Goal: Task Accomplishment & Management: Use online tool/utility

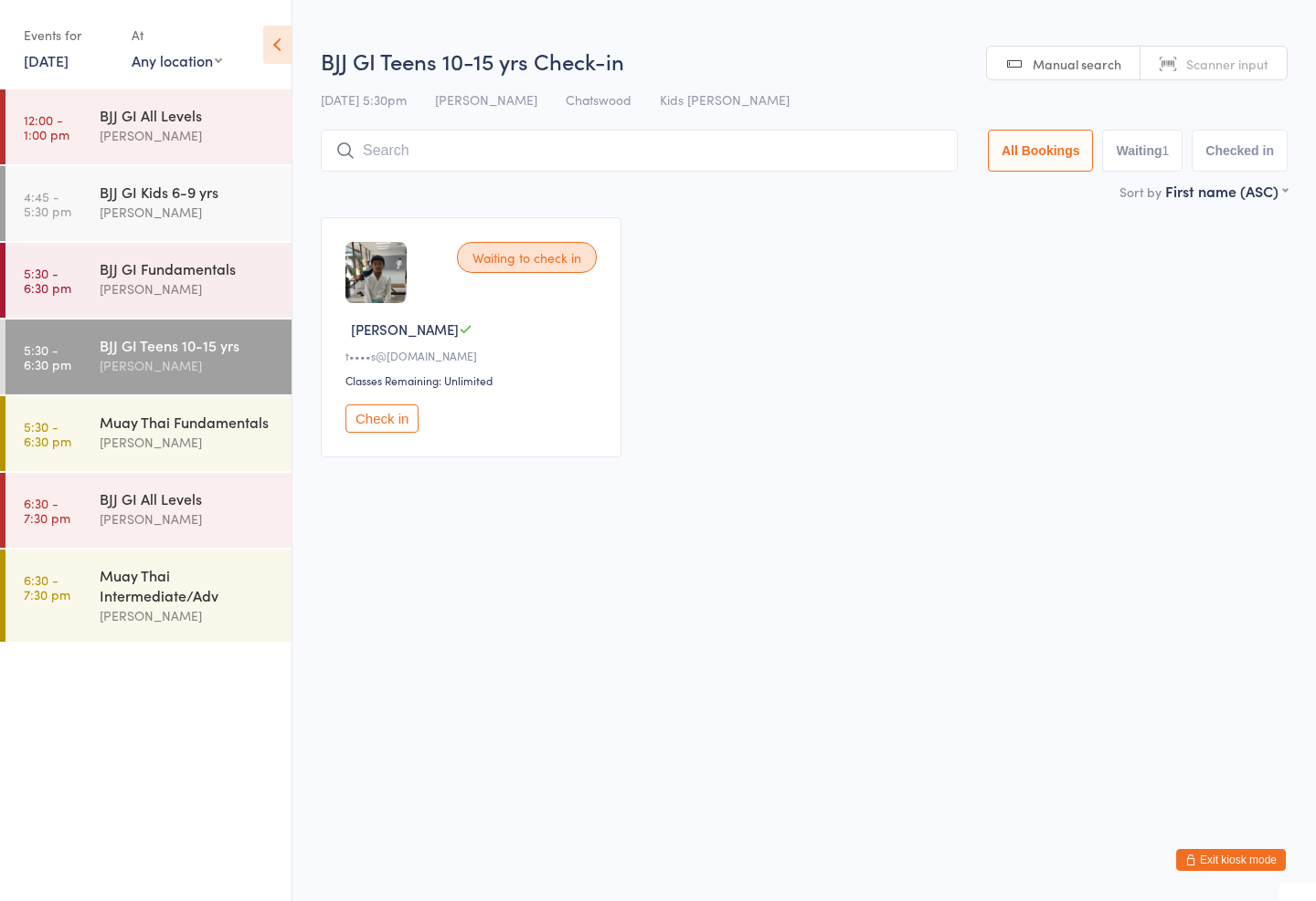
click at [538, 142] on input "search" at bounding box center [639, 150] width 637 height 42
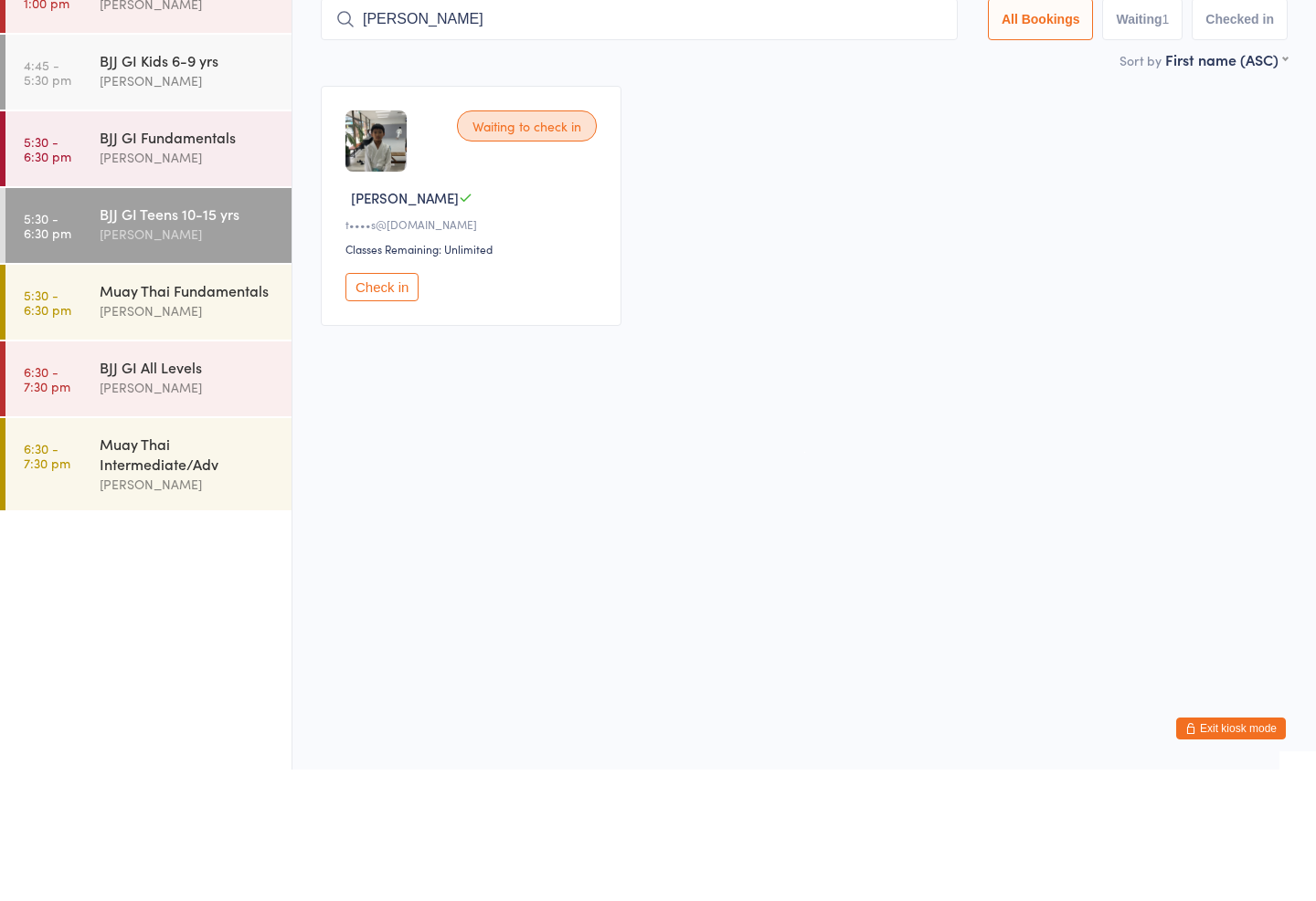
type input "Steven"
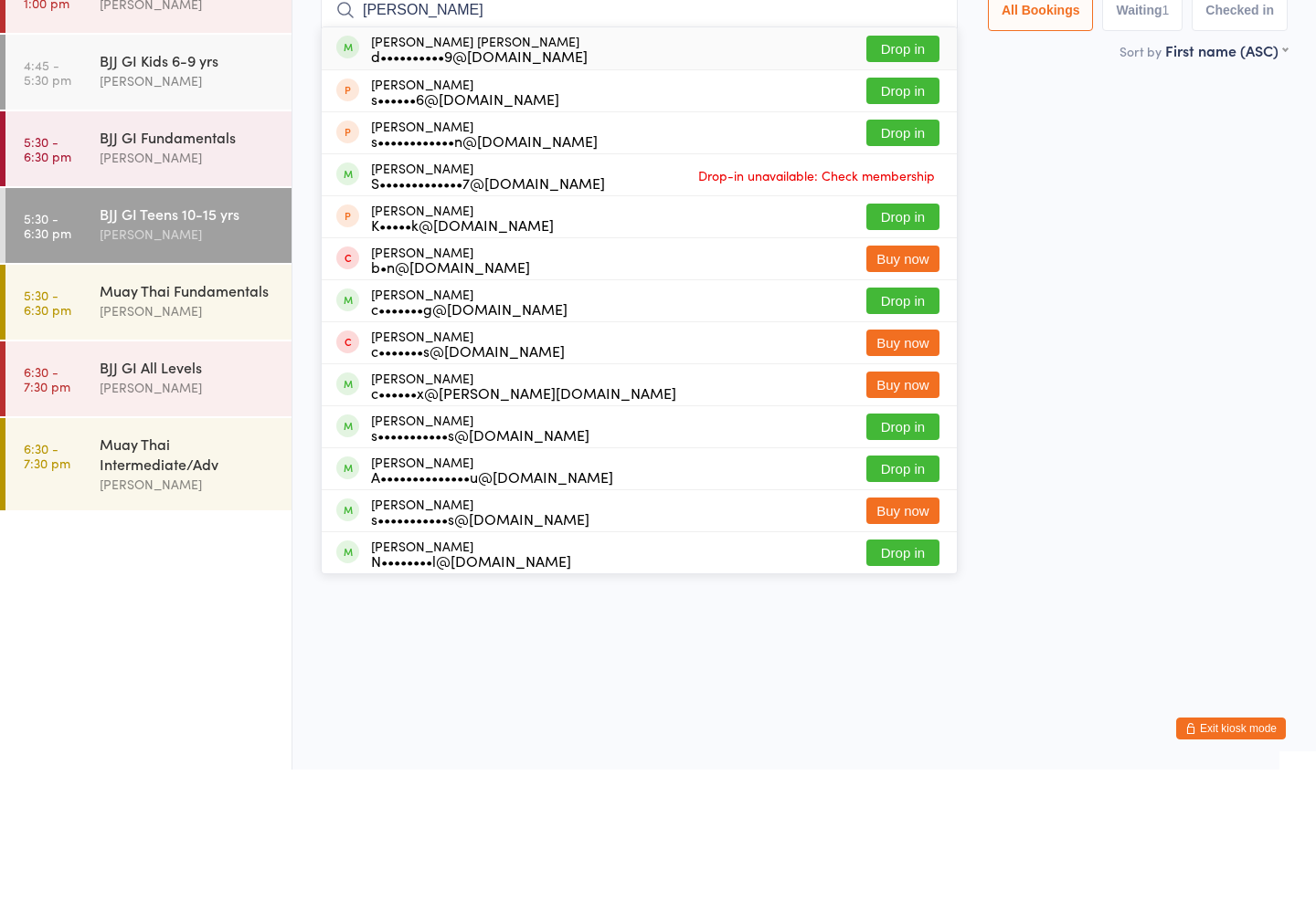
click at [877, 167] on button "Drop in" at bounding box center [902, 180] width 73 height 27
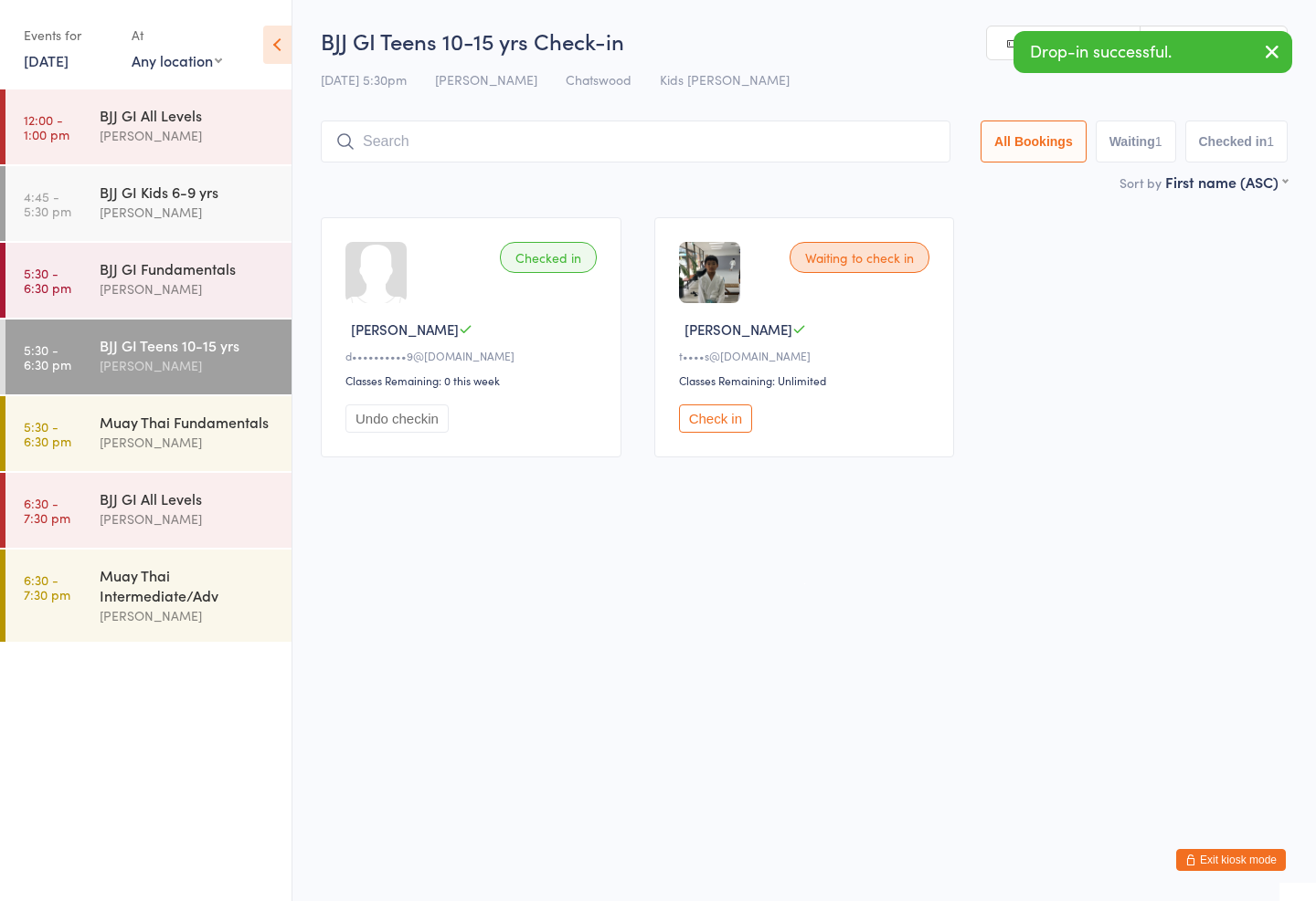
click at [189, 209] on div "Amaury Menezes" at bounding box center [188, 212] width 177 height 21
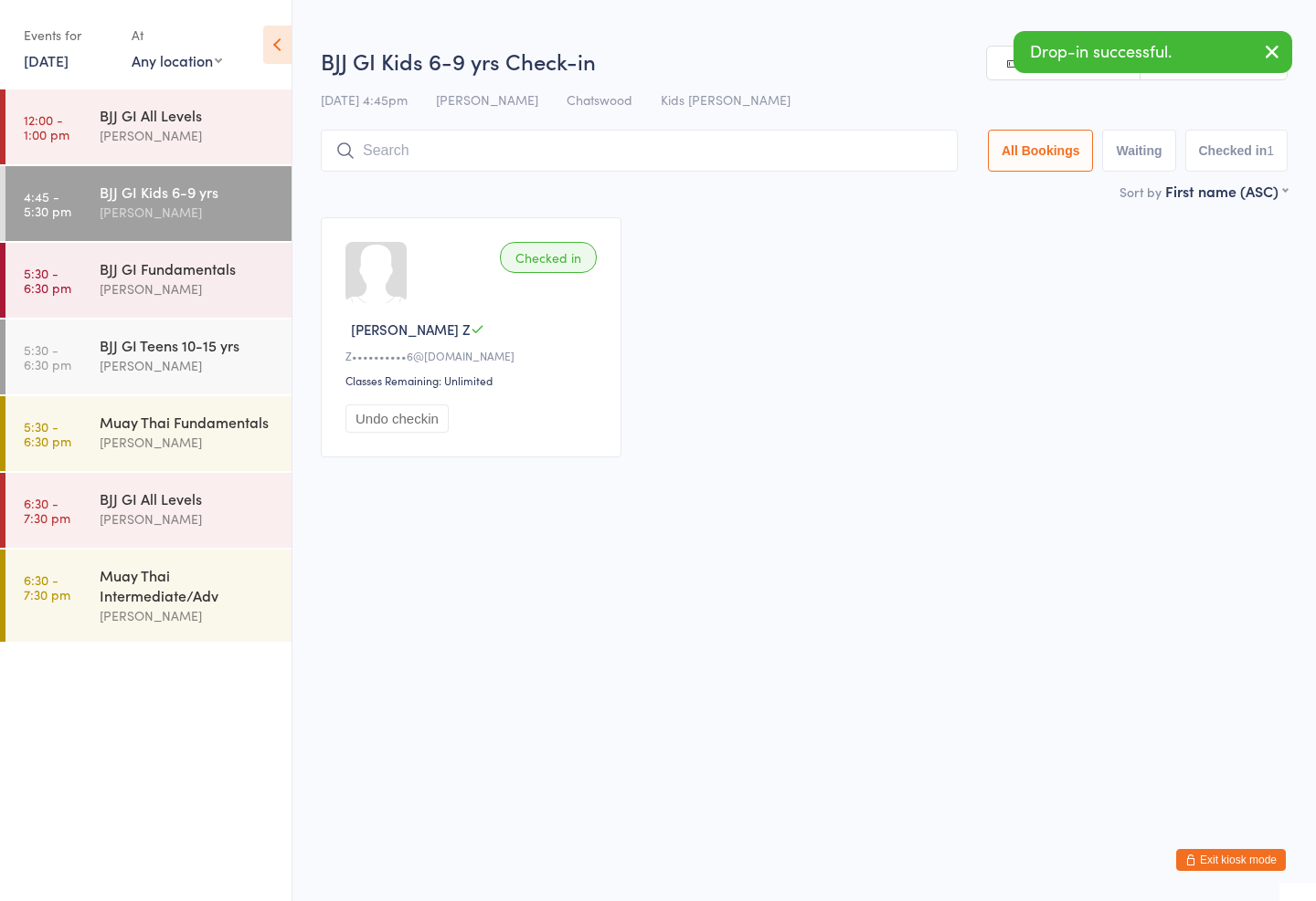
click at [582, 149] on input "search" at bounding box center [639, 150] width 637 height 42
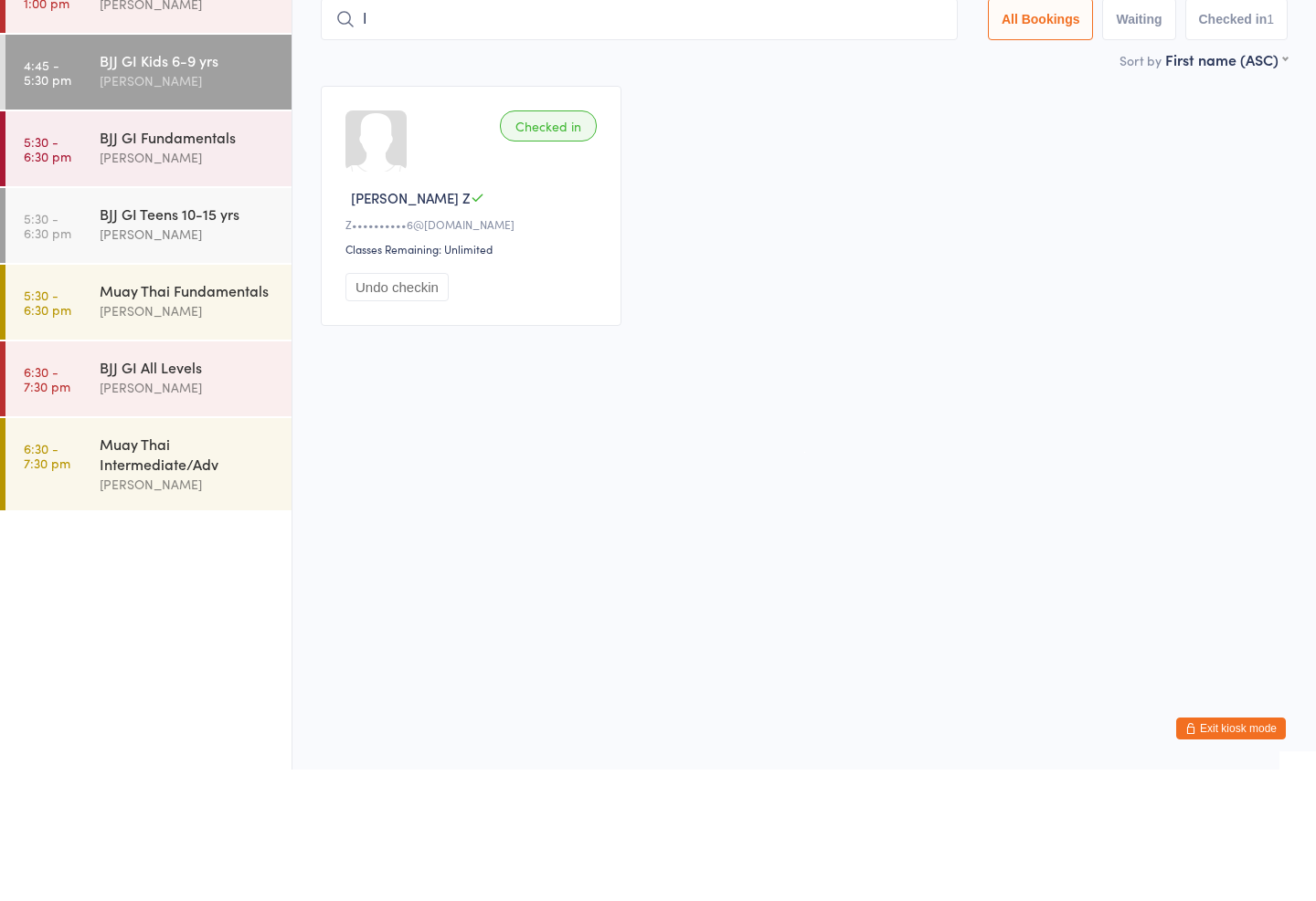
type input "Is"
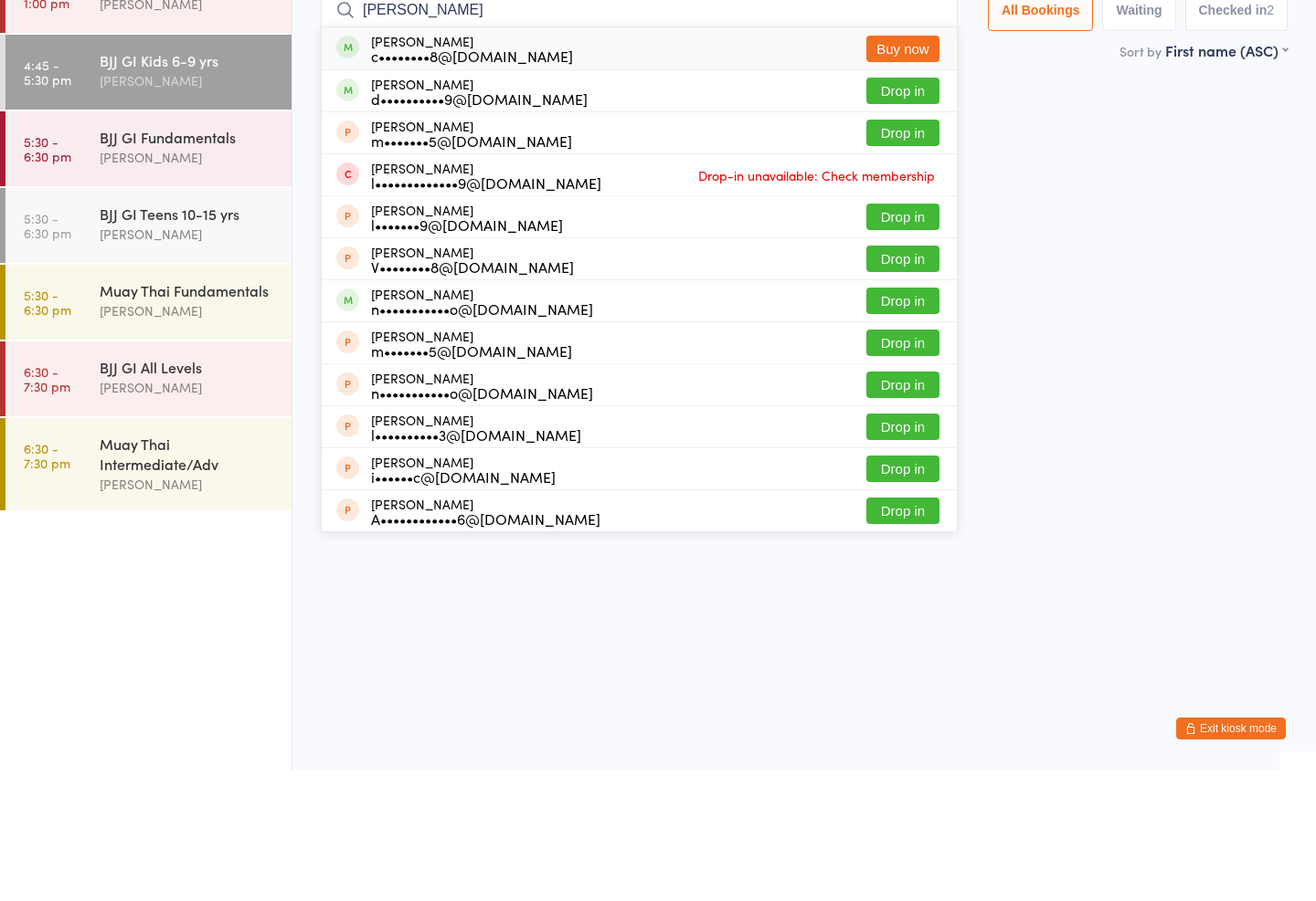
type input "ian"
click at [888, 209] on button "Drop in" at bounding box center [902, 222] width 73 height 27
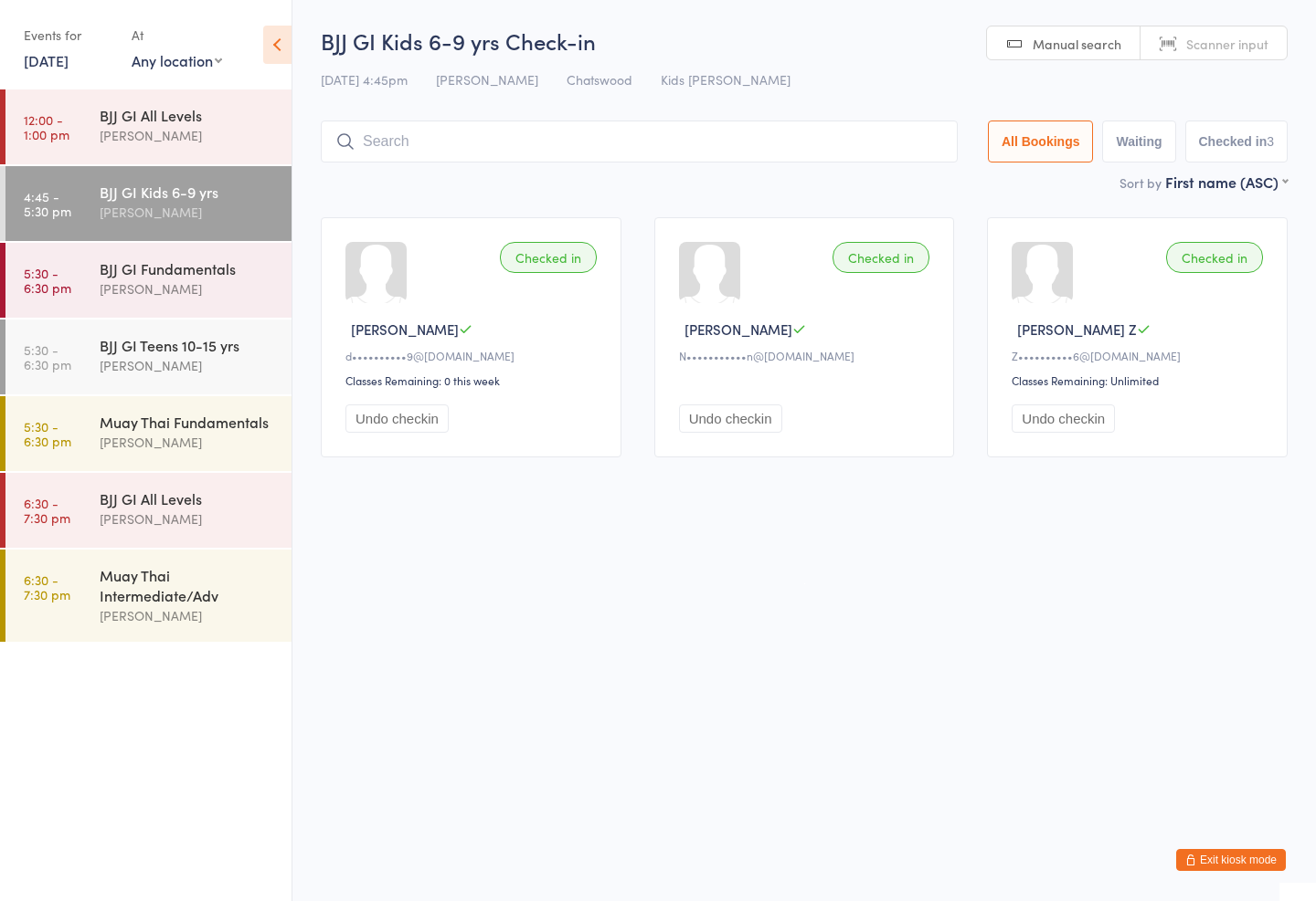
click at [394, 143] on input "search" at bounding box center [639, 141] width 637 height 42
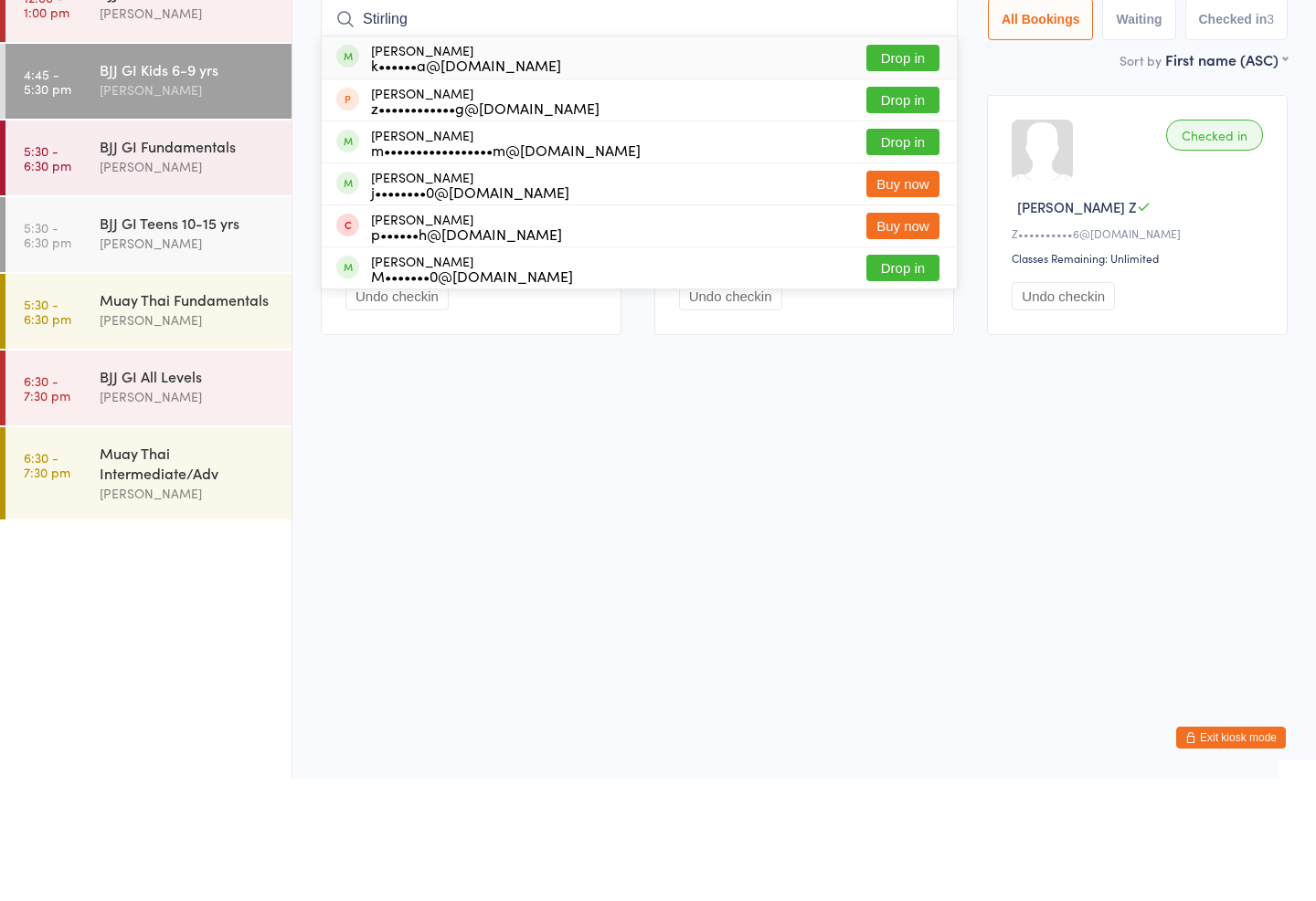
click at [888, 120] on input "Stirling" at bounding box center [639, 141] width 637 height 42
type input "Stirling"
click at [878, 167] on button "Drop in" at bounding box center [902, 180] width 73 height 27
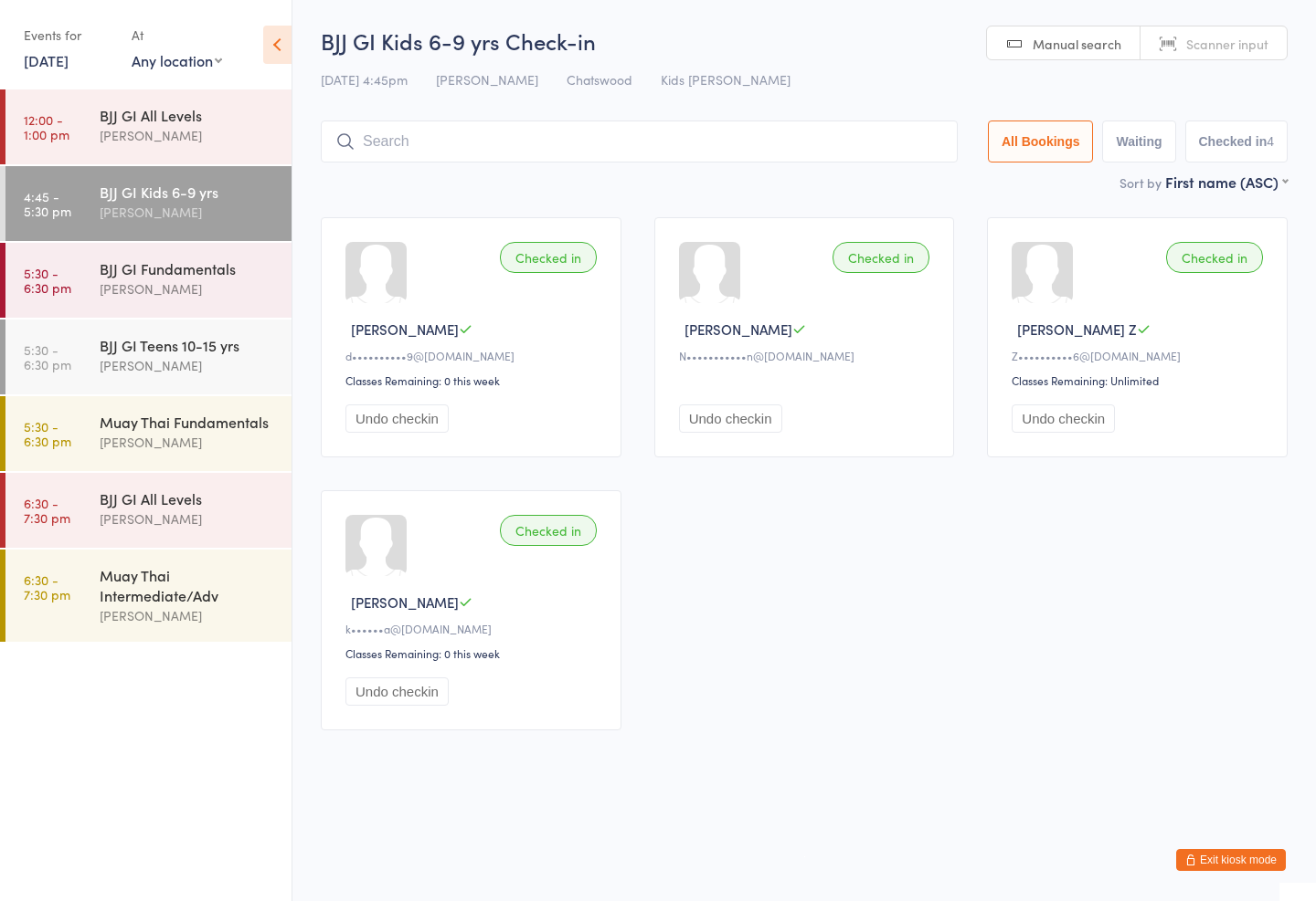
click at [727, 145] on input "search" at bounding box center [639, 141] width 637 height 42
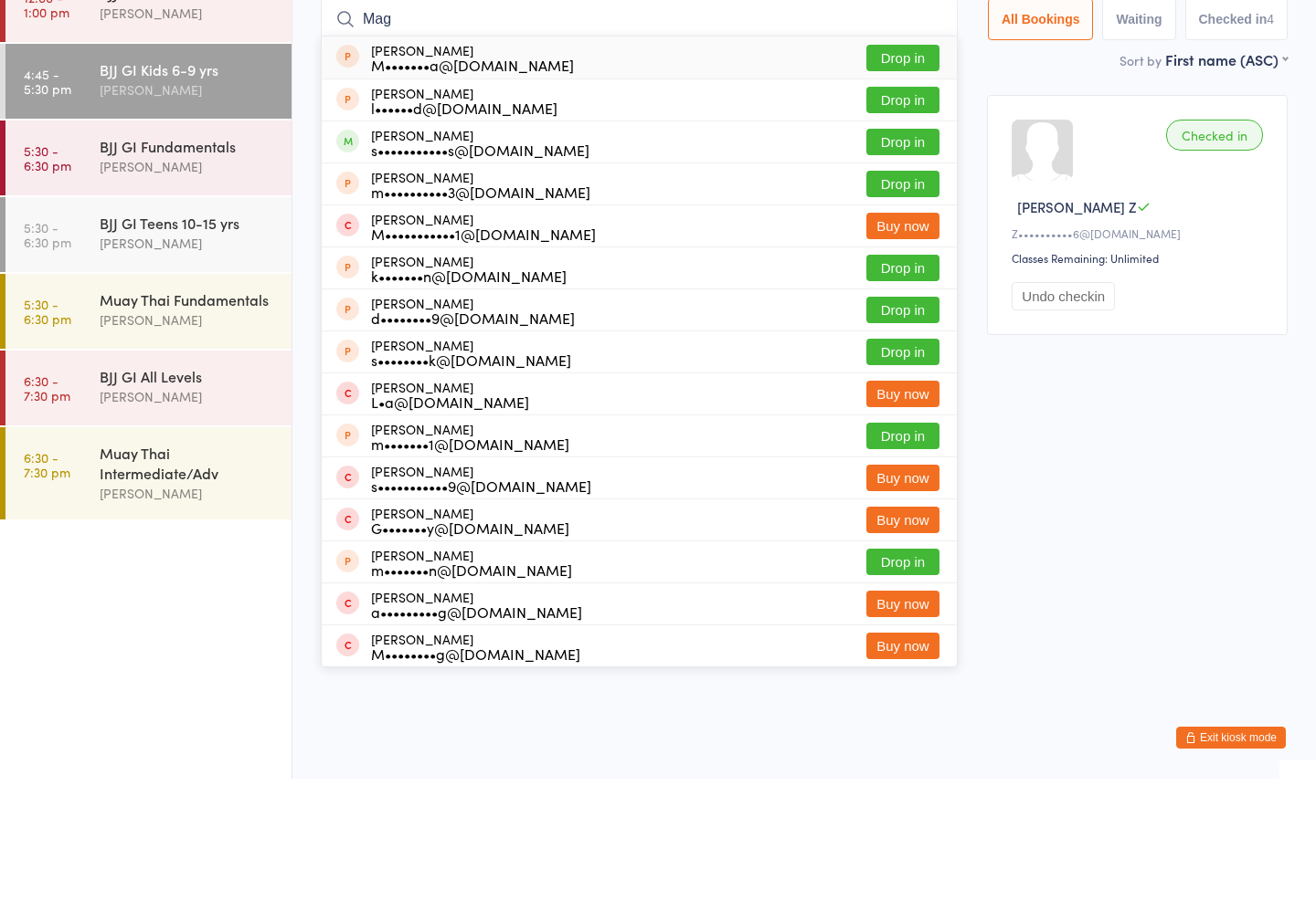
type input "Mag"
click at [921, 251] on button "Drop in" at bounding box center [902, 264] width 73 height 27
click at [887, 251] on button "Drop in" at bounding box center [902, 264] width 73 height 27
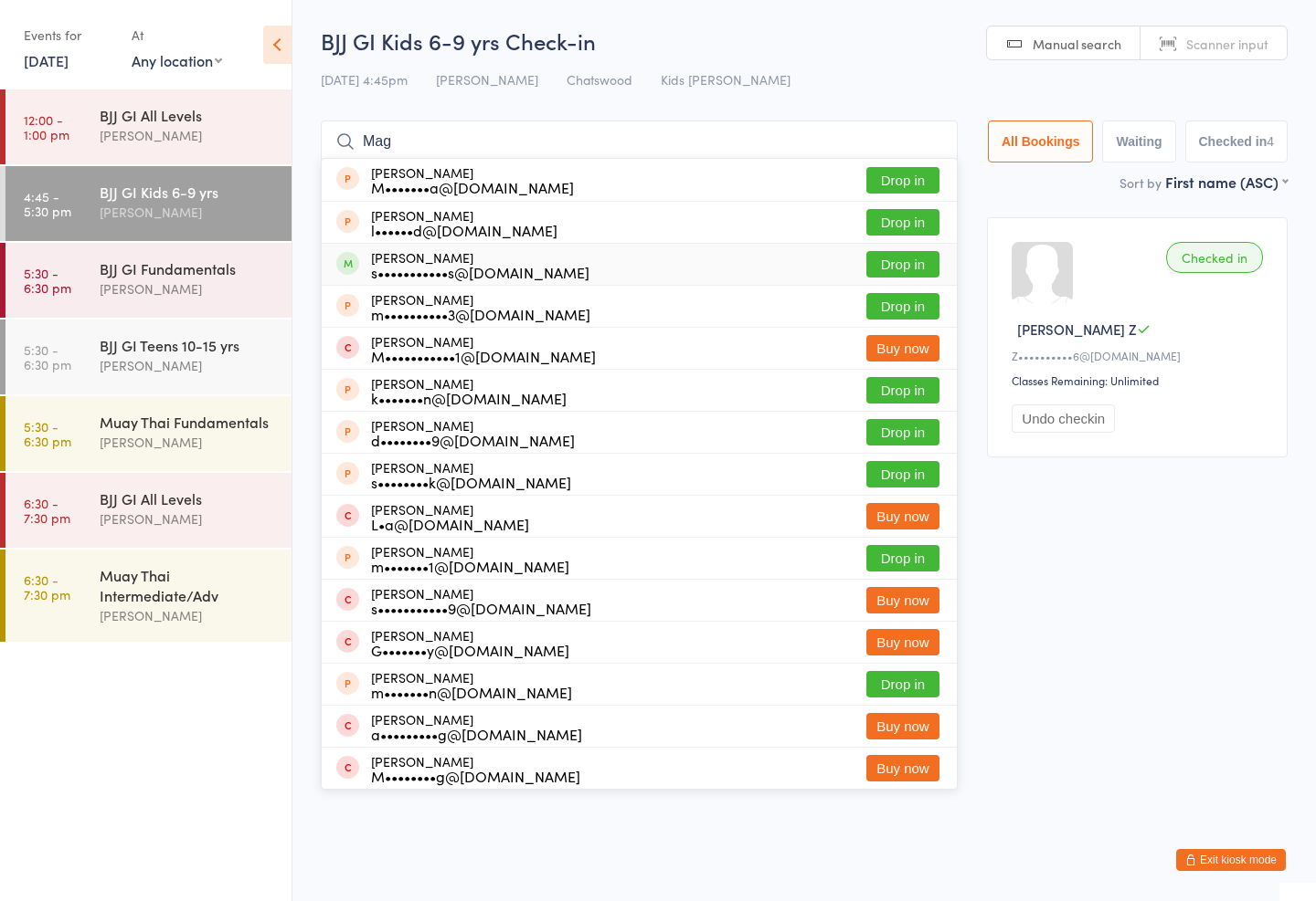
click at [890, 271] on button "Drop in" at bounding box center [902, 264] width 73 height 27
click at [878, 259] on button "Drop in" at bounding box center [902, 264] width 73 height 27
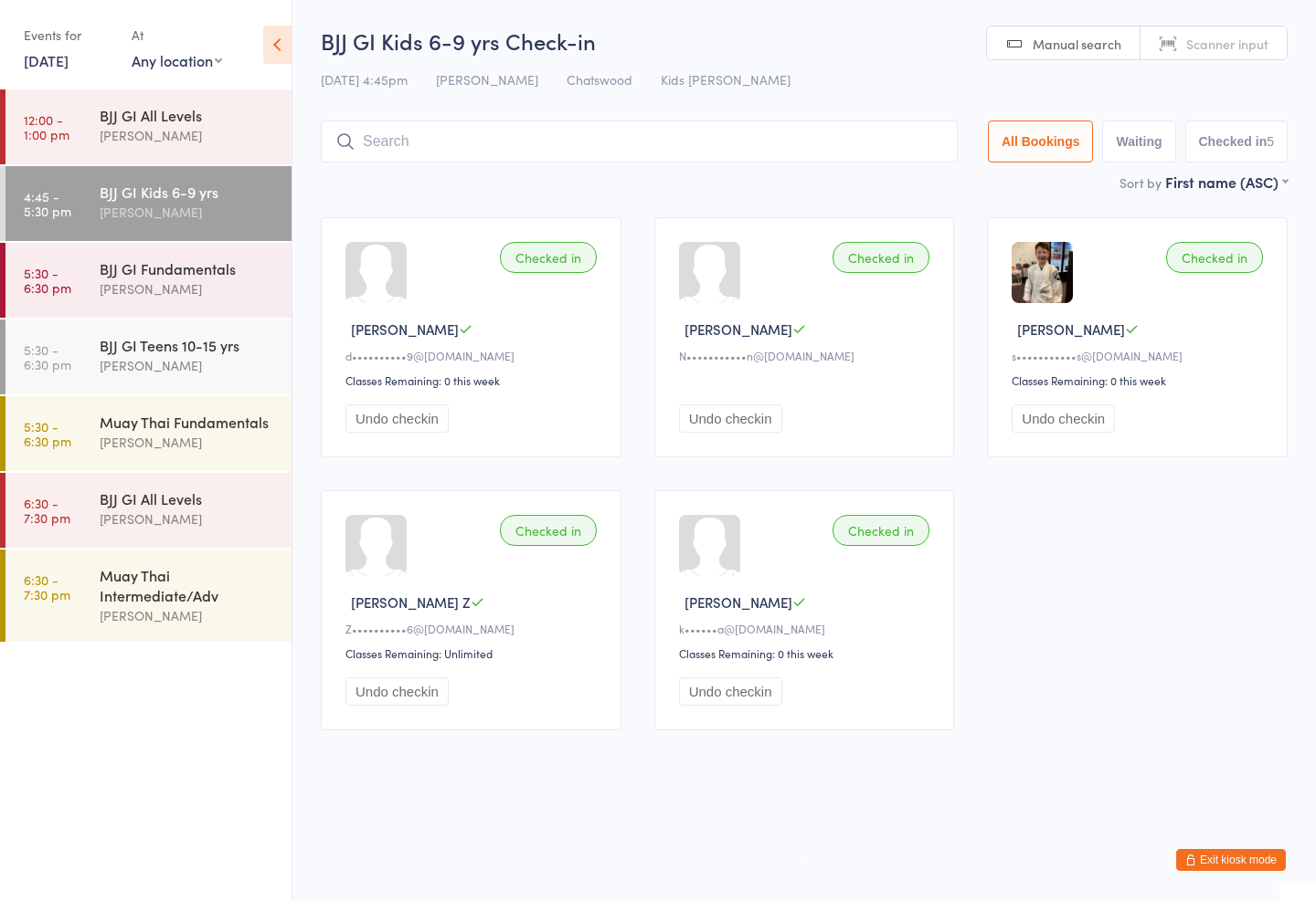
click at [208, 612] on div "Mark Chan" at bounding box center [188, 616] width 177 height 21
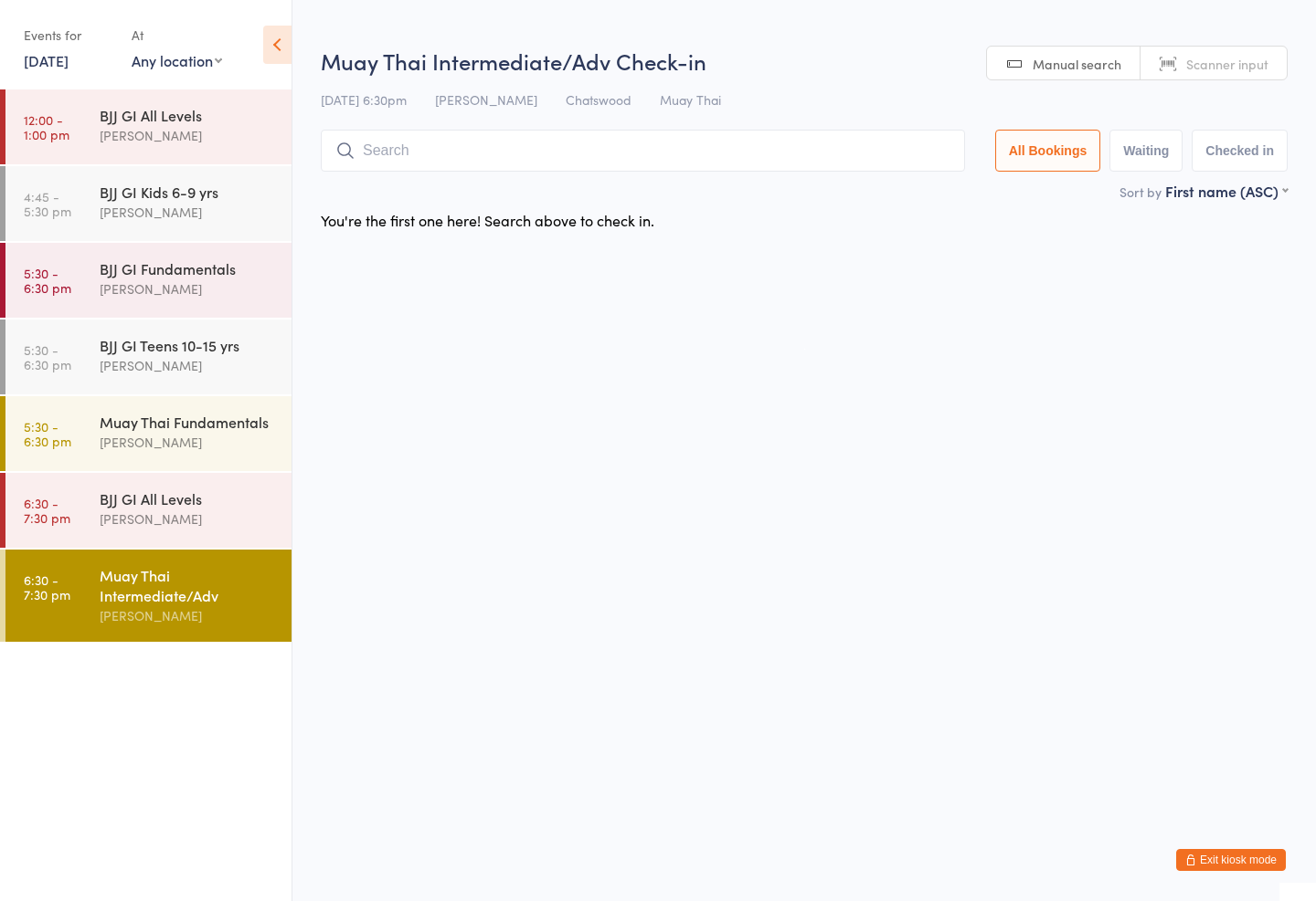
click at [183, 428] on div "Muay Thai Fundamentals" at bounding box center [188, 422] width 177 height 20
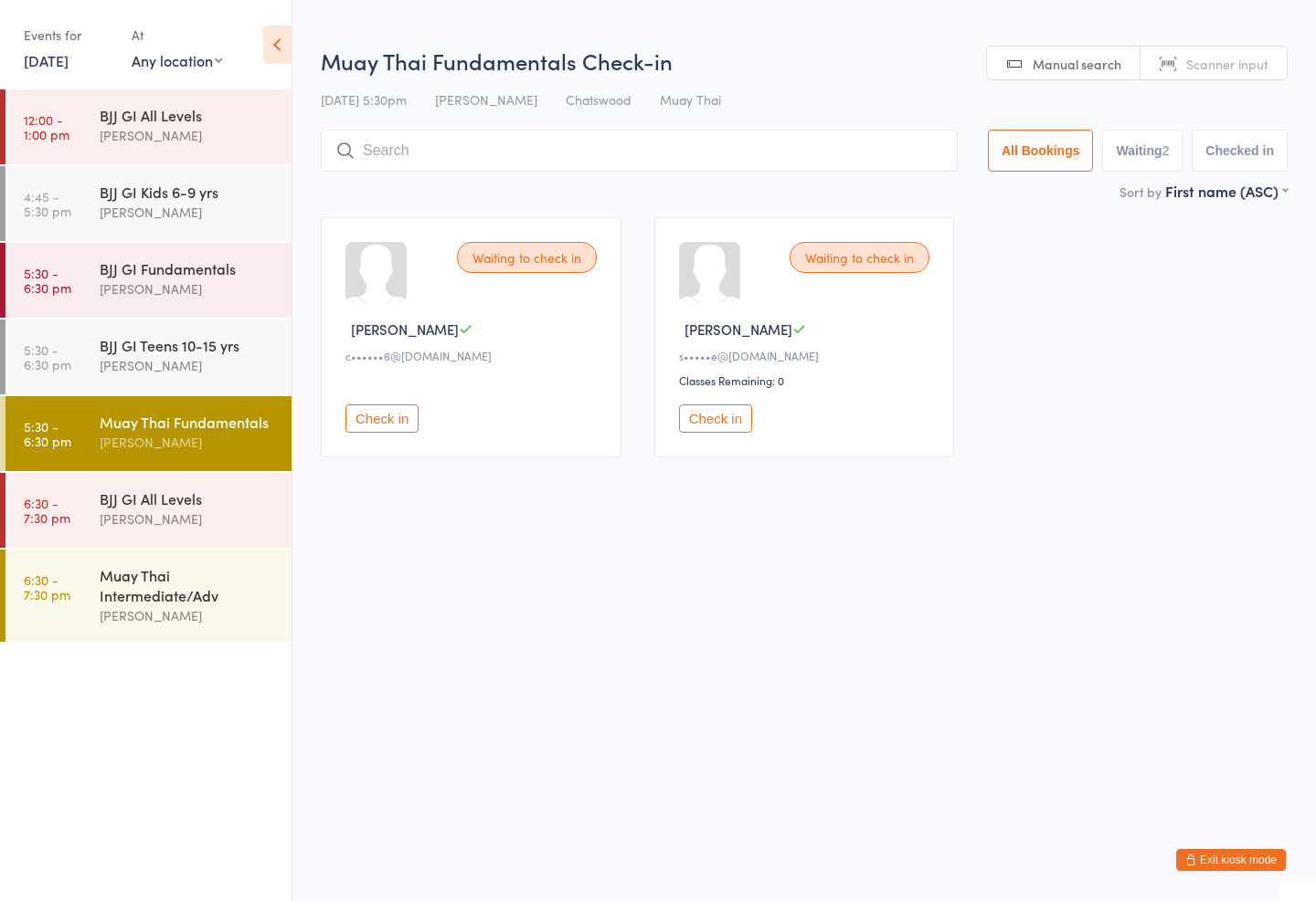
click at [485, 140] on input "search" at bounding box center [639, 150] width 637 height 42
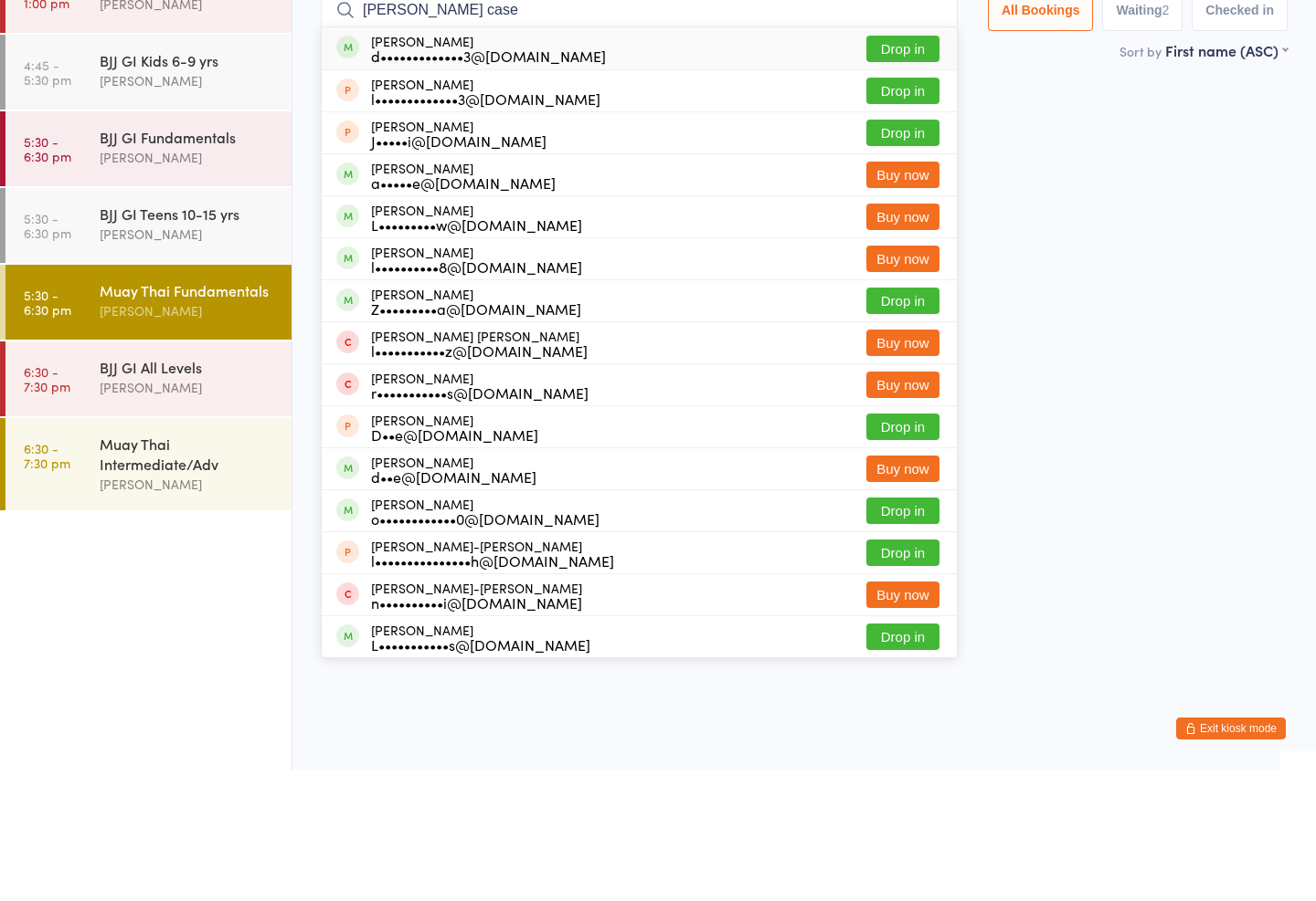
type input "Lucas case"
click at [904, 167] on button "Drop in" at bounding box center [902, 180] width 73 height 27
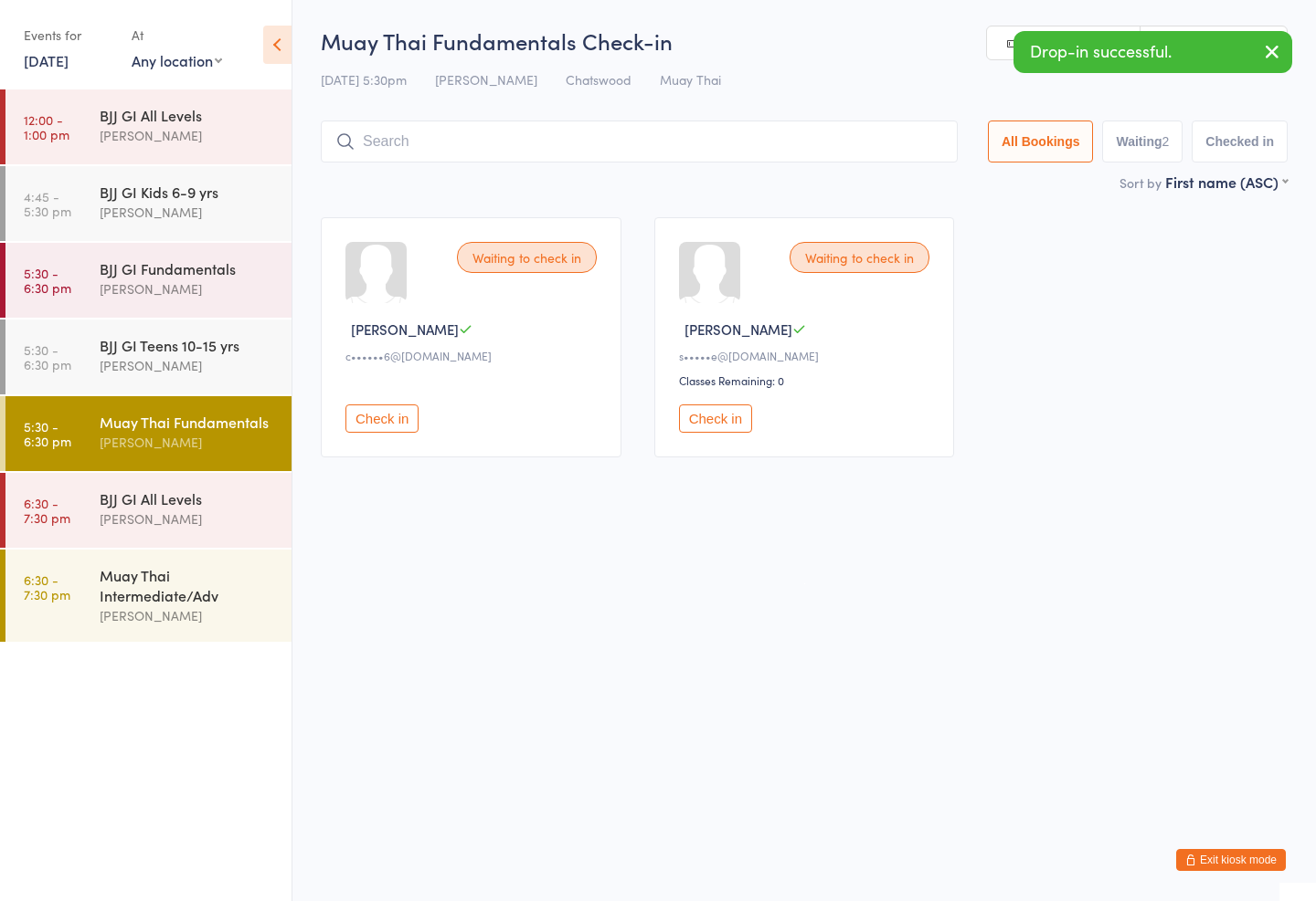
click at [169, 625] on div "Mark Chan" at bounding box center [188, 616] width 177 height 21
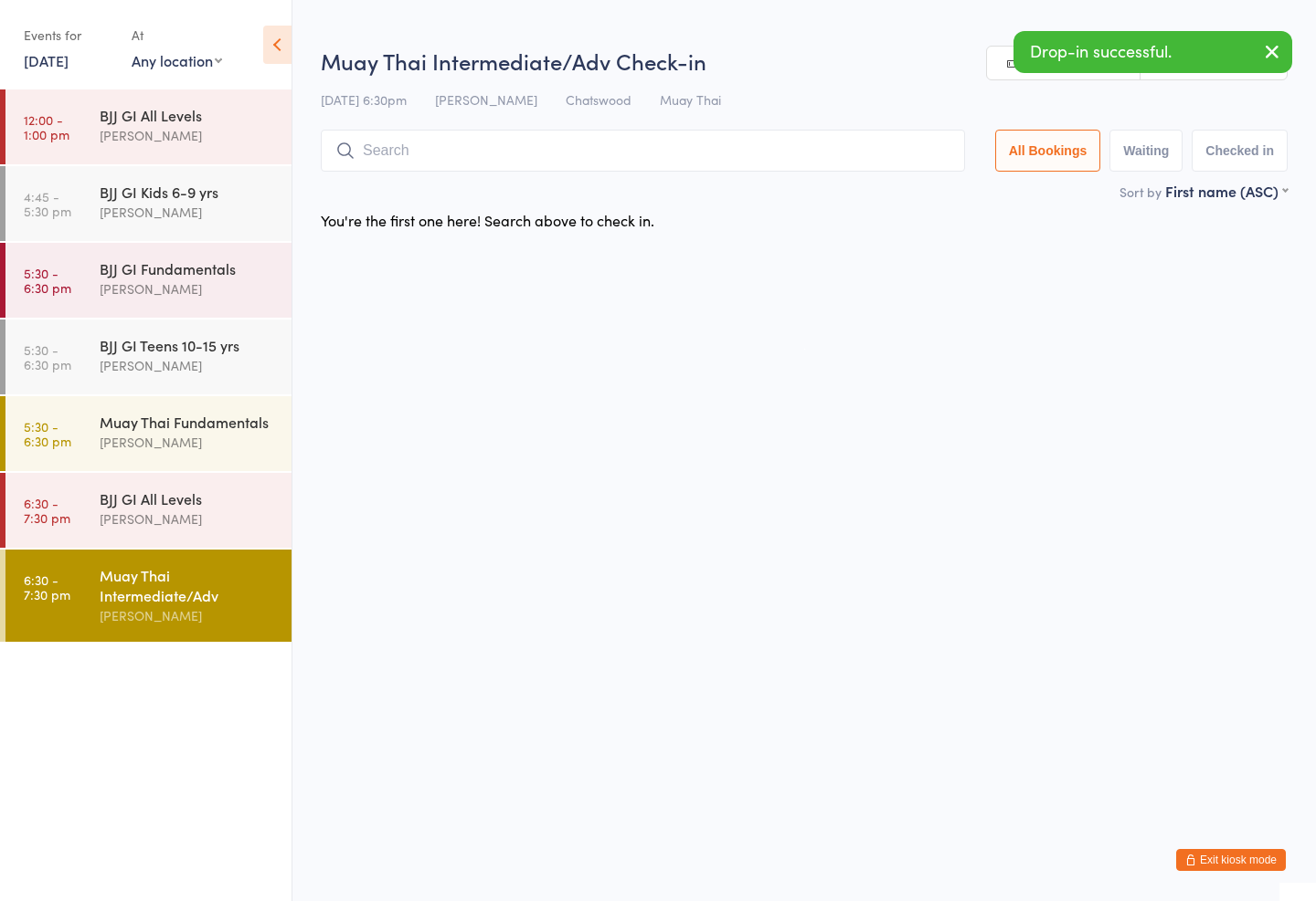
click at [590, 154] on input "search" at bounding box center [643, 150] width 644 height 42
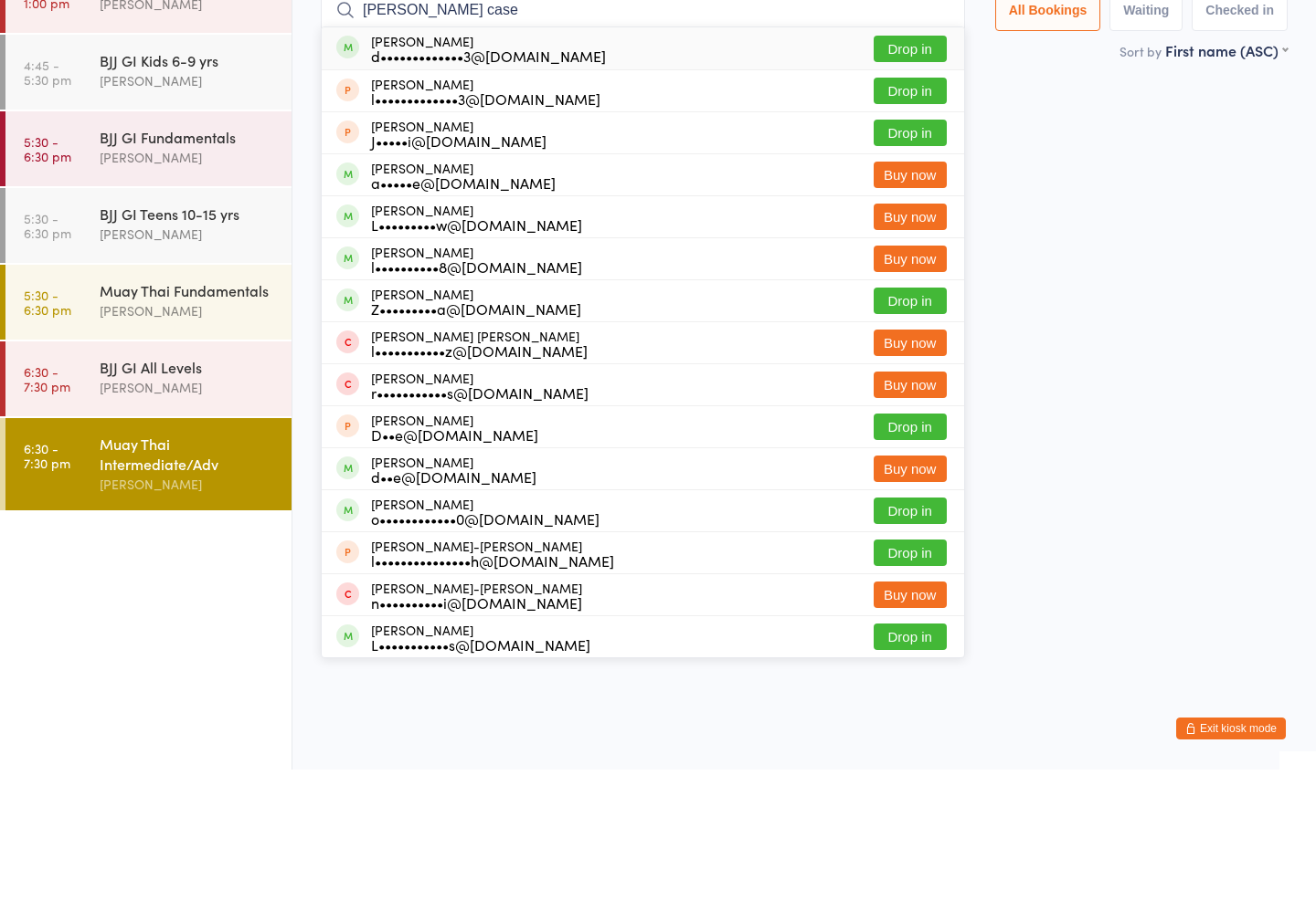
type input "Lucas case"
click at [900, 167] on button "Drop in" at bounding box center [910, 180] width 73 height 27
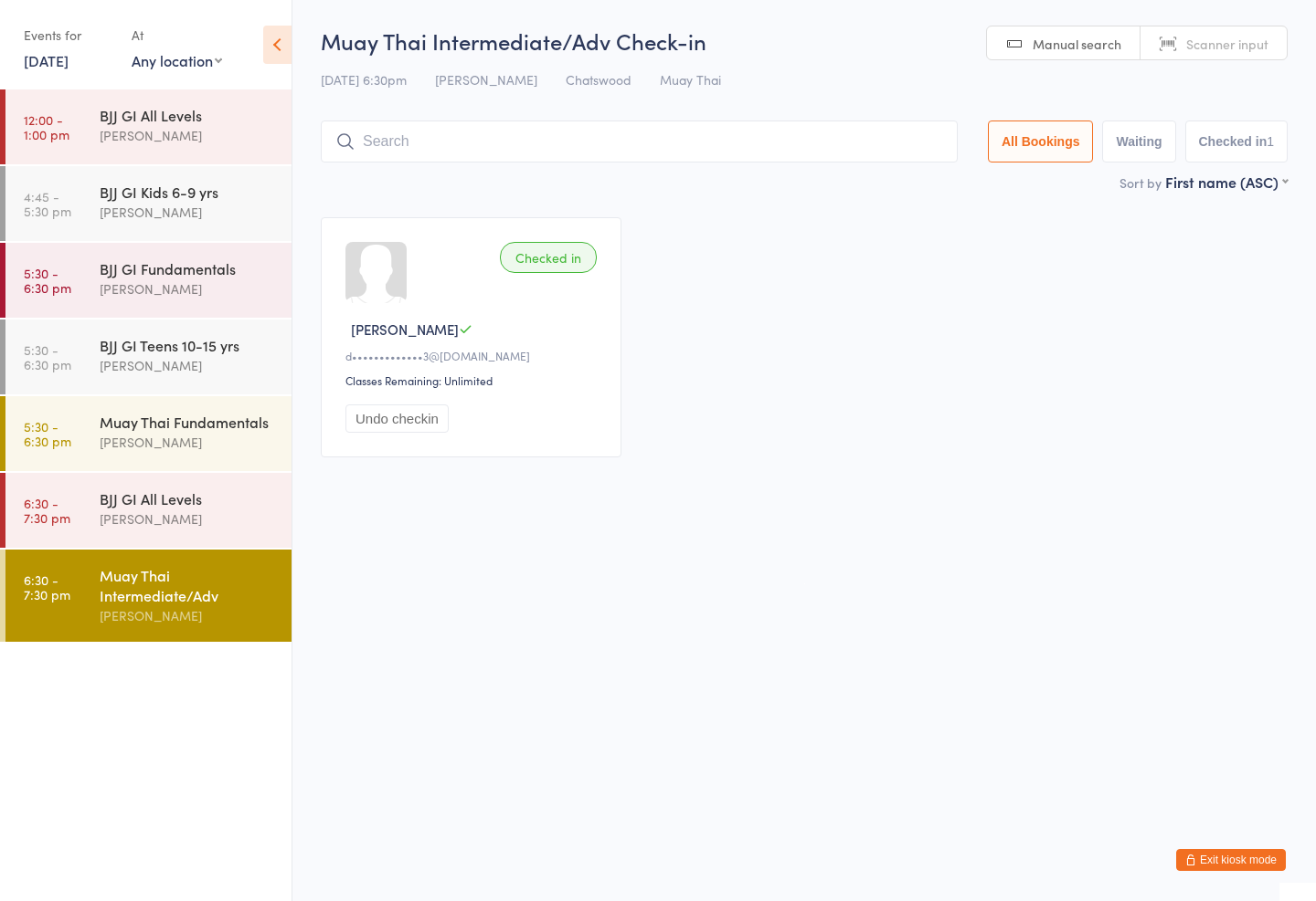
click at [118, 231] on div "BJJ GI Kids 6-9 yrs Amaury Menezes" at bounding box center [195, 203] width 192 height 72
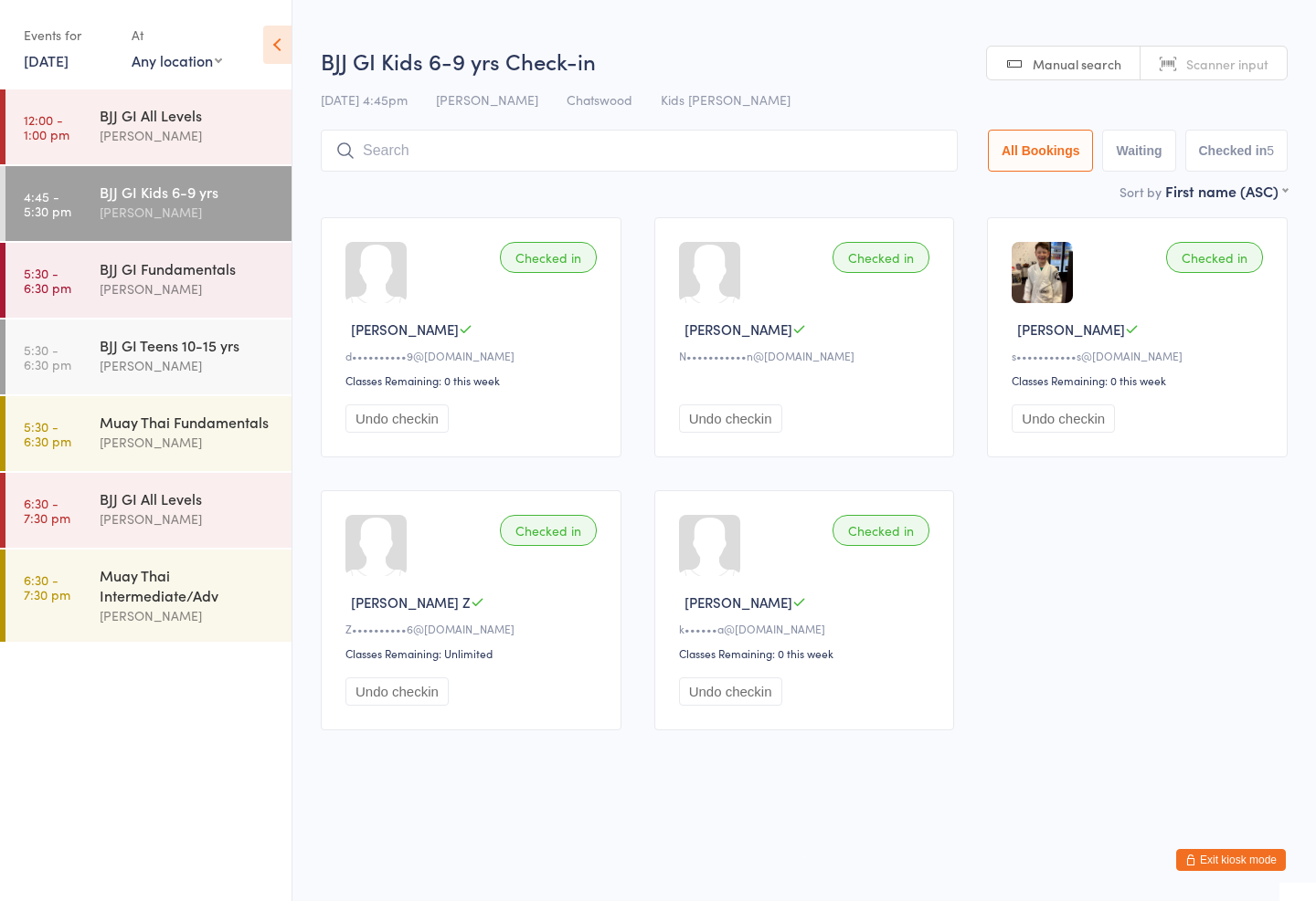
click at [848, 134] on input "search" at bounding box center [639, 150] width 637 height 42
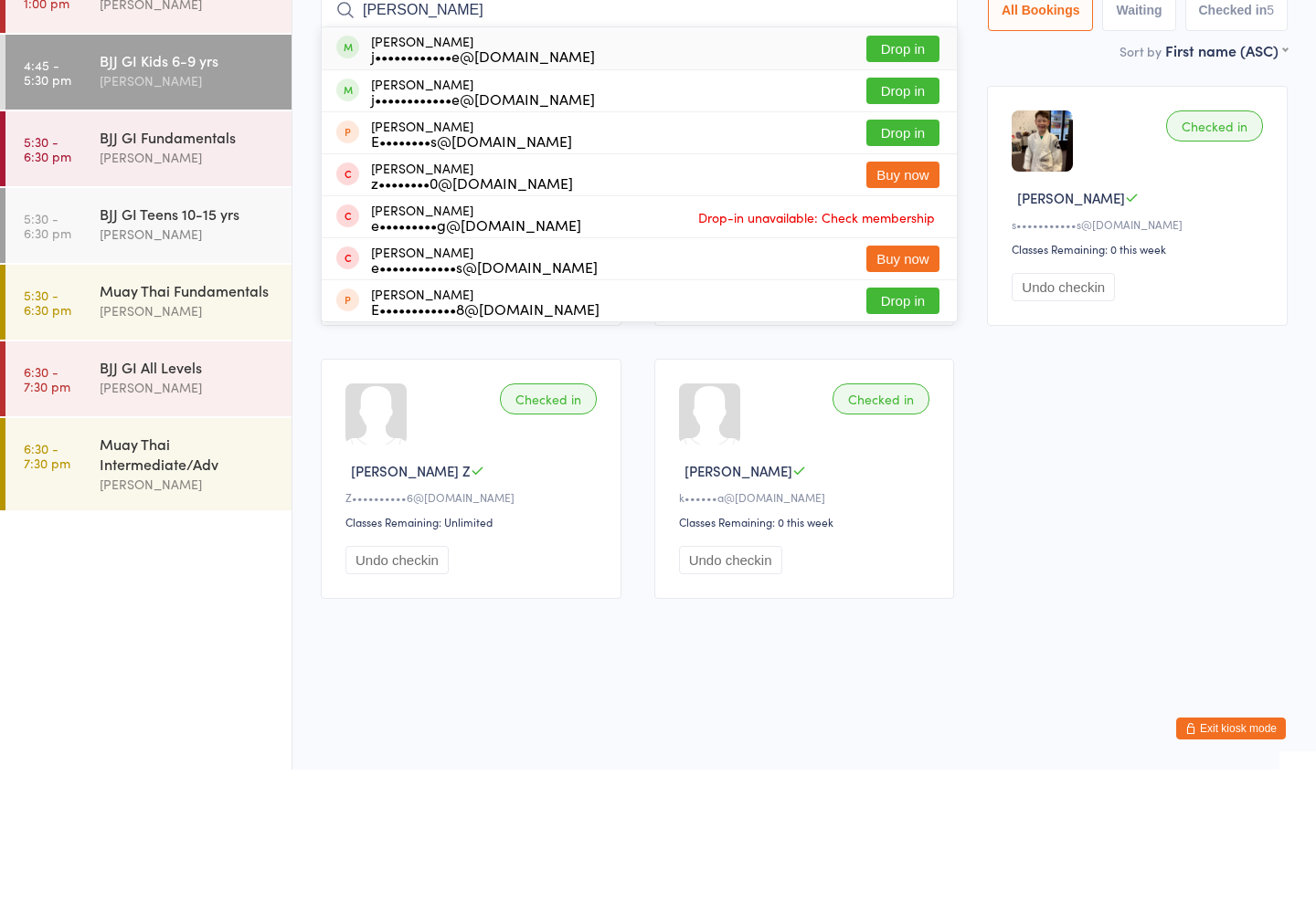
type input "Eric jelinek"
click at [903, 167] on button "Drop in" at bounding box center [902, 180] width 73 height 27
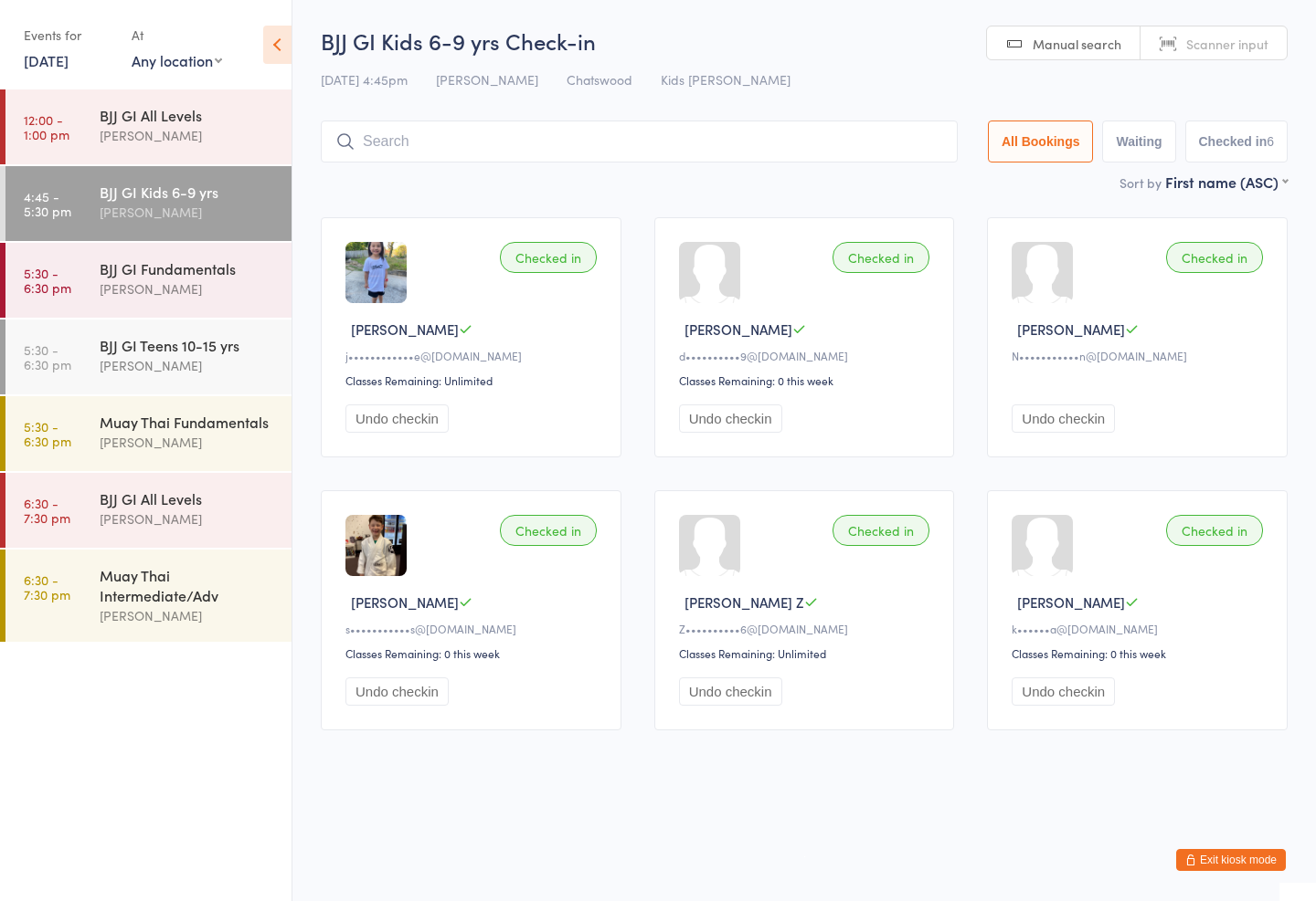
click at [232, 346] on div "BJJ GI Teens 10-15 yrs" at bounding box center [188, 345] width 177 height 20
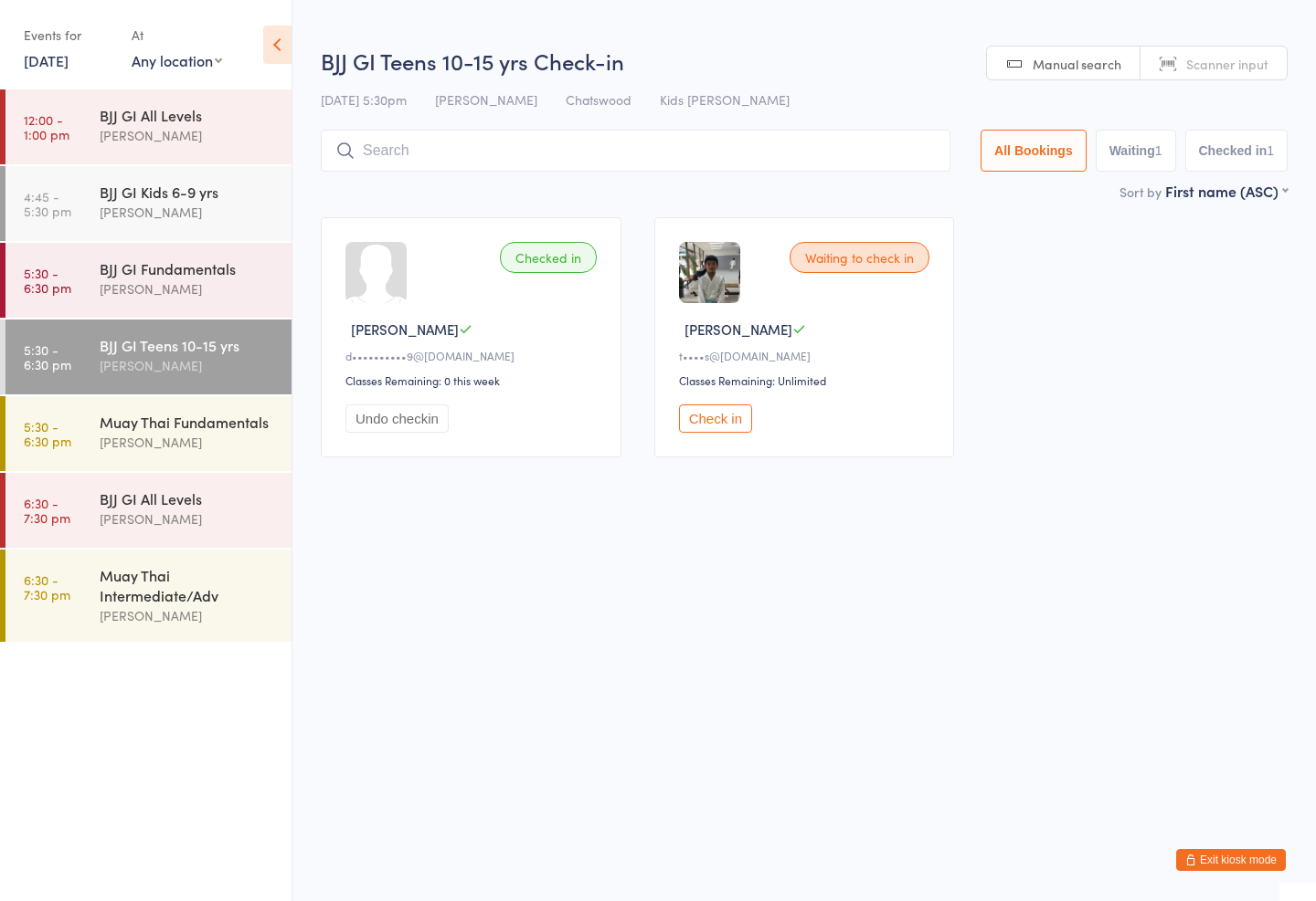
click at [680, 148] on input "search" at bounding box center [636, 150] width 629 height 42
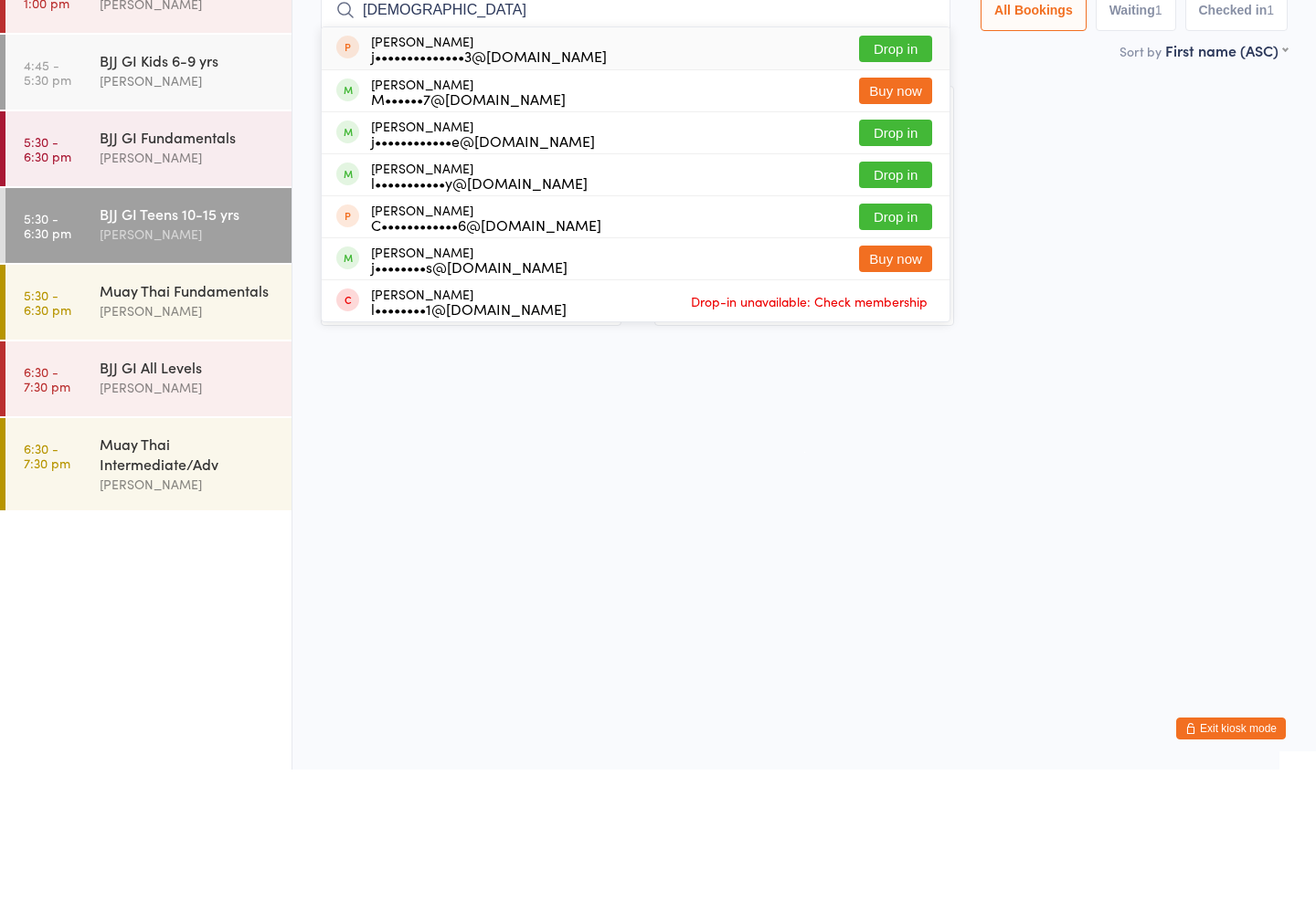
type input "Jus"
click at [889, 251] on button "Drop in" at bounding box center [895, 264] width 73 height 27
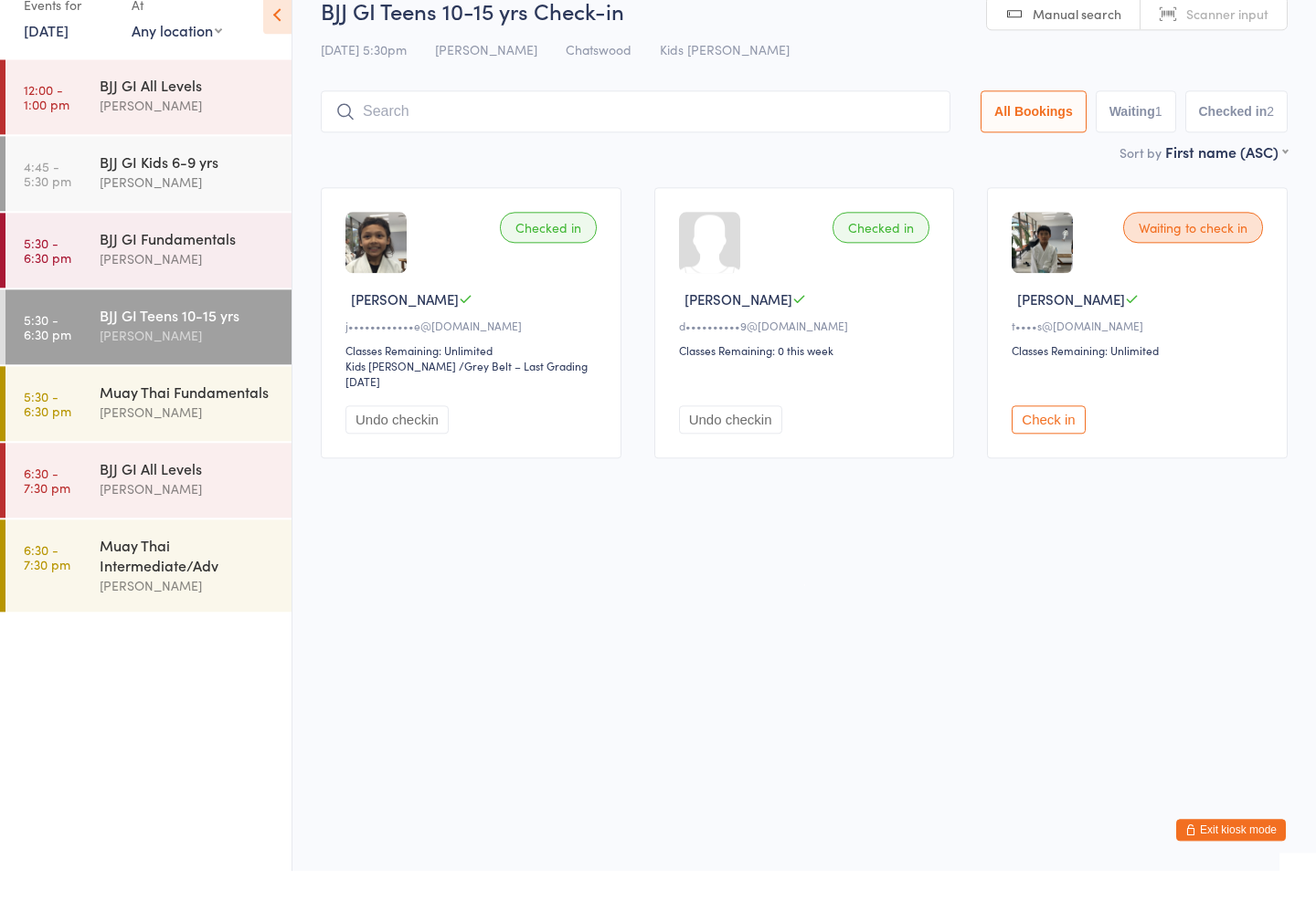
click at [226, 120] on div "BJJ GI All Levels Amaury Menezes" at bounding box center [195, 126] width 192 height 72
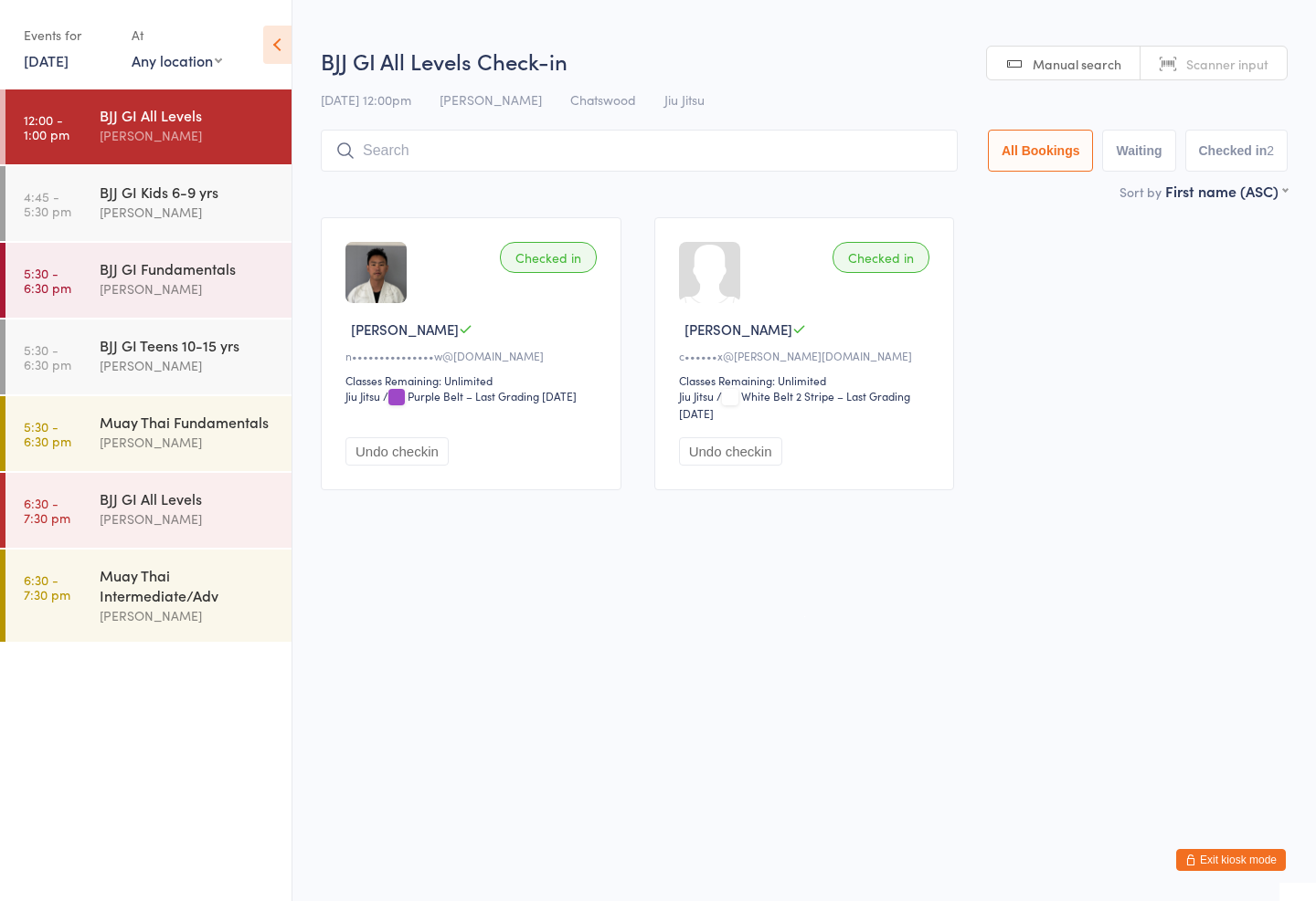
click at [219, 349] on div "BJJ GI Teens 10-15 yrs" at bounding box center [188, 345] width 177 height 20
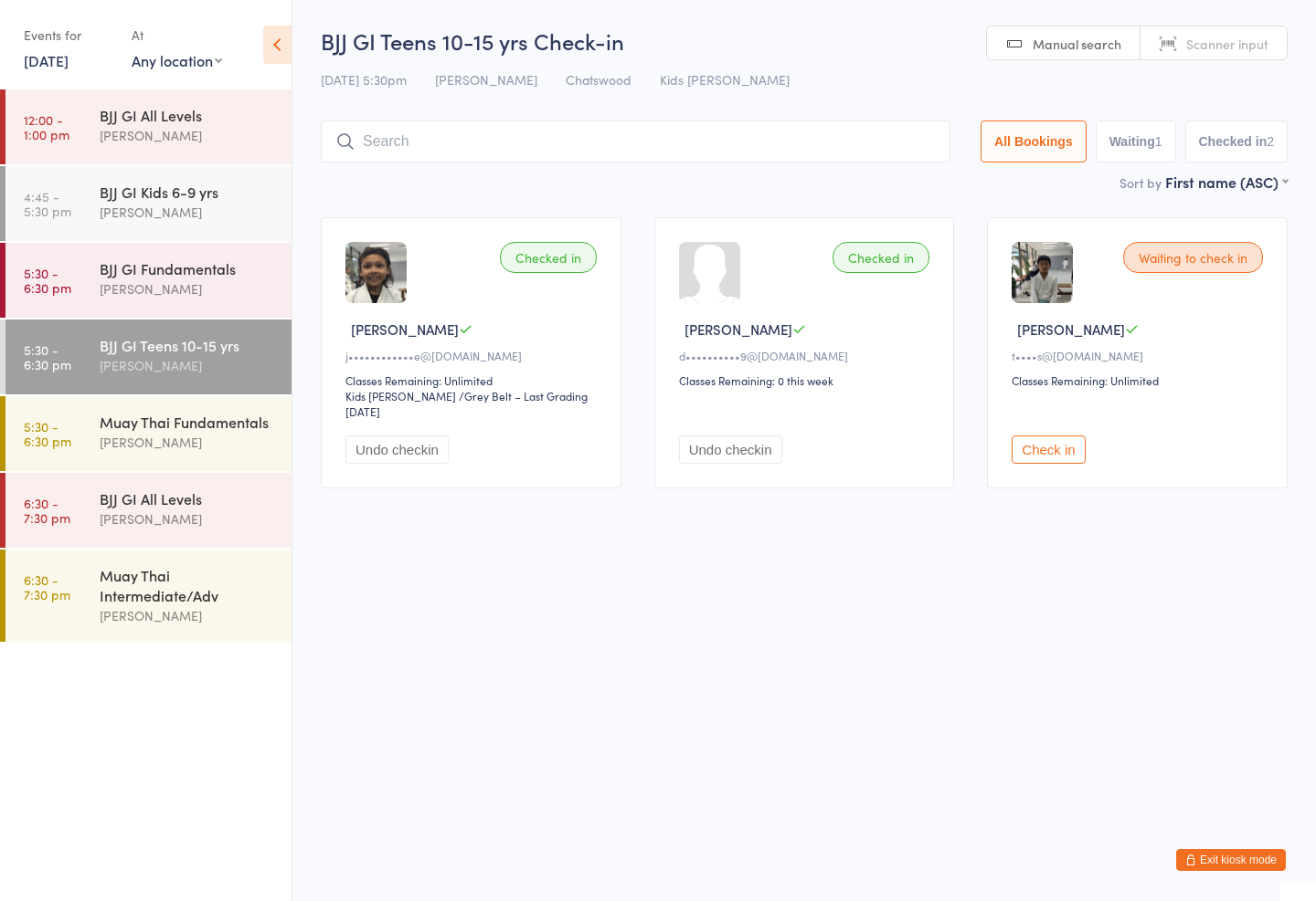
click at [174, 187] on div "BJJ GI Kids 6-9 yrs" at bounding box center [188, 191] width 177 height 20
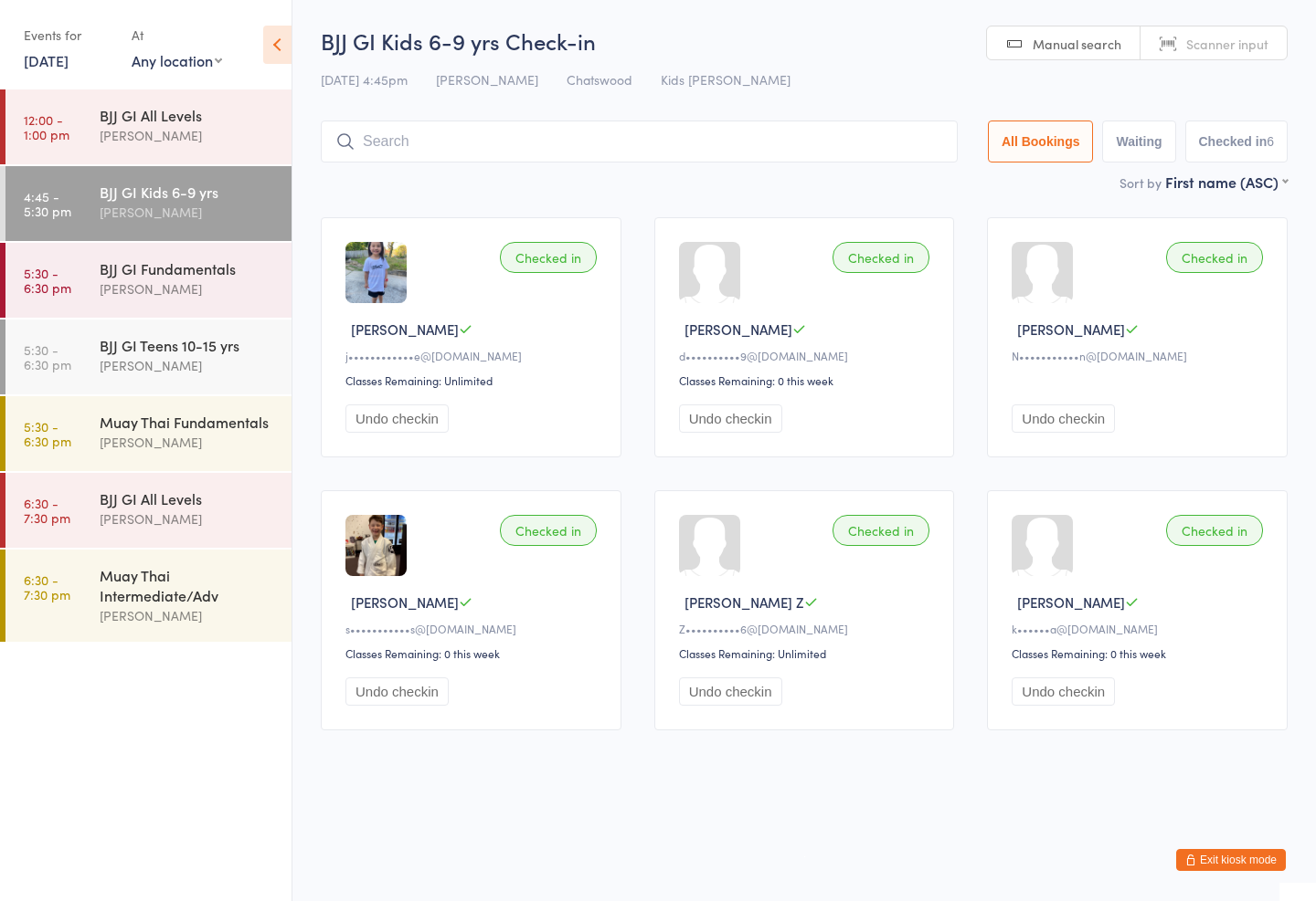
click at [173, 260] on div "BJJ GI Fundamentals" at bounding box center [188, 268] width 177 height 20
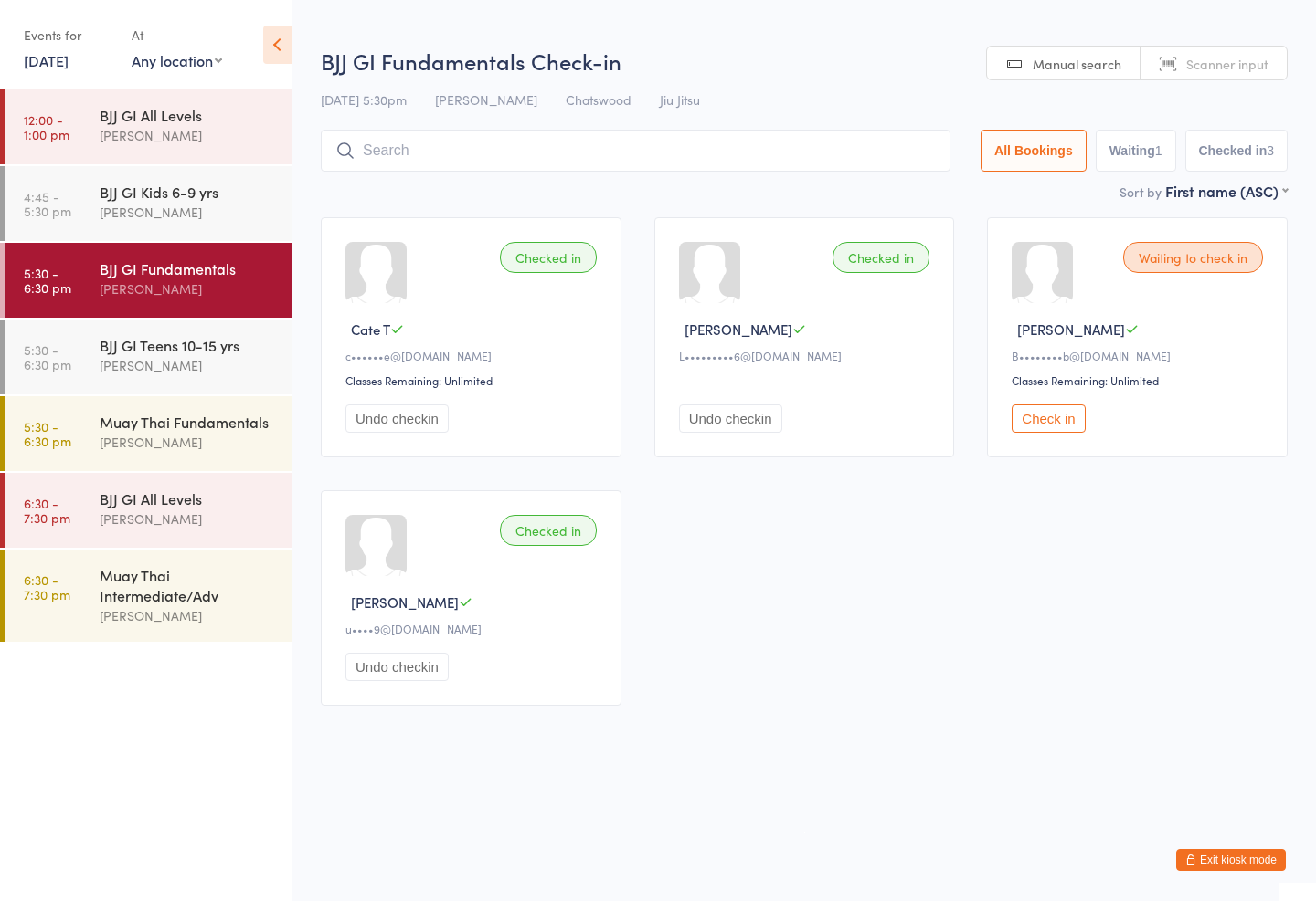
click at [164, 338] on div "BJJ GI Teens 10-15 yrs" at bounding box center [188, 345] width 177 height 20
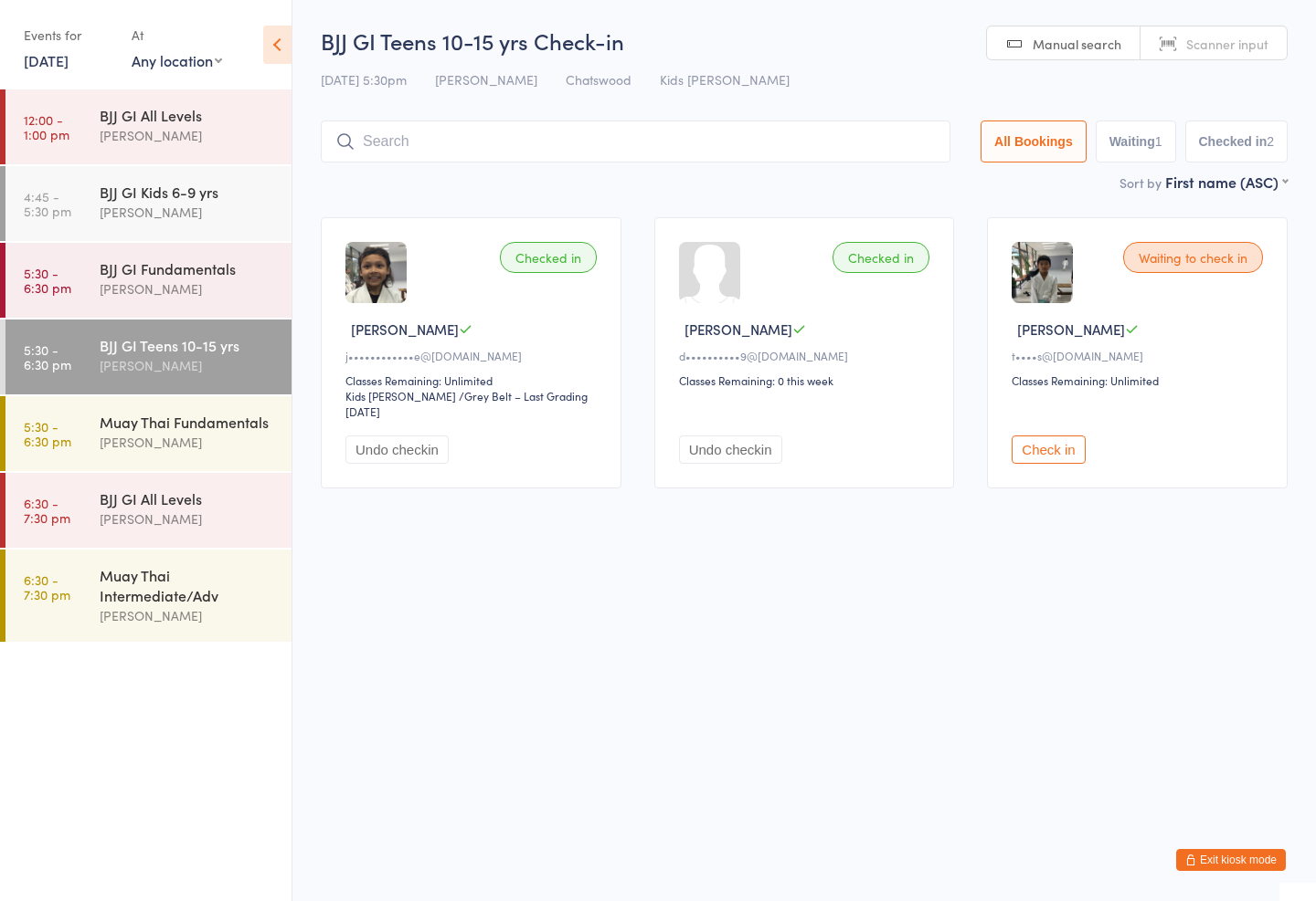
click at [192, 251] on div "BJJ GI Fundamentals Amaury Menezes" at bounding box center [195, 279] width 192 height 72
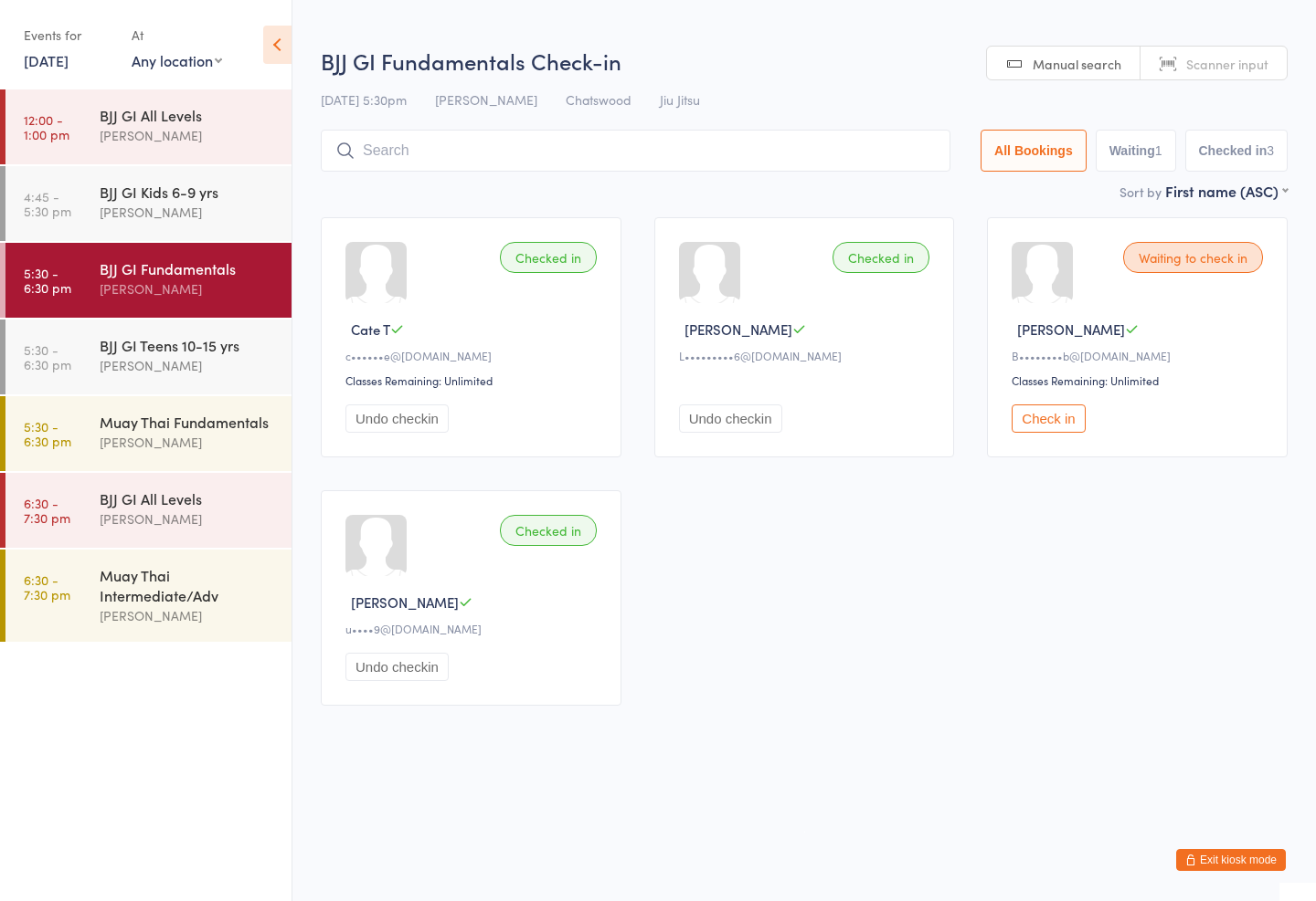
click at [473, 134] on input "search" at bounding box center [636, 150] width 629 height 42
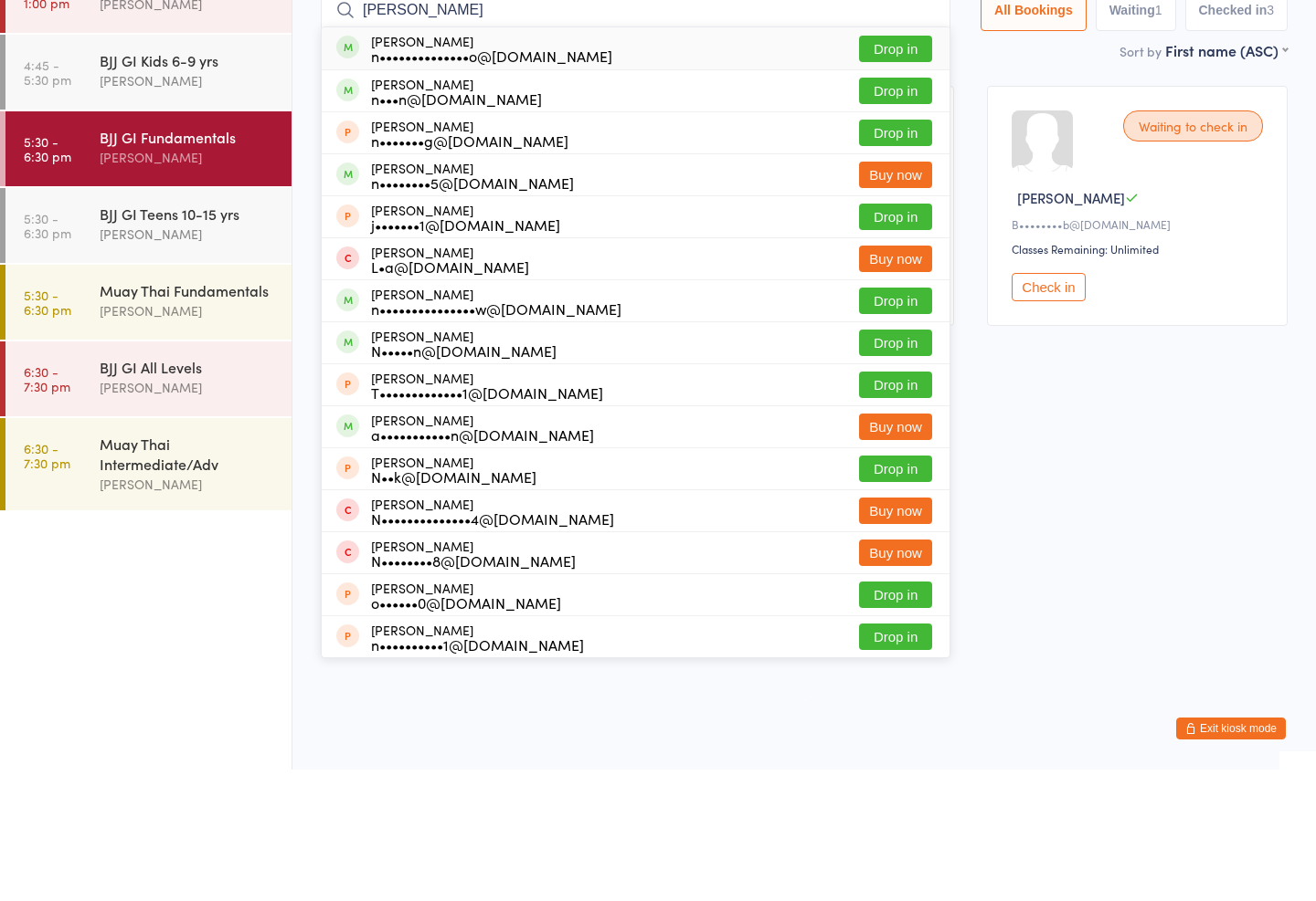
type input "Nick"
click at [911, 167] on button "Drop in" at bounding box center [895, 180] width 73 height 27
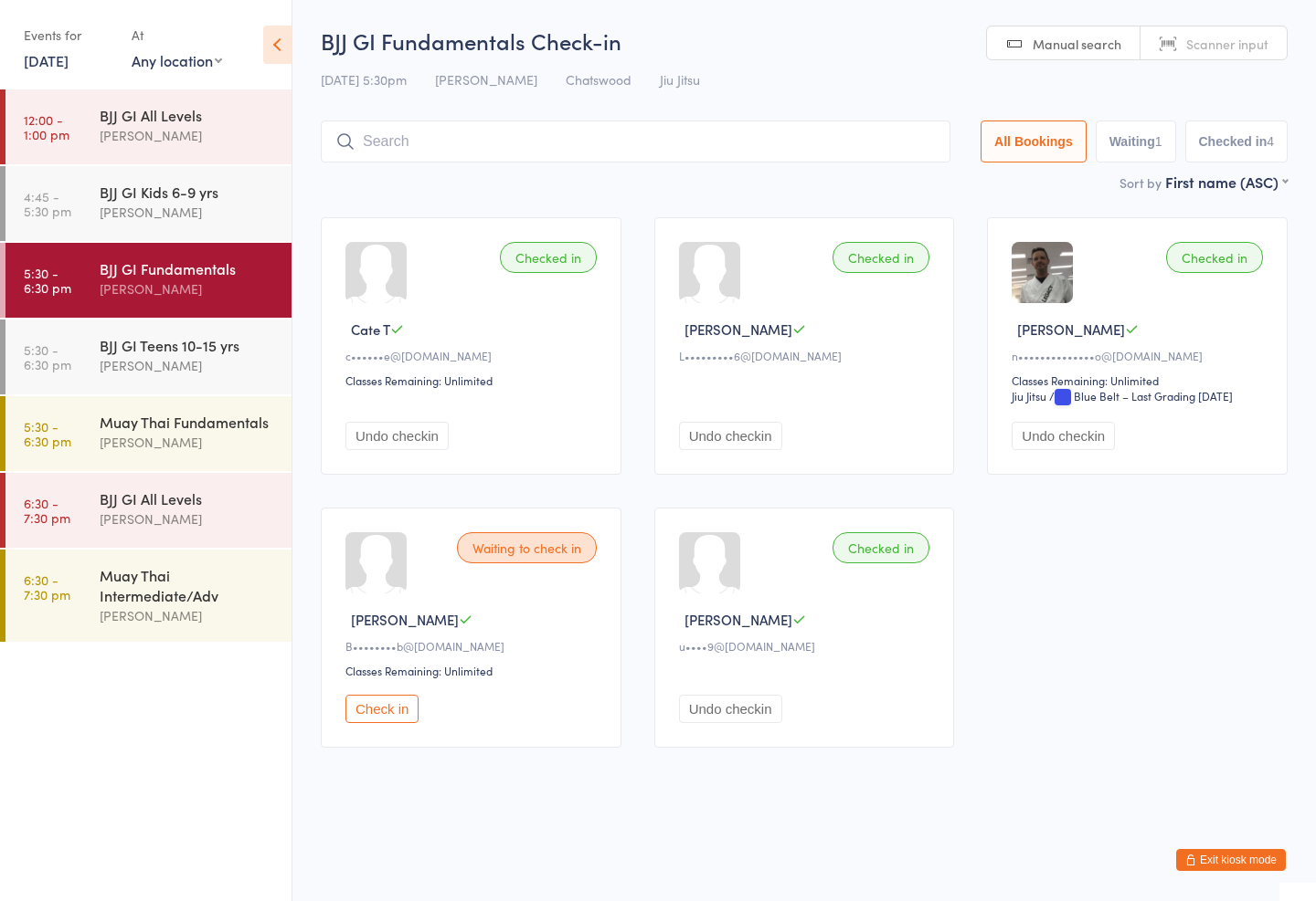
click at [225, 333] on div "BJJ GI Teens 10-15 yrs Thiago Braga" at bounding box center [195, 356] width 192 height 72
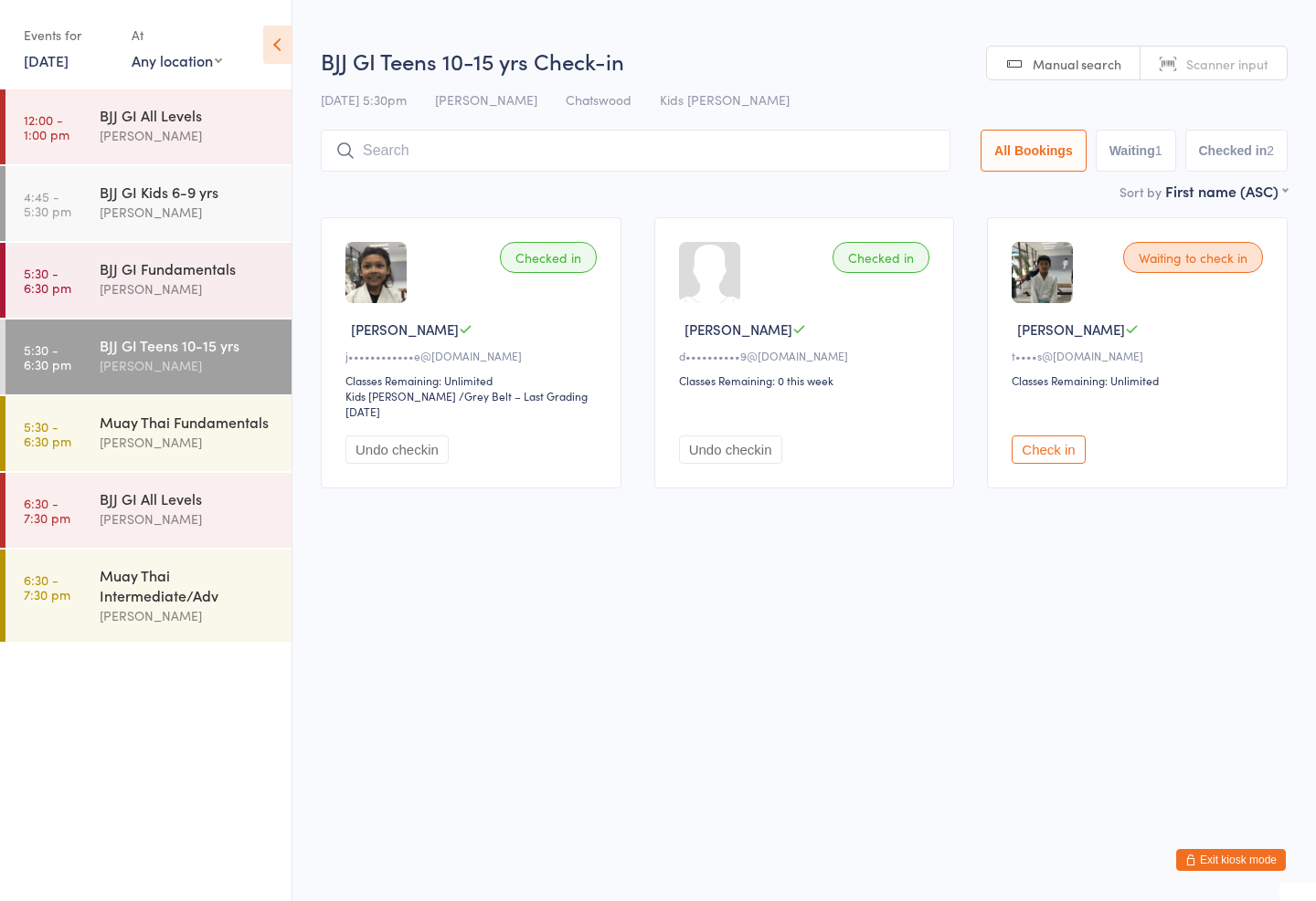
click at [500, 134] on input "search" at bounding box center [636, 150] width 629 height 42
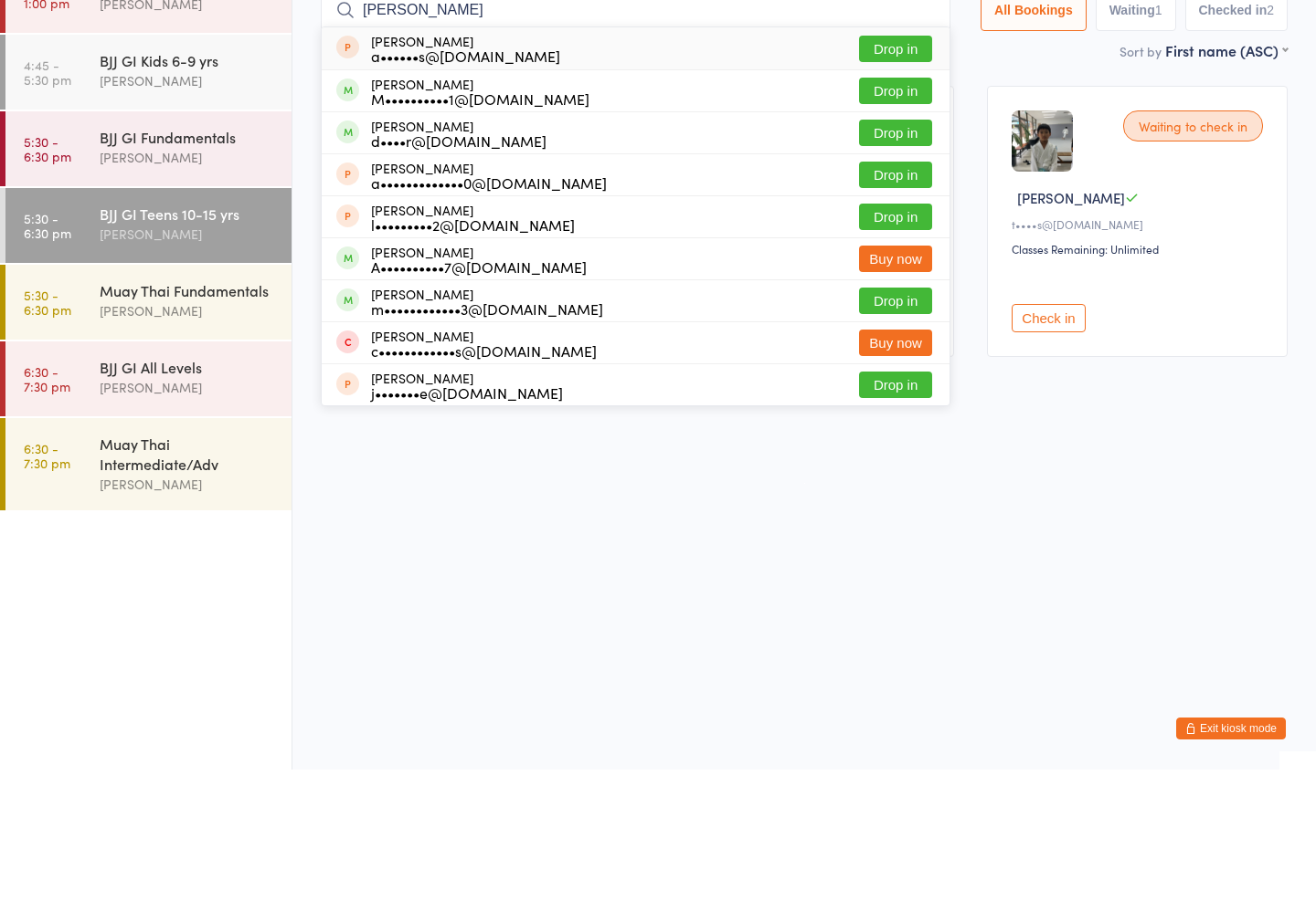
type input "Ali"
click at [896, 209] on button "Drop in" at bounding box center [895, 222] width 73 height 27
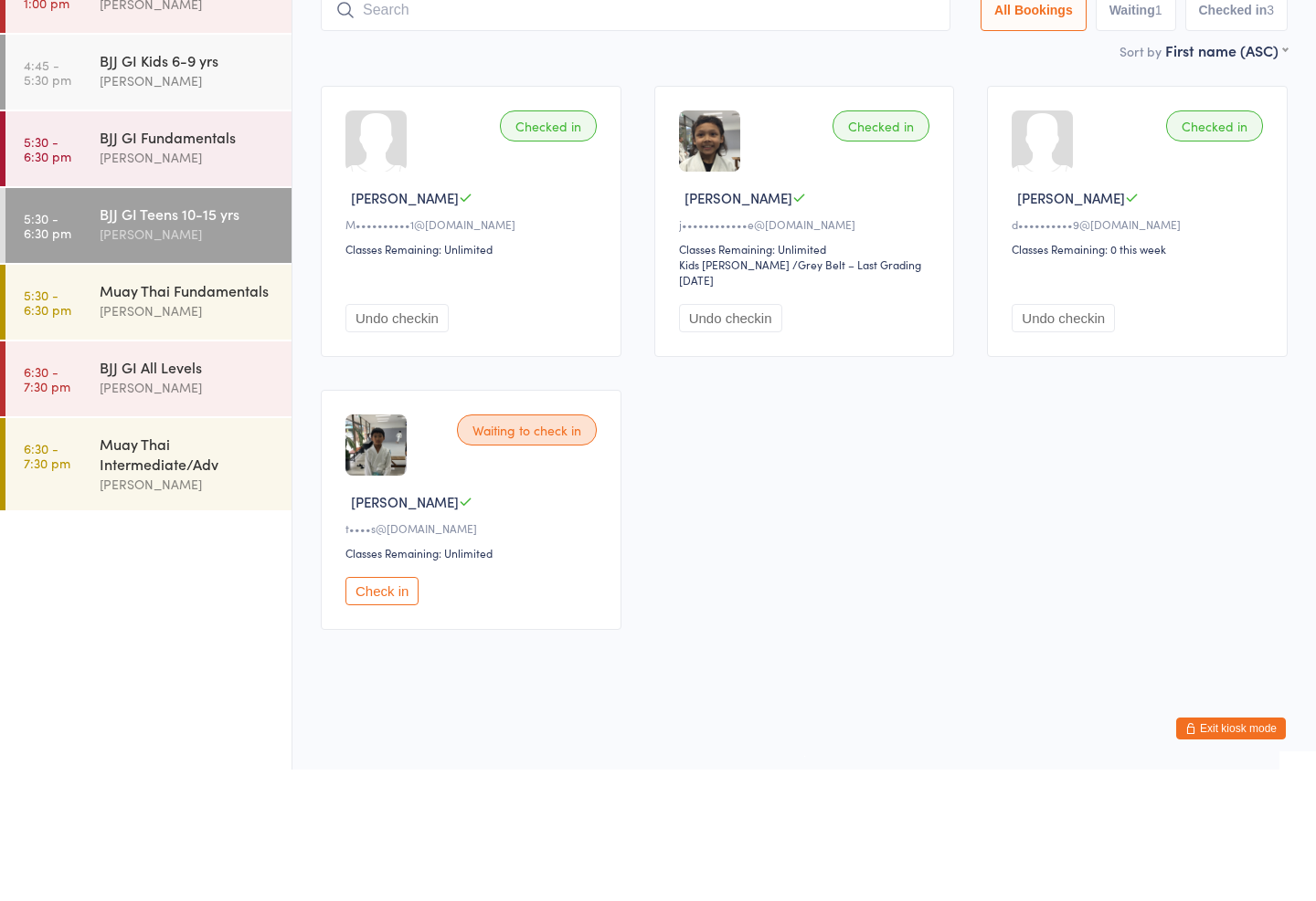
click at [230, 412] on div "Muay Thai Fundamentals" at bounding box center [188, 422] width 177 height 20
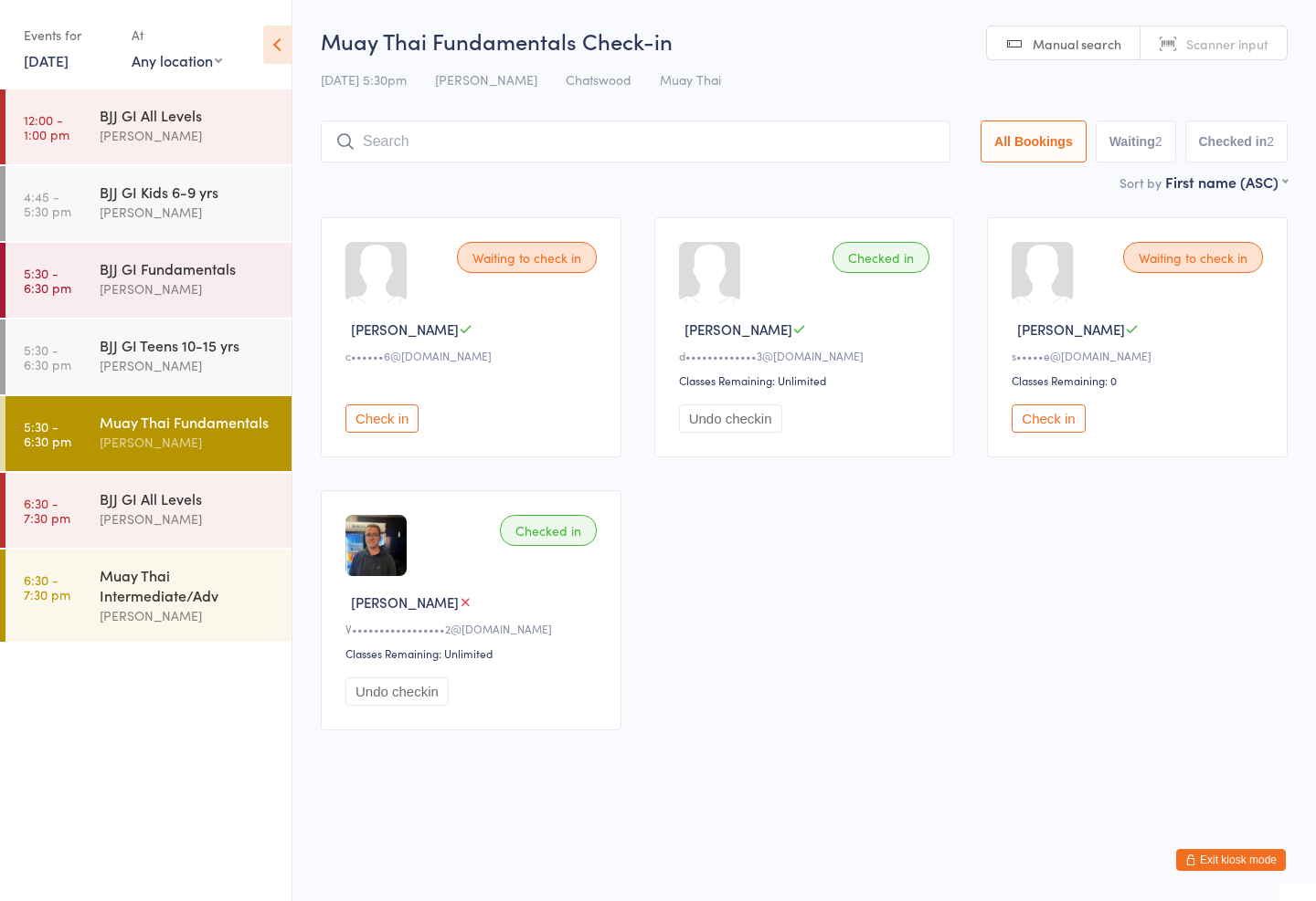
click at [592, 132] on input "search" at bounding box center [636, 141] width 629 height 42
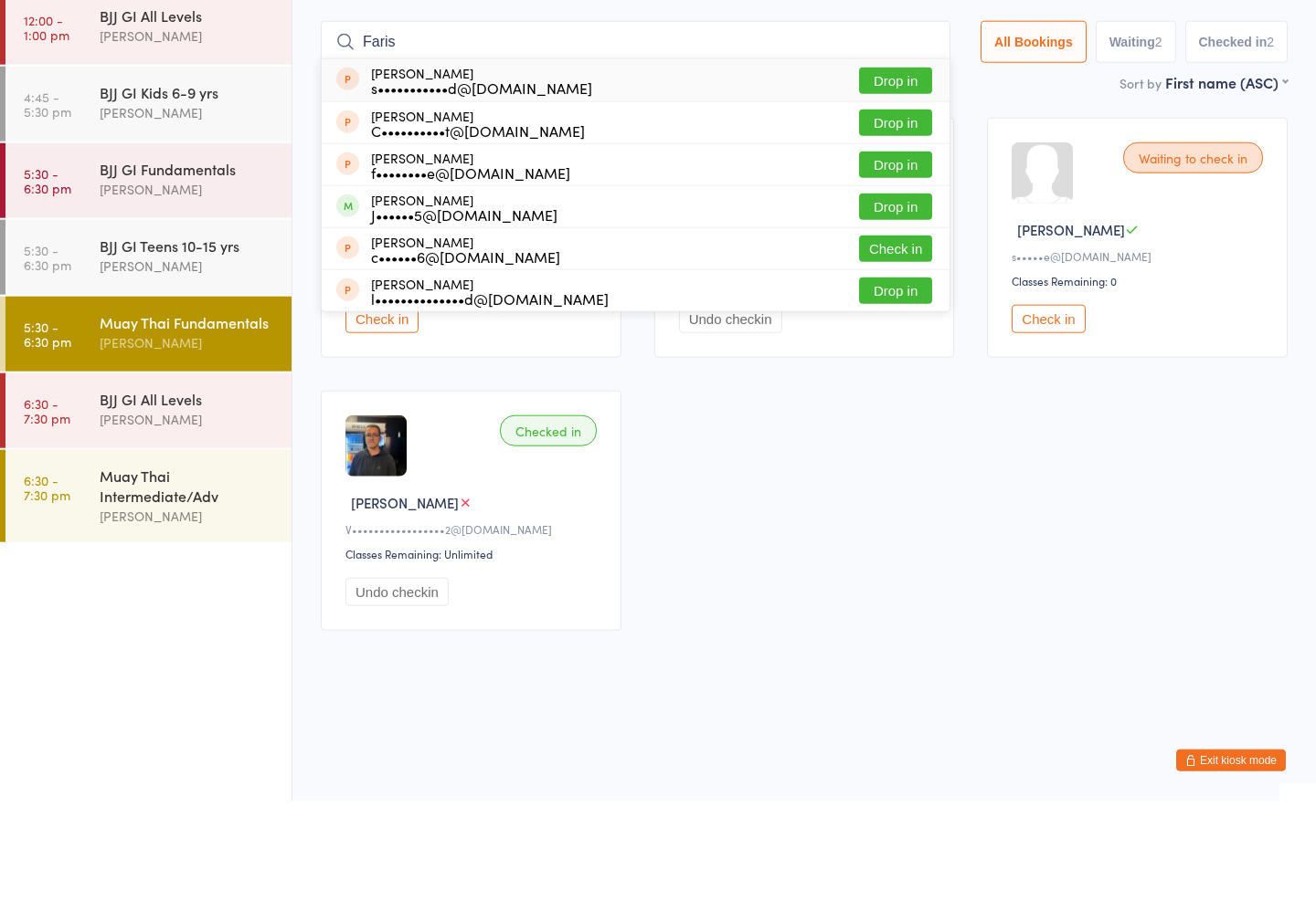
type input "Faris"
click at [878, 167] on button "Drop in" at bounding box center [895, 180] width 73 height 27
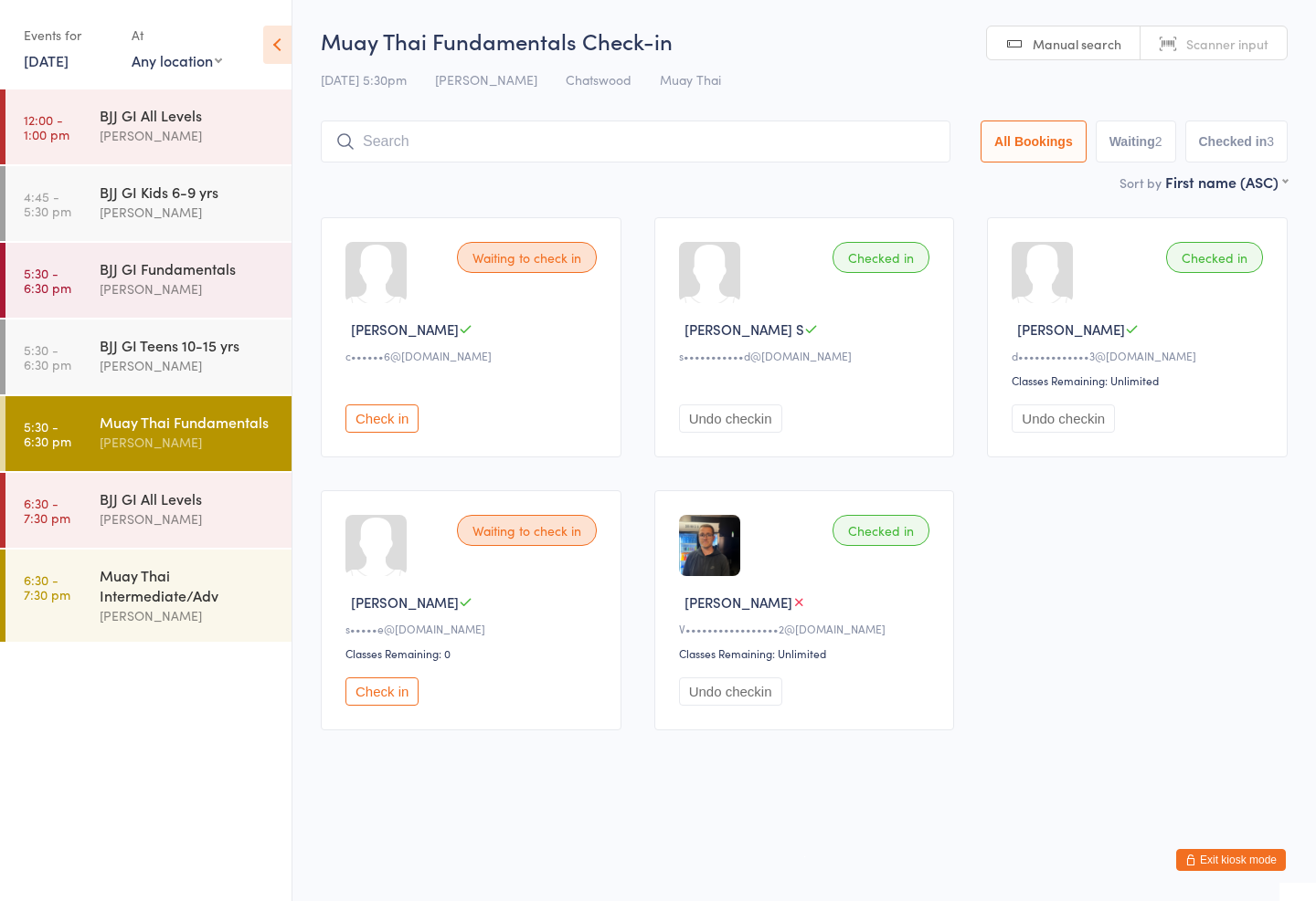
click at [151, 293] on div "Amaury Menezes" at bounding box center [188, 289] width 177 height 21
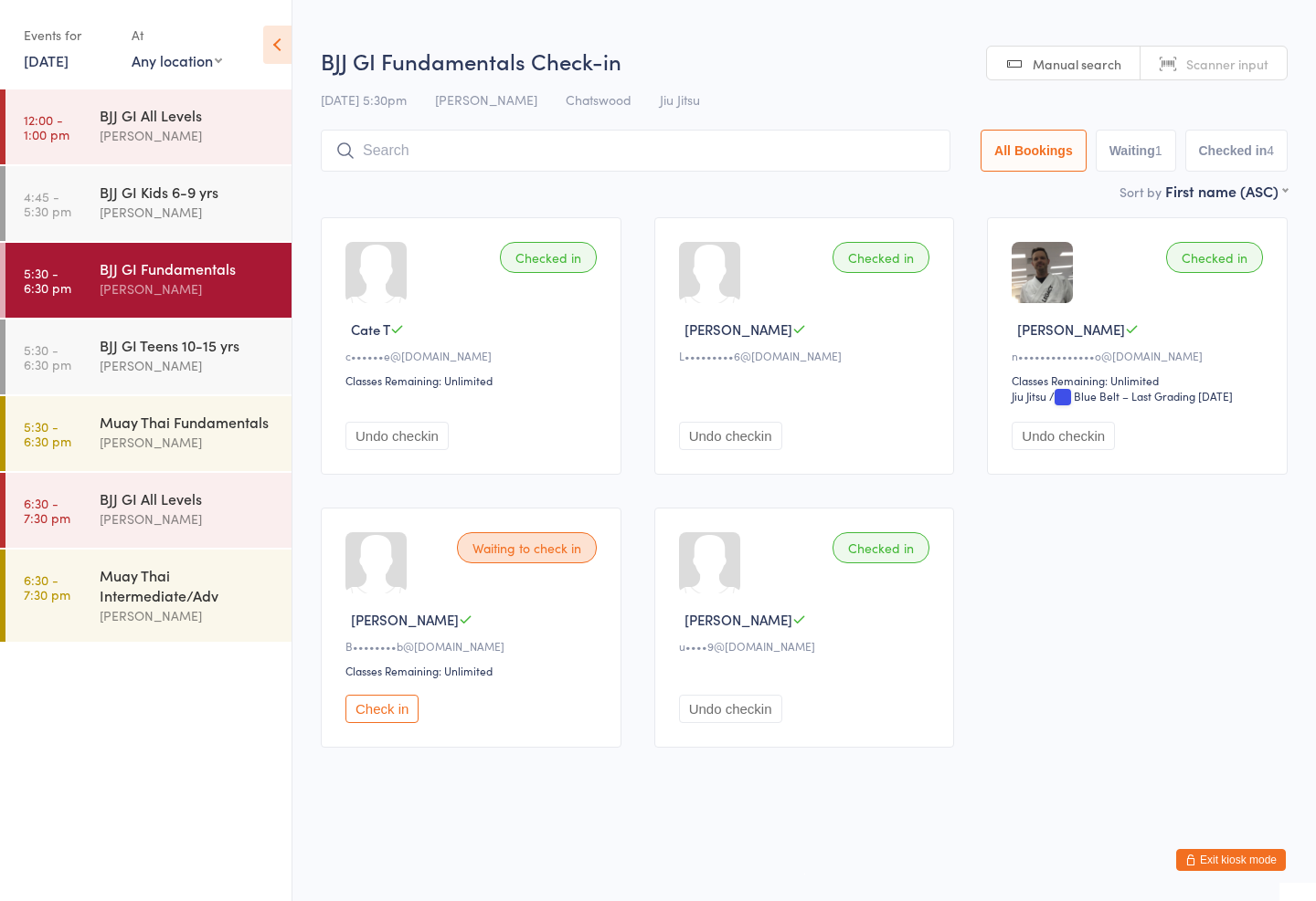
click at [130, 438] on div "Mark Chan" at bounding box center [188, 442] width 177 height 21
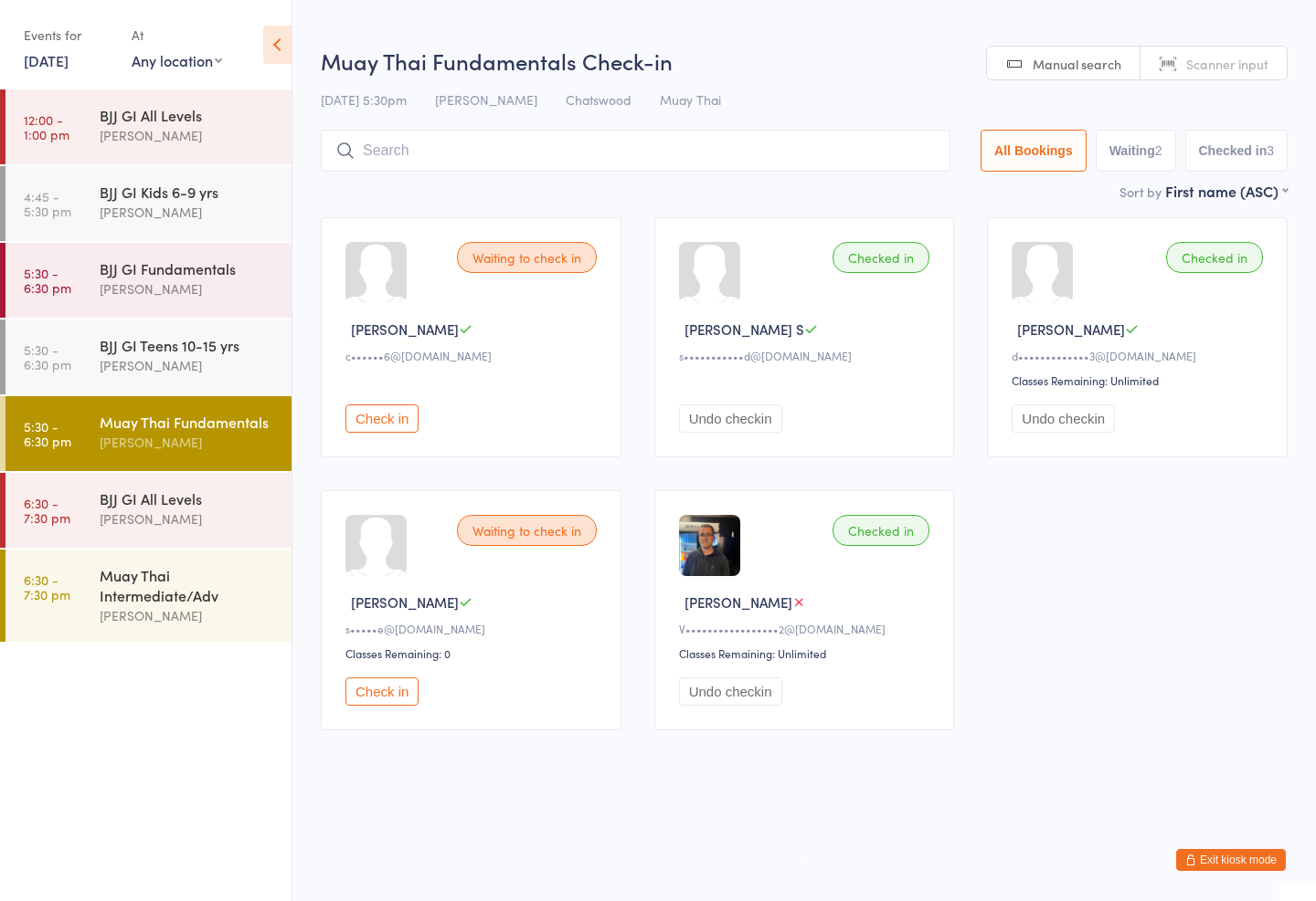
click at [409, 140] on input "search" at bounding box center [636, 150] width 629 height 42
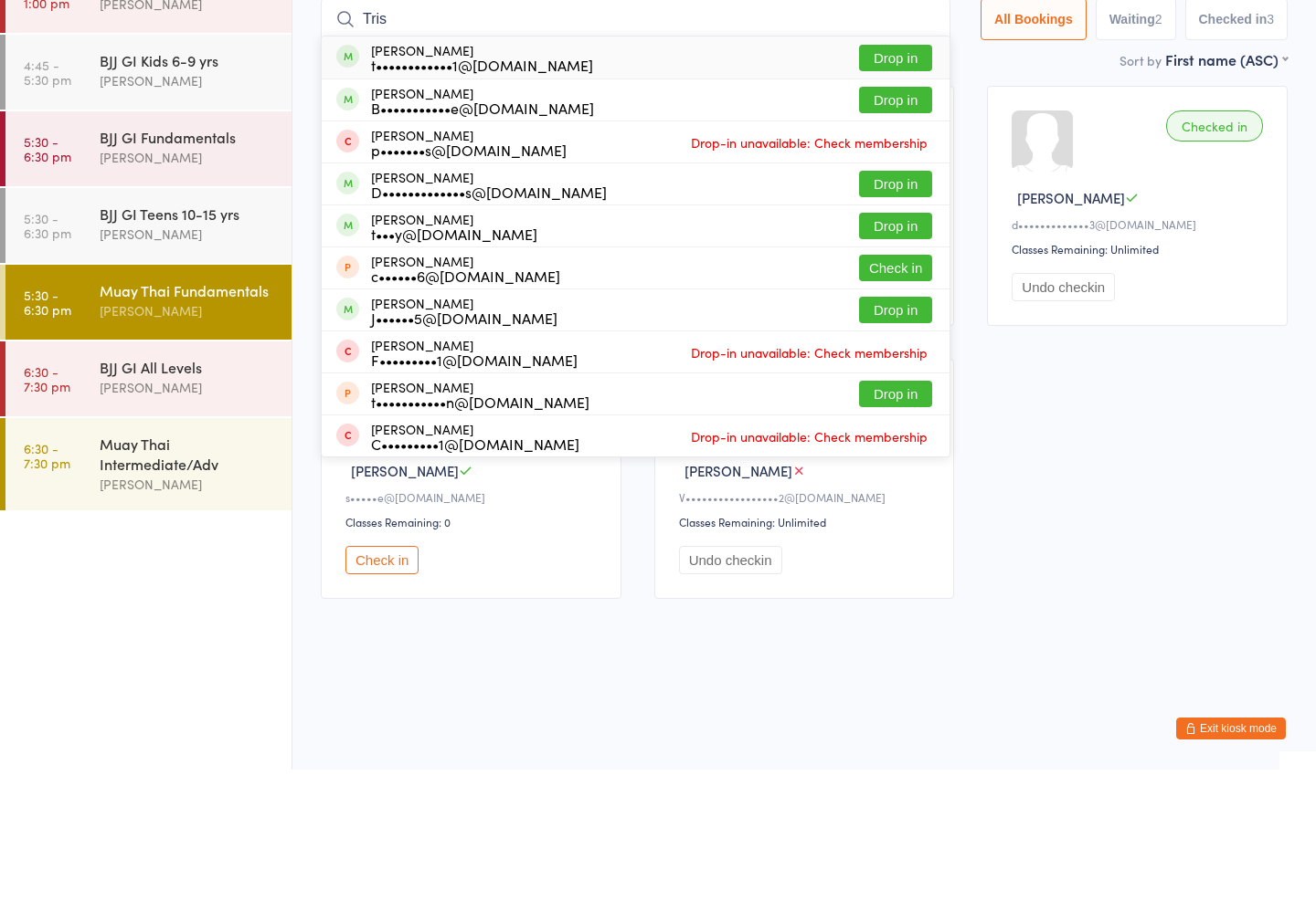
type input "Tris"
click at [887, 177] on button "Drop in" at bounding box center [895, 190] width 73 height 27
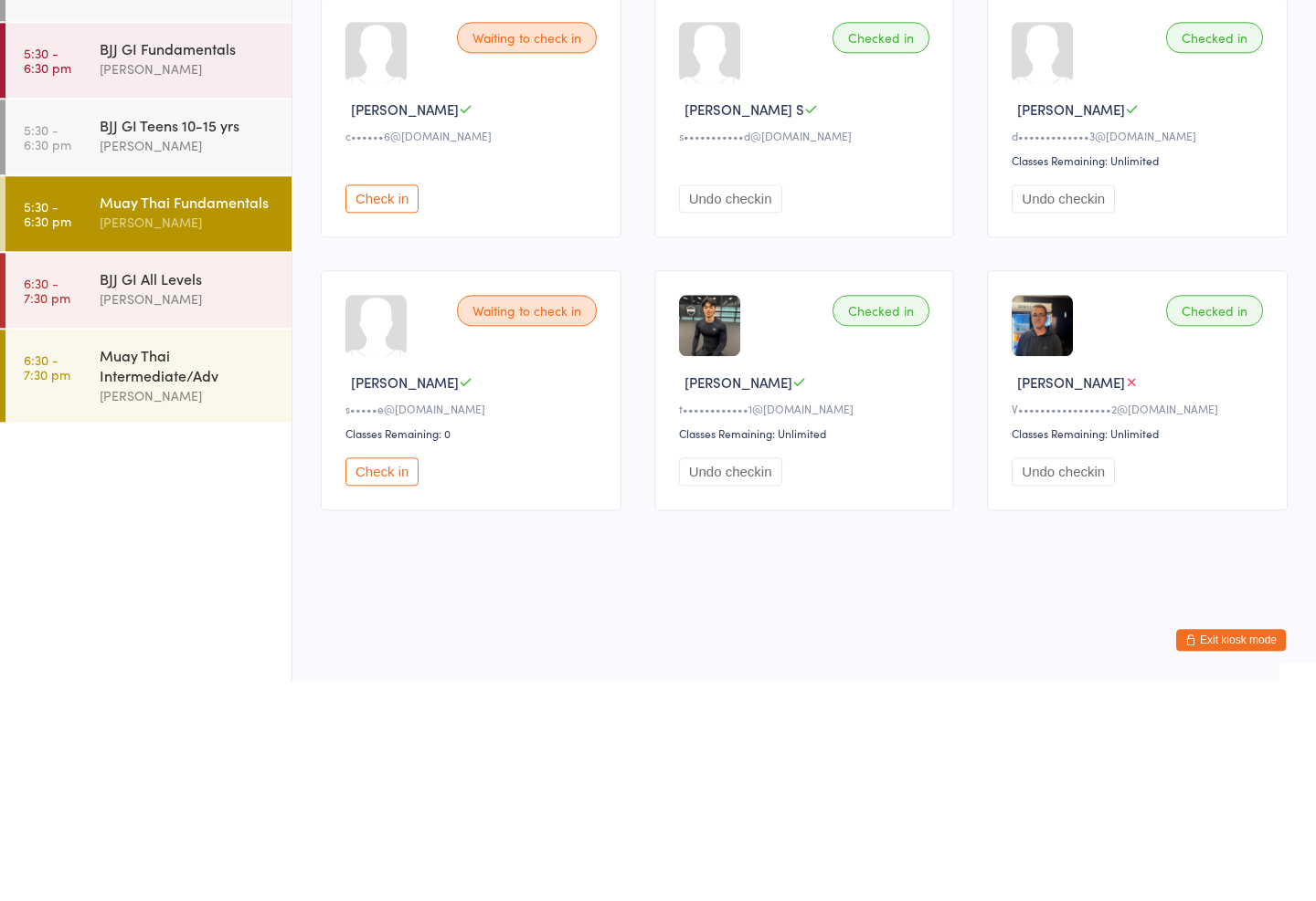
click at [150, 565] on div "Muay Thai Intermediate/Adv" at bounding box center [188, 585] width 177 height 40
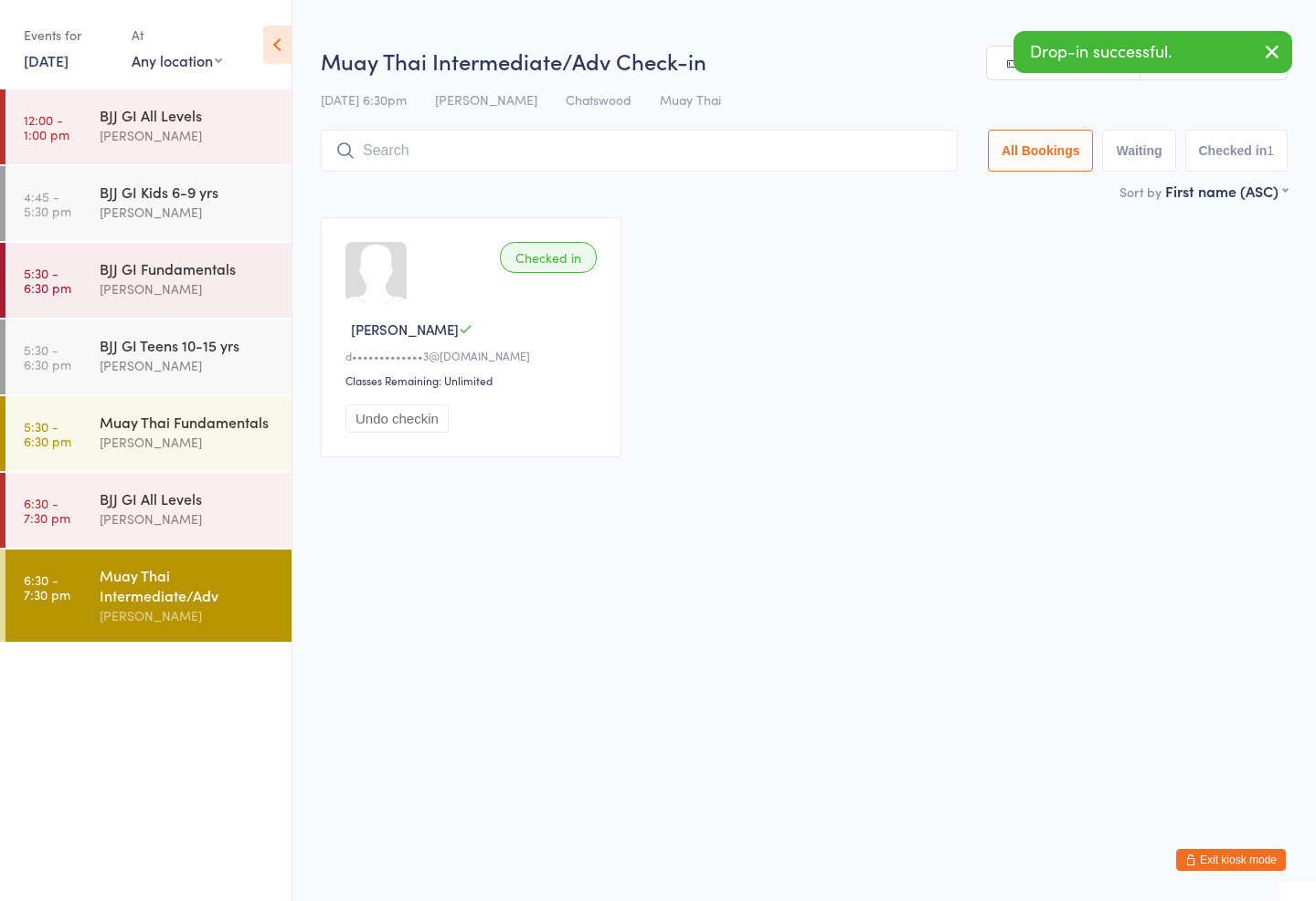
click at [510, 143] on input "search" at bounding box center [639, 150] width 637 height 42
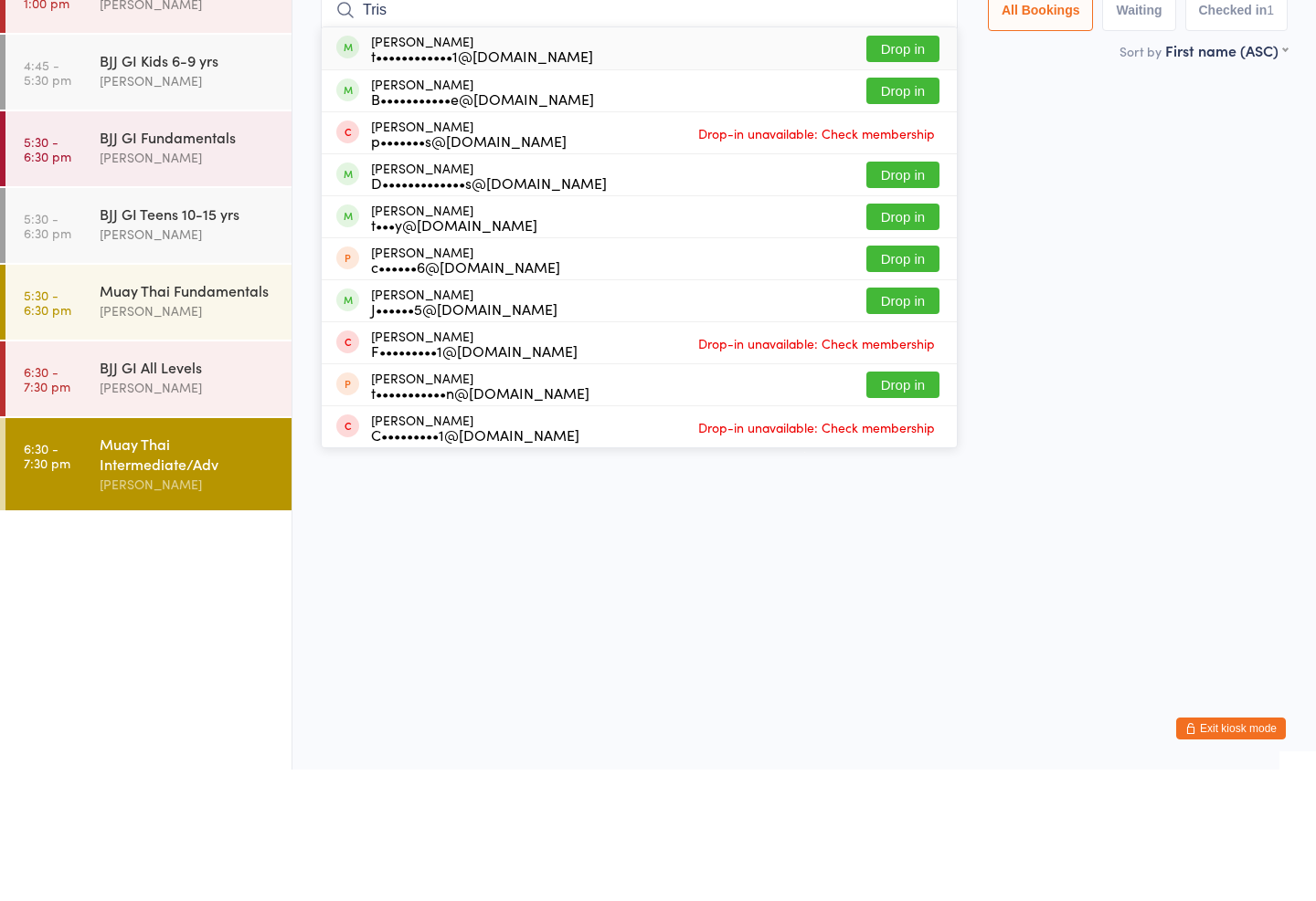
type input "Tris"
click at [866, 167] on button "Drop in" at bounding box center [902, 180] width 73 height 27
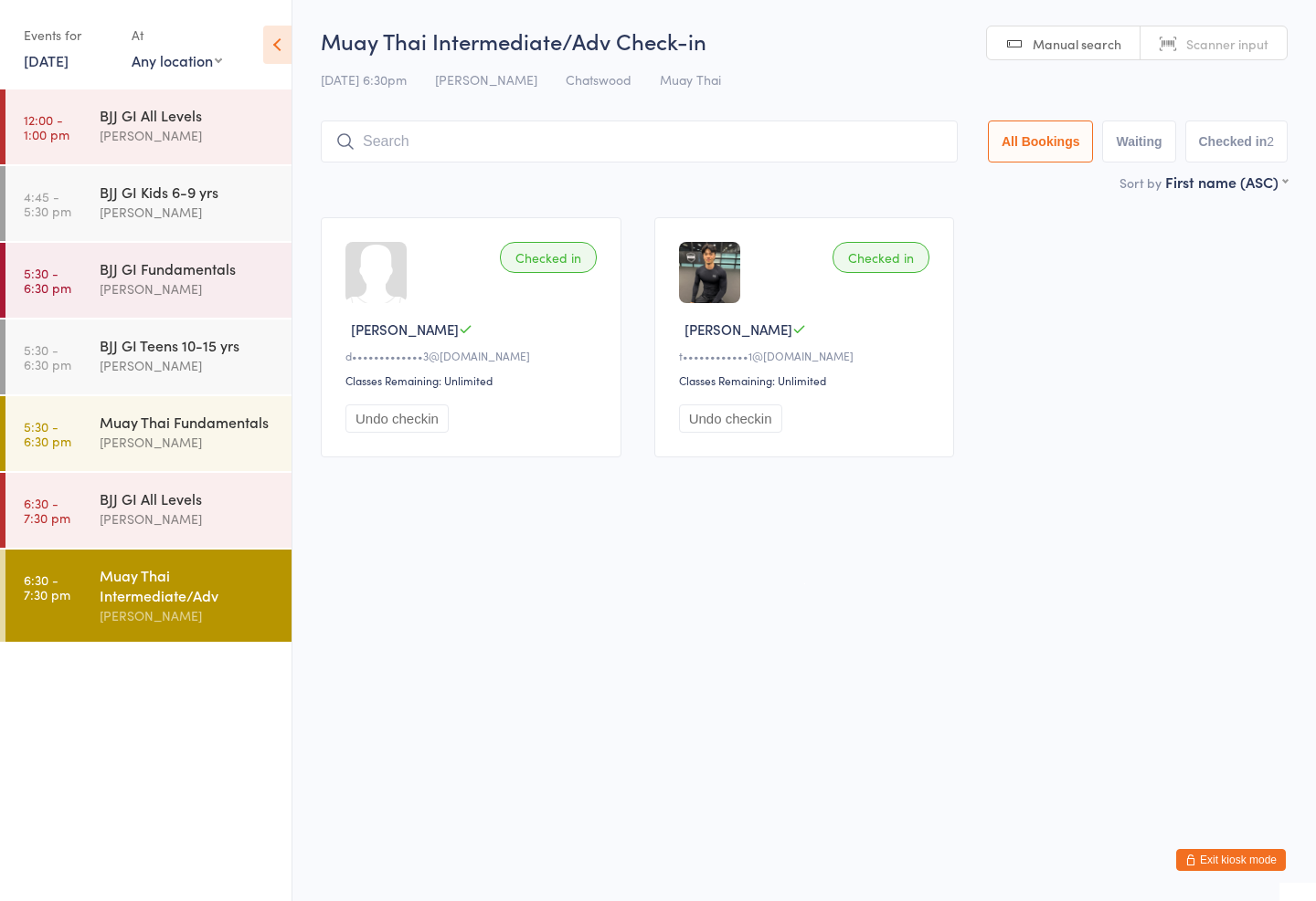
click at [162, 239] on div "BJJ GI Kids 6-9 yrs Amaury Menezes" at bounding box center [195, 203] width 192 height 72
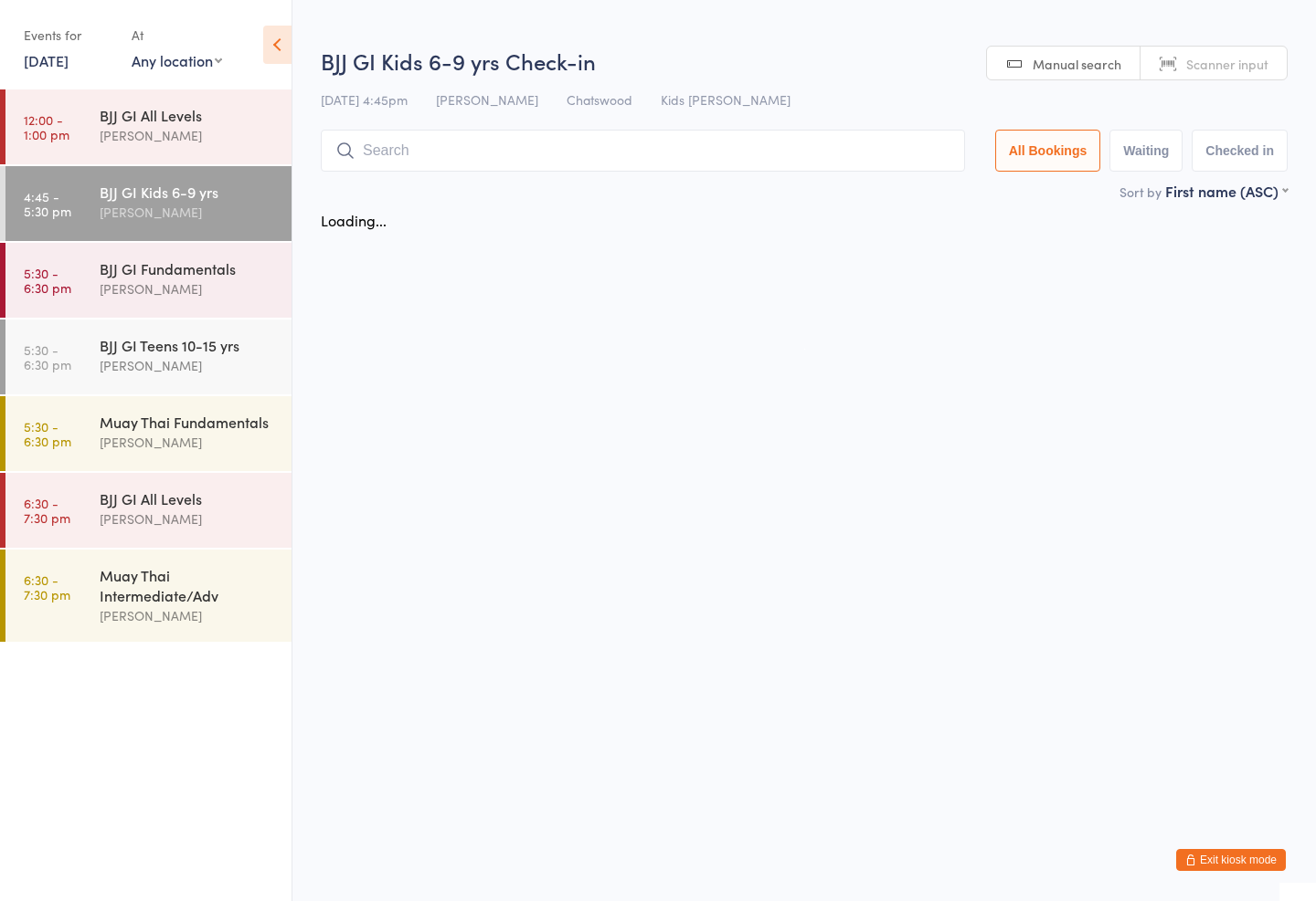
click at [155, 284] on div "Amaury Menezes" at bounding box center [188, 289] width 177 height 21
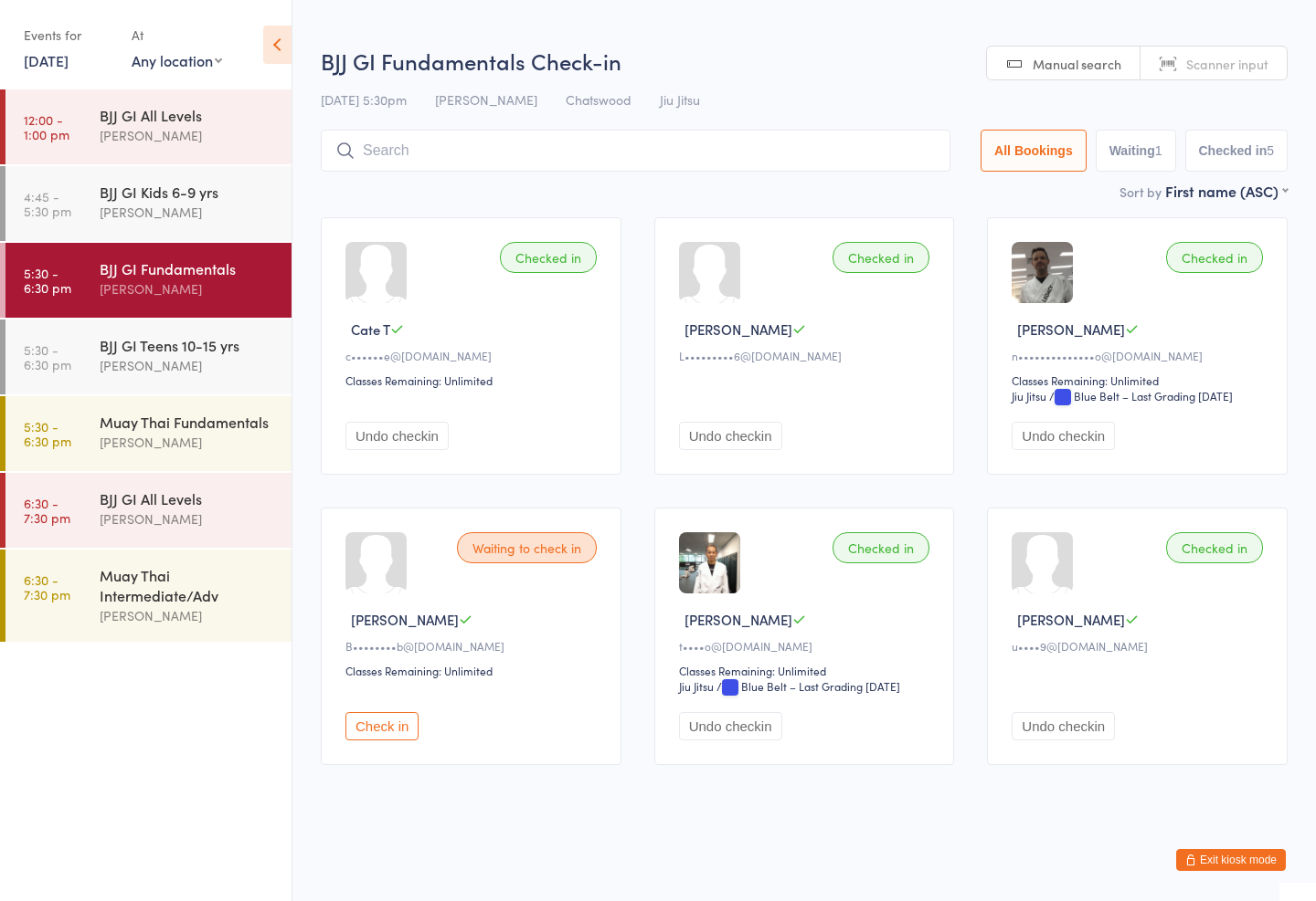
click at [393, 144] on input "search" at bounding box center [636, 150] width 629 height 42
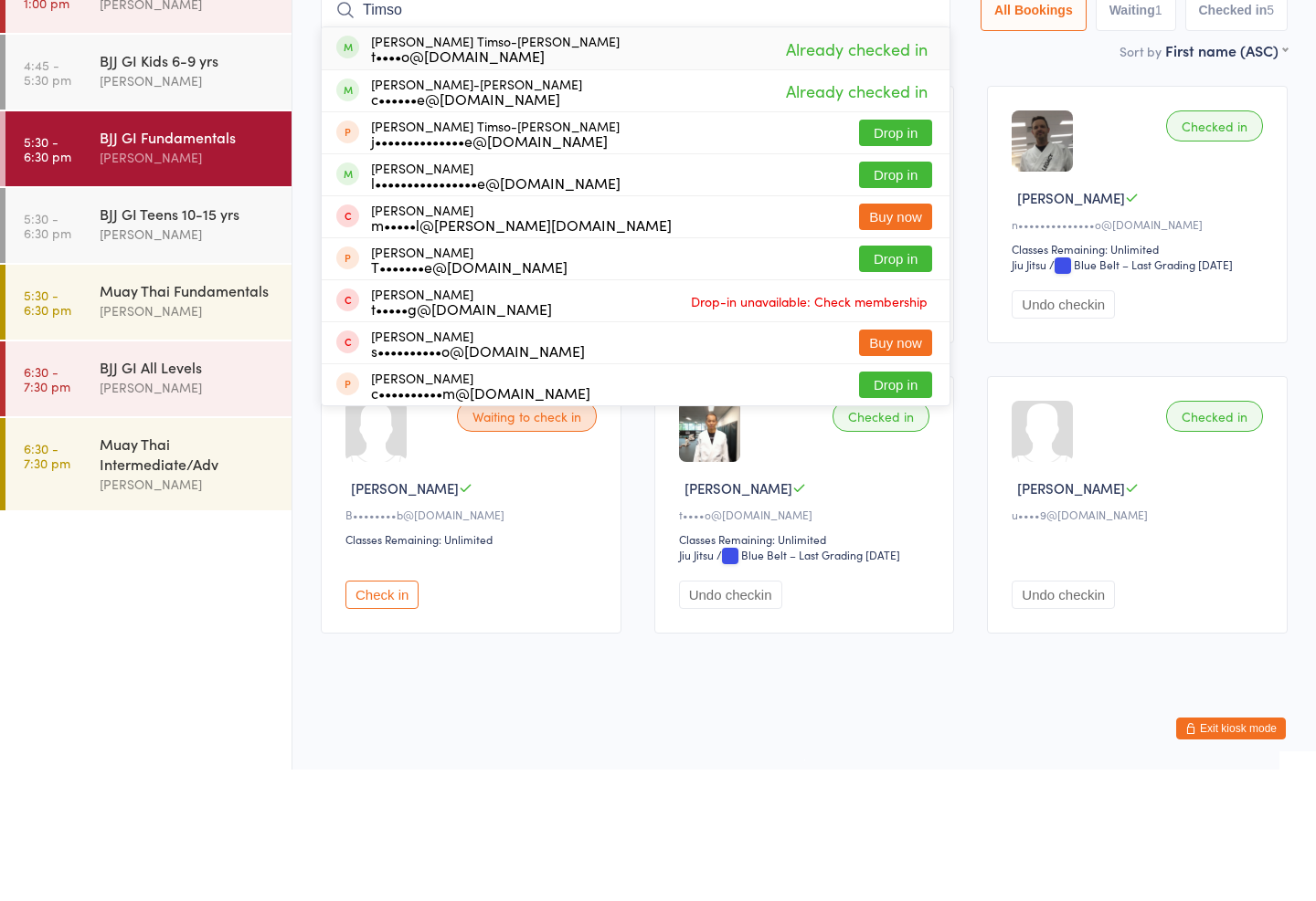
type input "Timso"
click at [877, 293] on button "Drop in" at bounding box center [895, 306] width 73 height 27
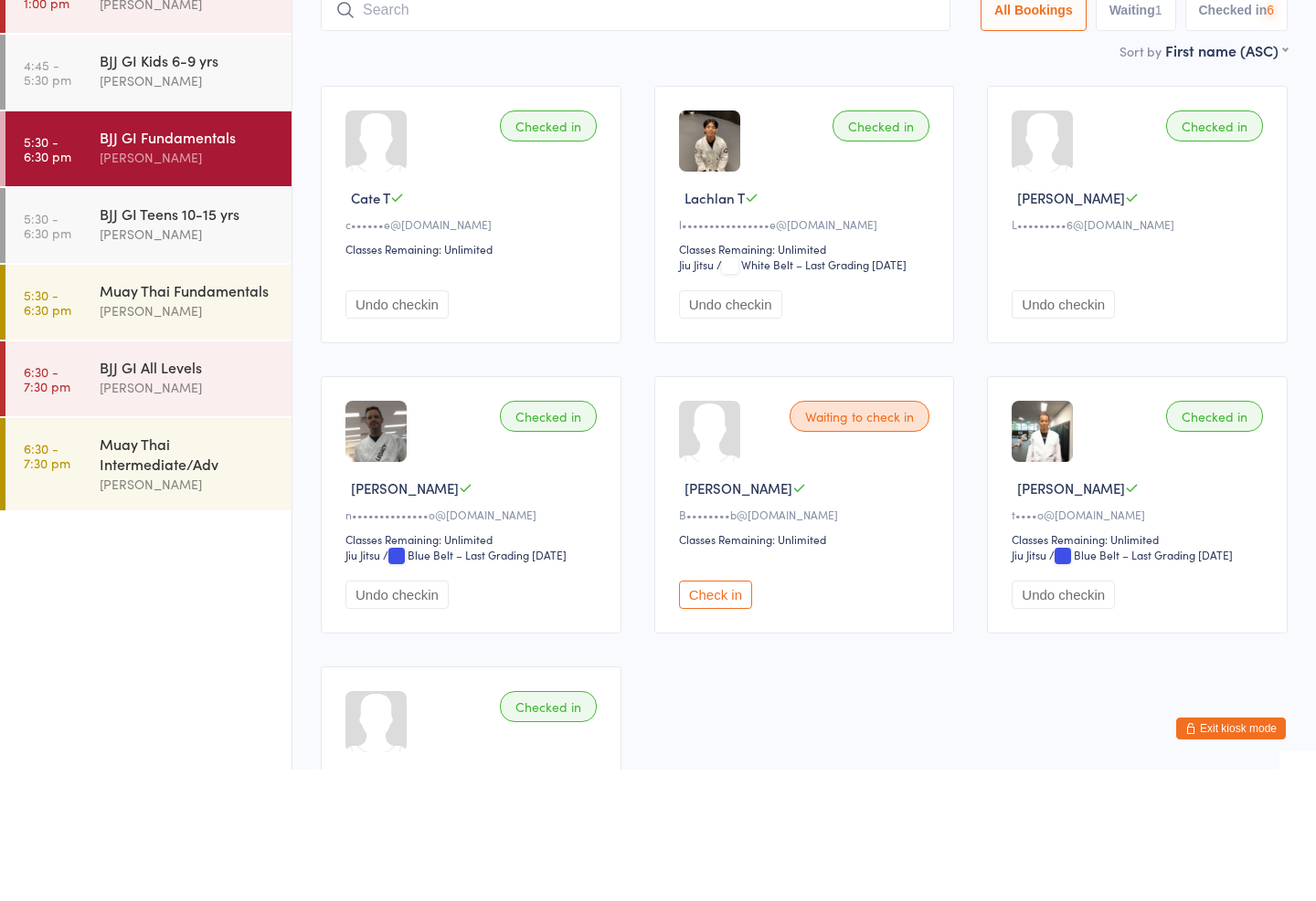
scroll to position [131, 0]
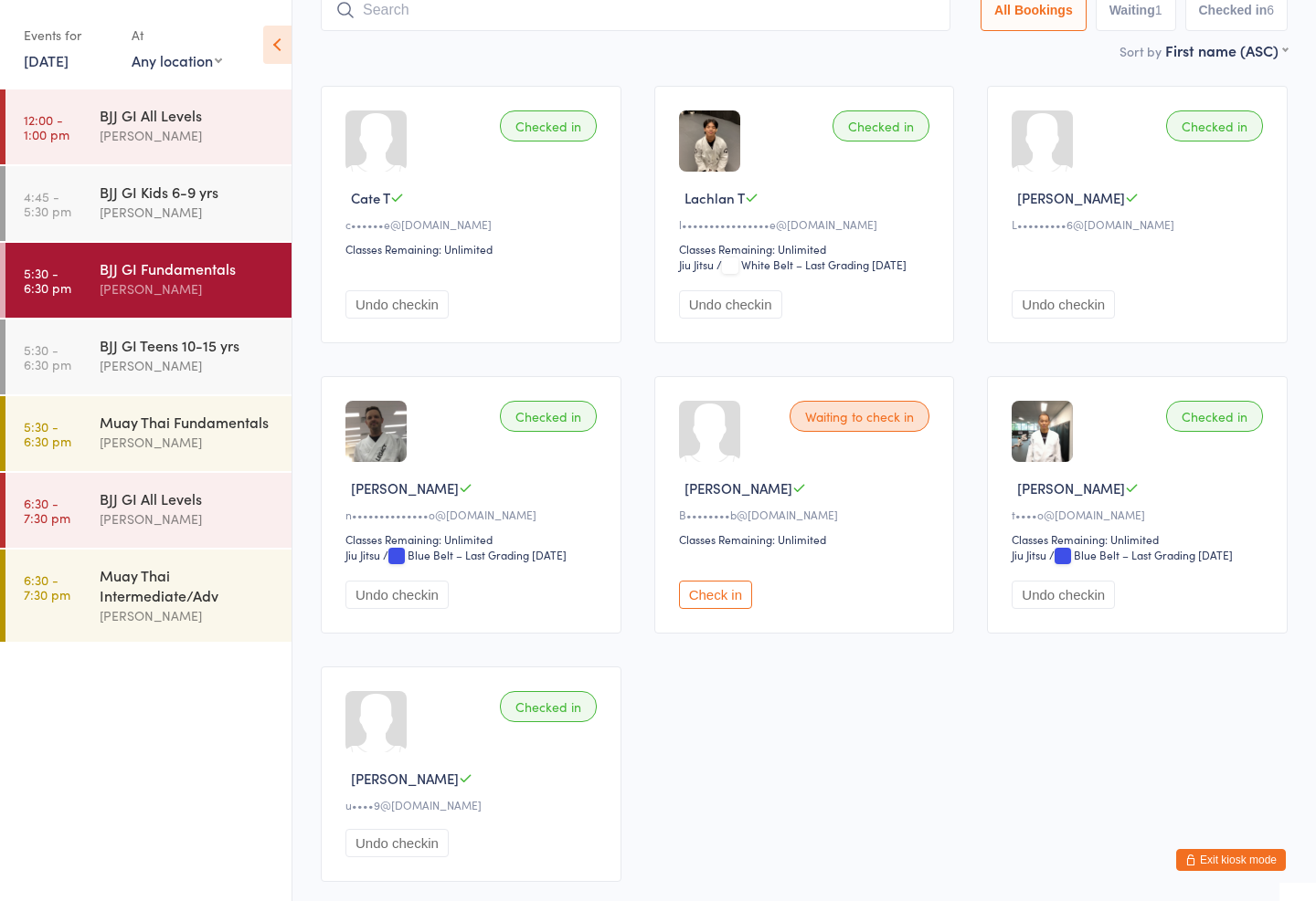
click at [234, 401] on div "Muay Thai Fundamentals Mark Chan" at bounding box center [195, 432] width 192 height 72
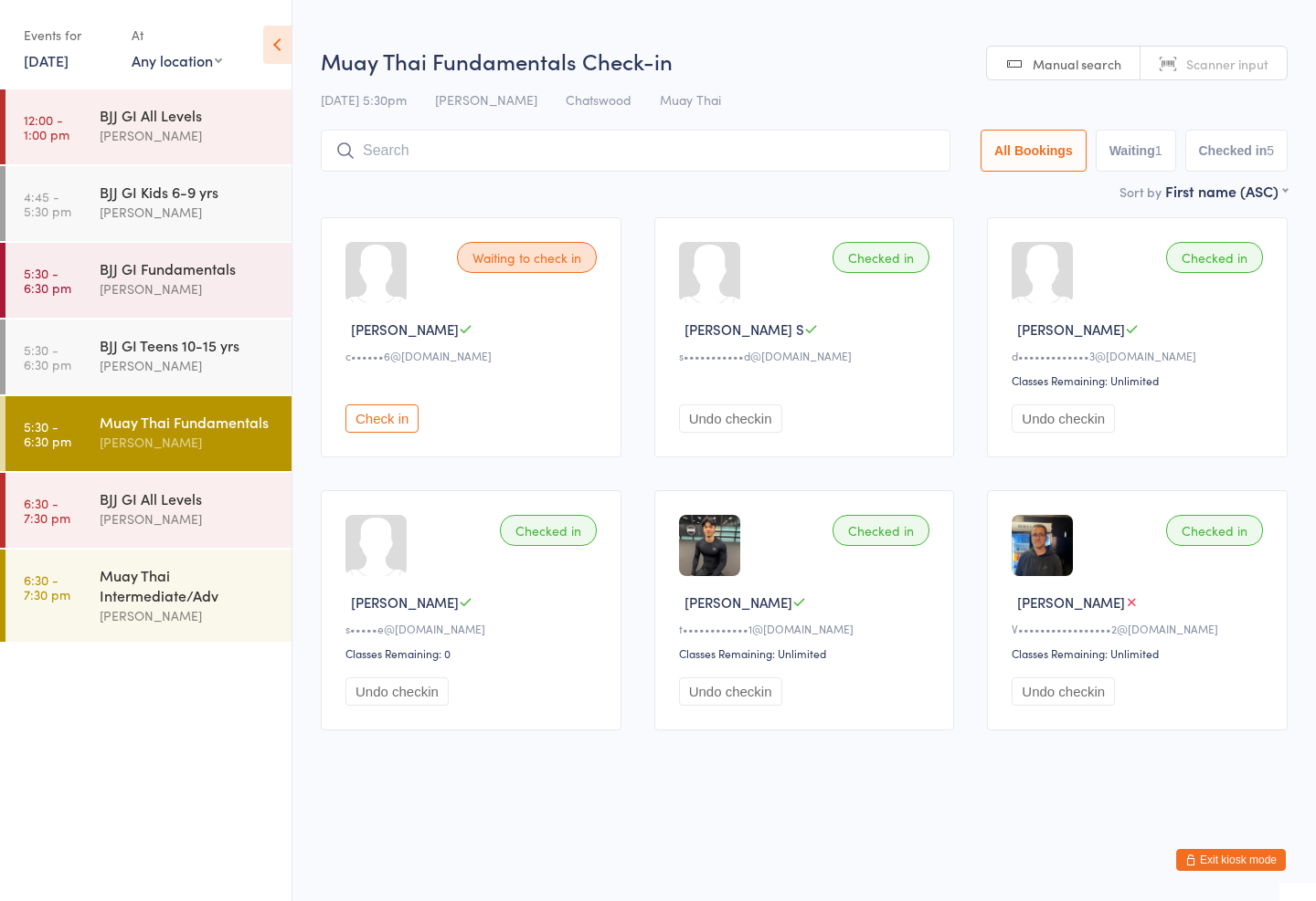
click at [802, 151] on input "search" at bounding box center [636, 150] width 629 height 42
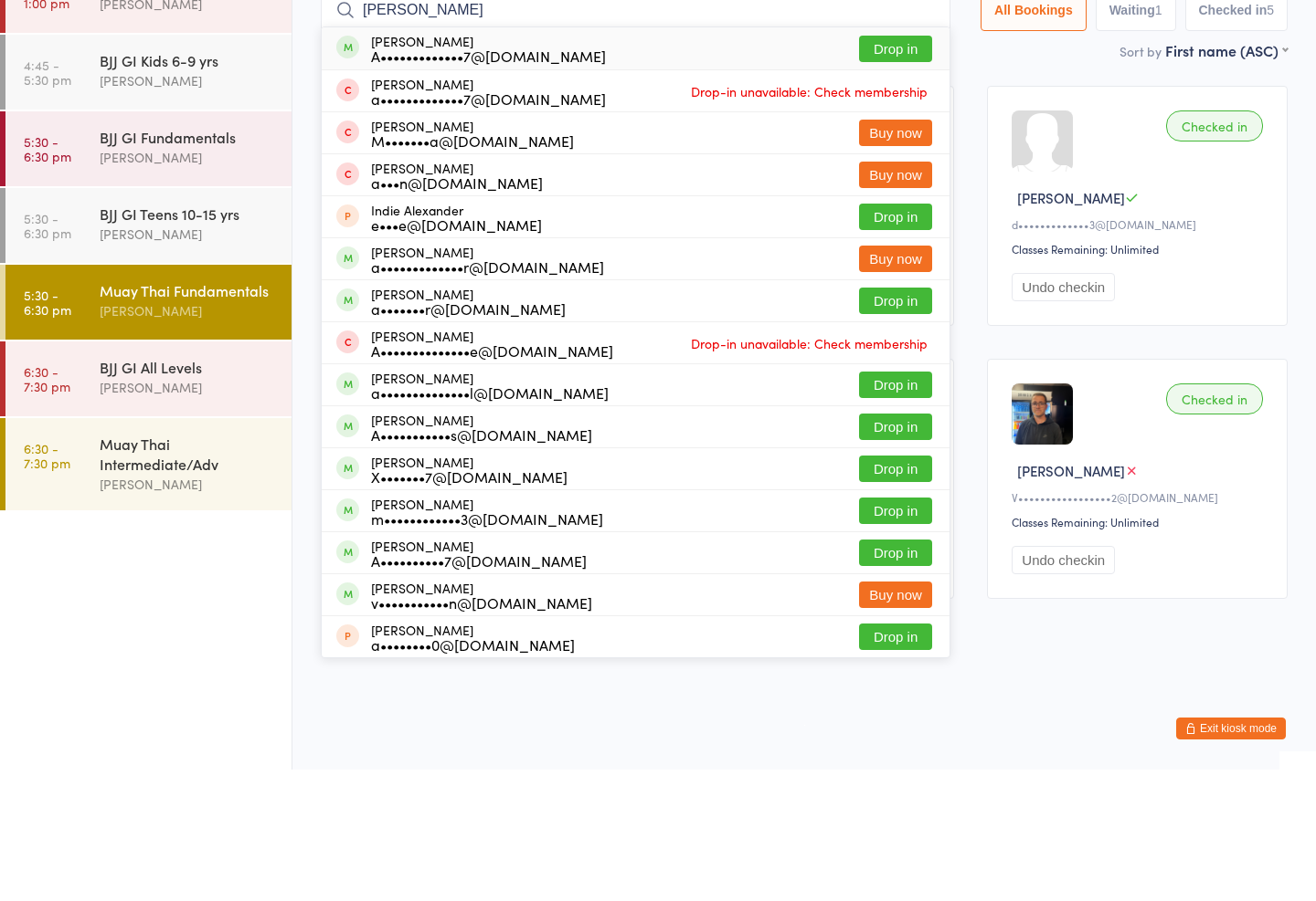
type input "Alexander c"
click at [882, 167] on button "Drop in" at bounding box center [895, 180] width 73 height 27
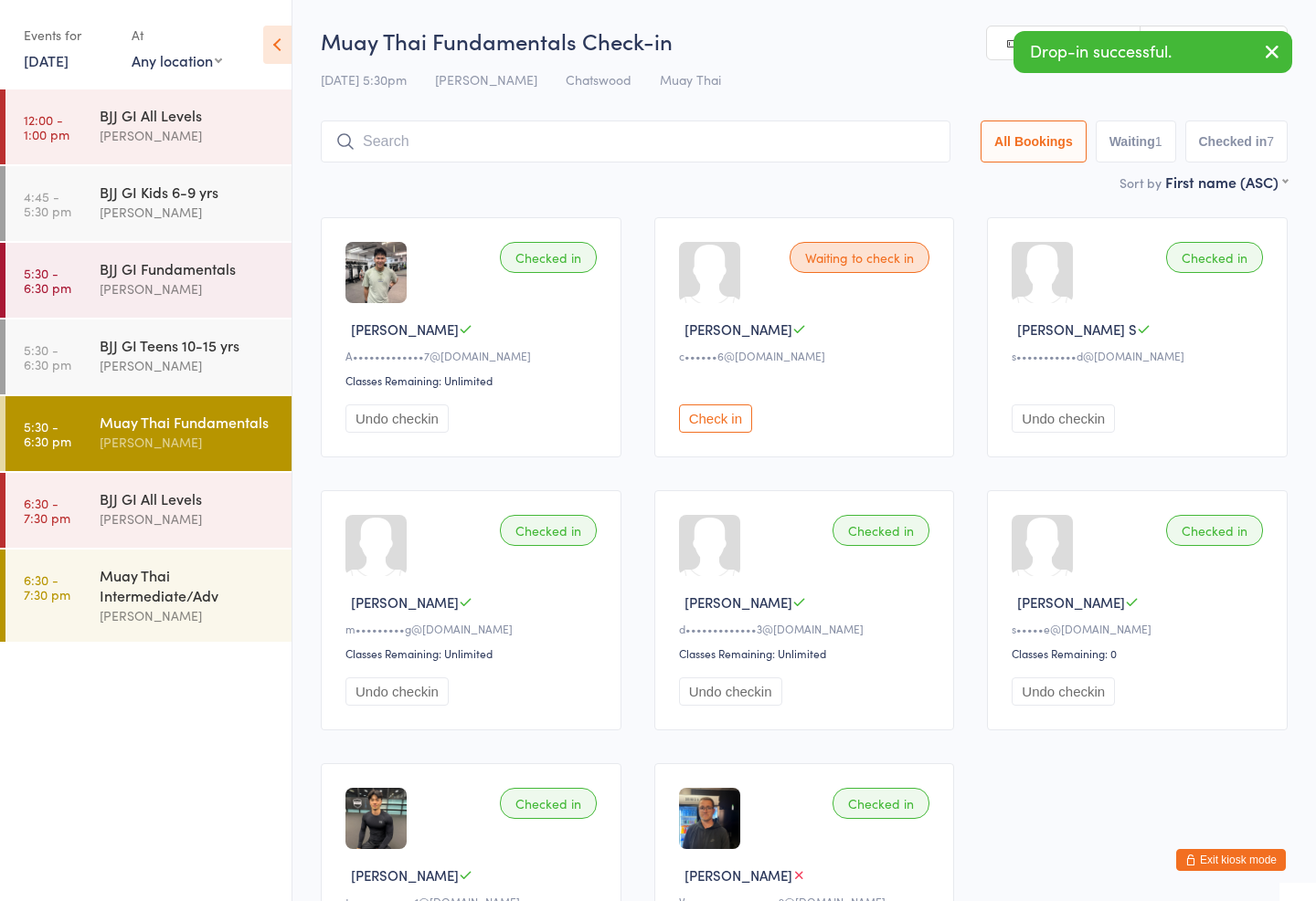
click at [522, 142] on input "search" at bounding box center [636, 141] width 629 height 42
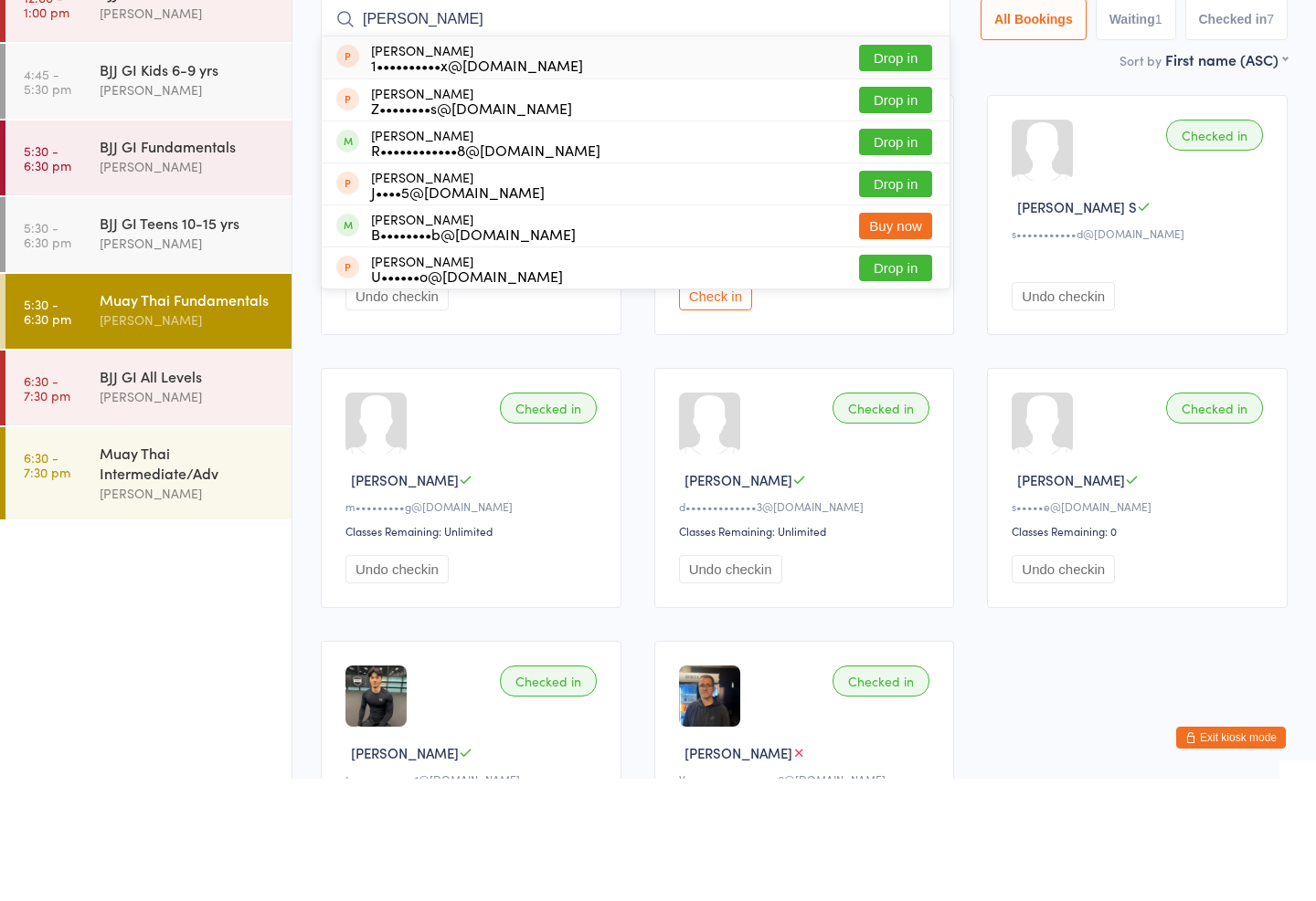
type input "Riley"
click at [907, 251] on button "Drop in" at bounding box center [895, 264] width 73 height 27
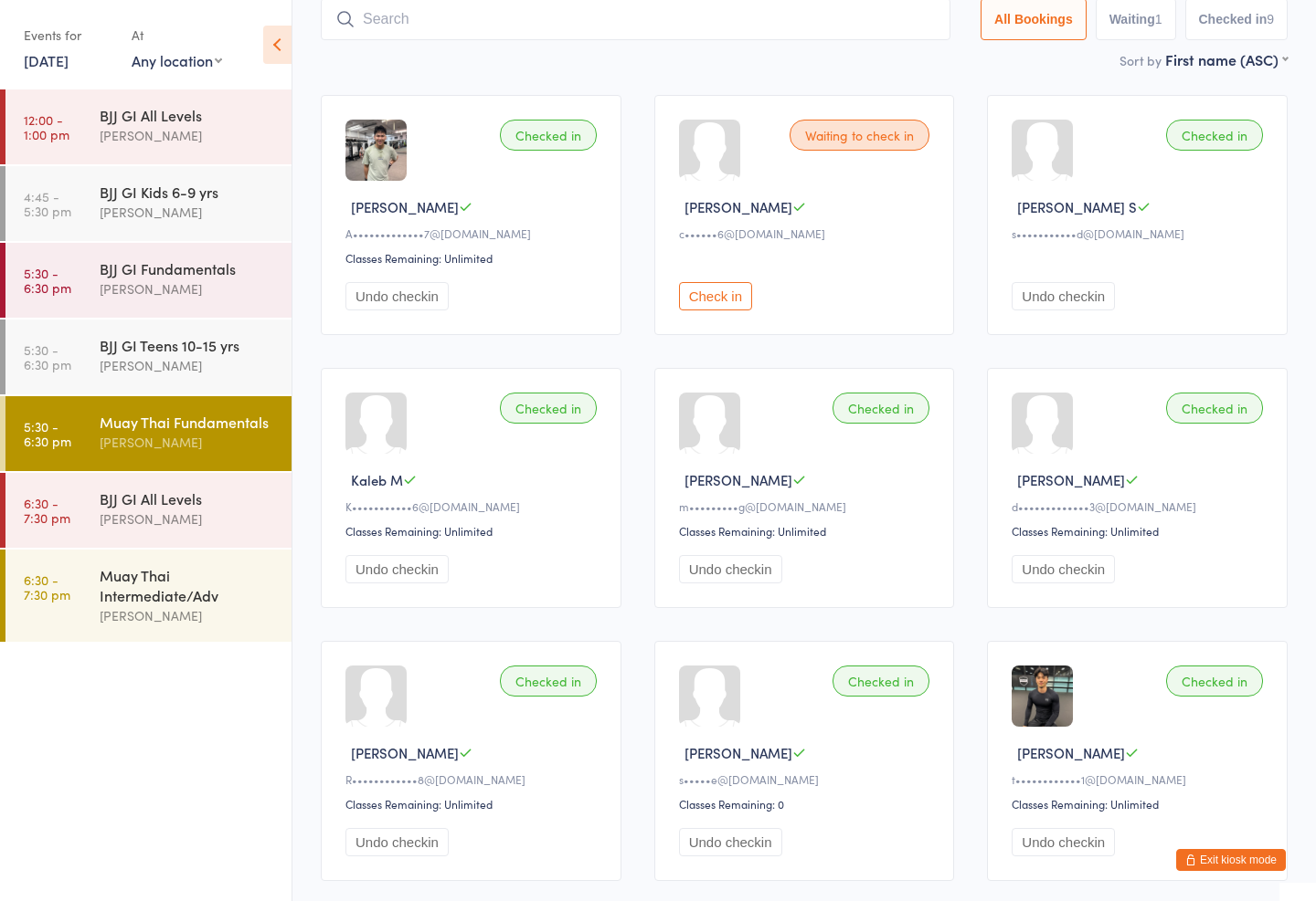
click at [130, 305] on div "BJJ GI Fundamentals Amaury Menezes" at bounding box center [195, 279] width 192 height 72
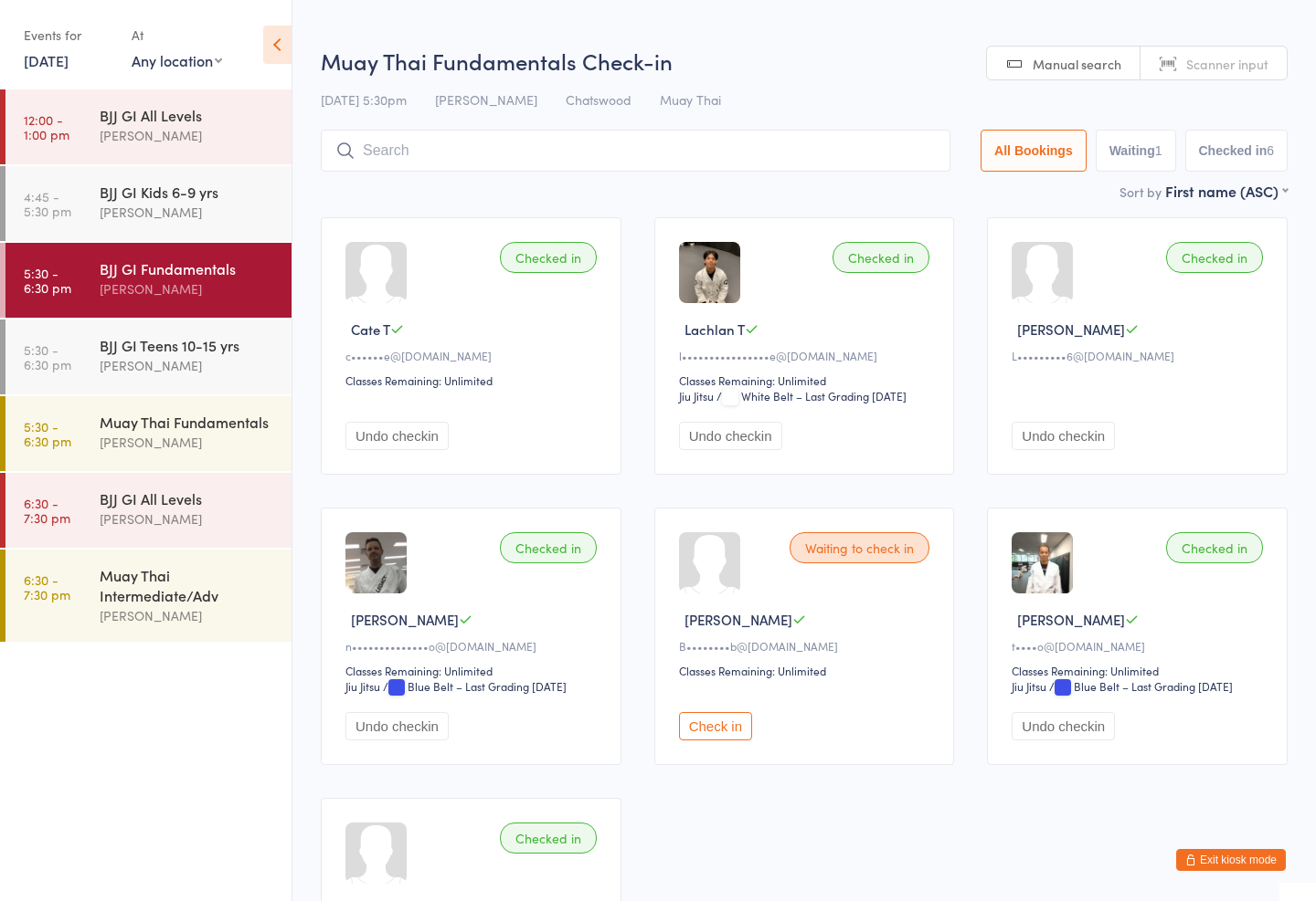
click at [155, 347] on div "BJJ GI Teens 10-15 yrs" at bounding box center [188, 345] width 177 height 20
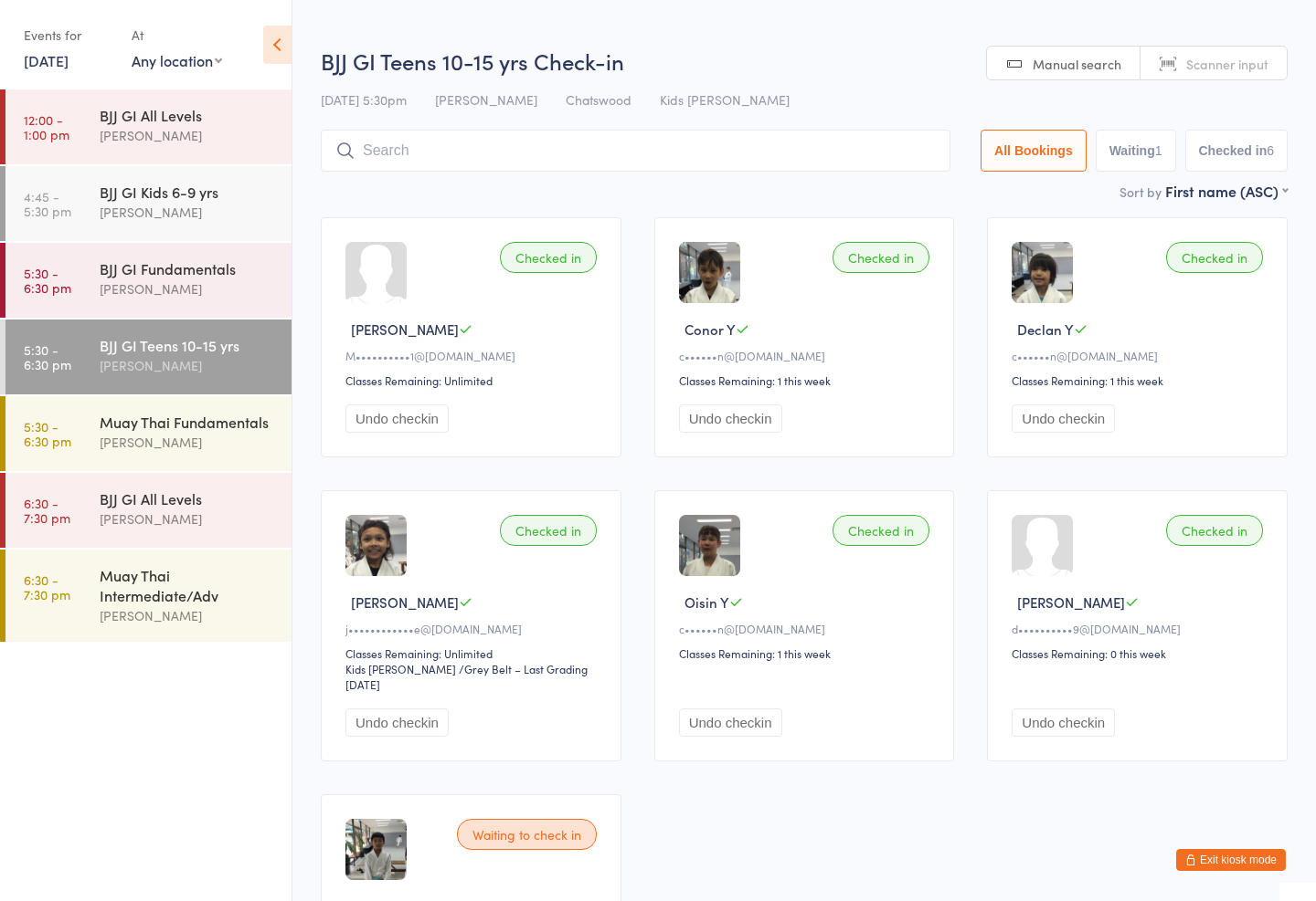
click at [825, 134] on input "search" at bounding box center [636, 150] width 629 height 42
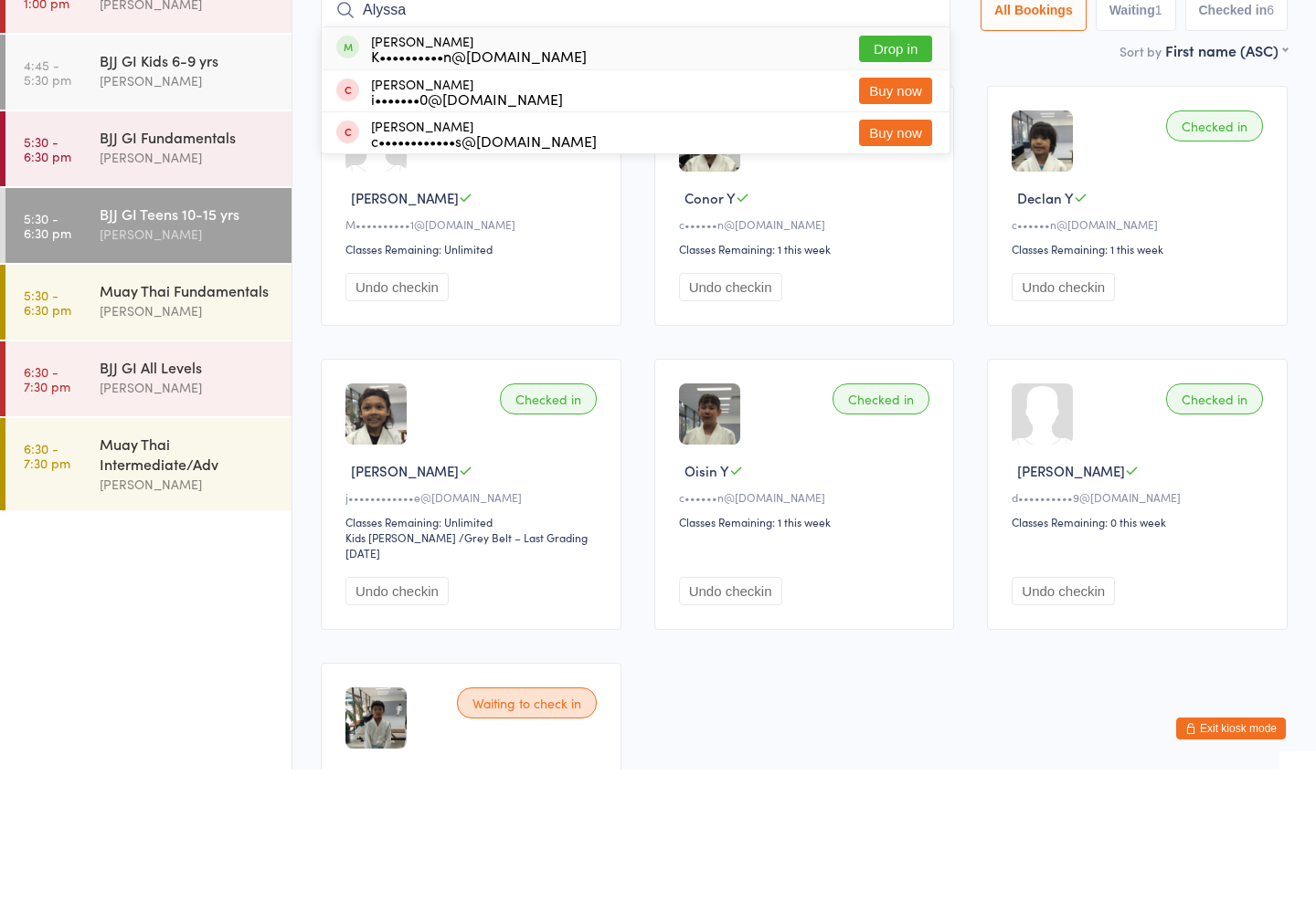
type input "Alyssa"
click at [875, 167] on button "Drop in" at bounding box center [895, 180] width 73 height 27
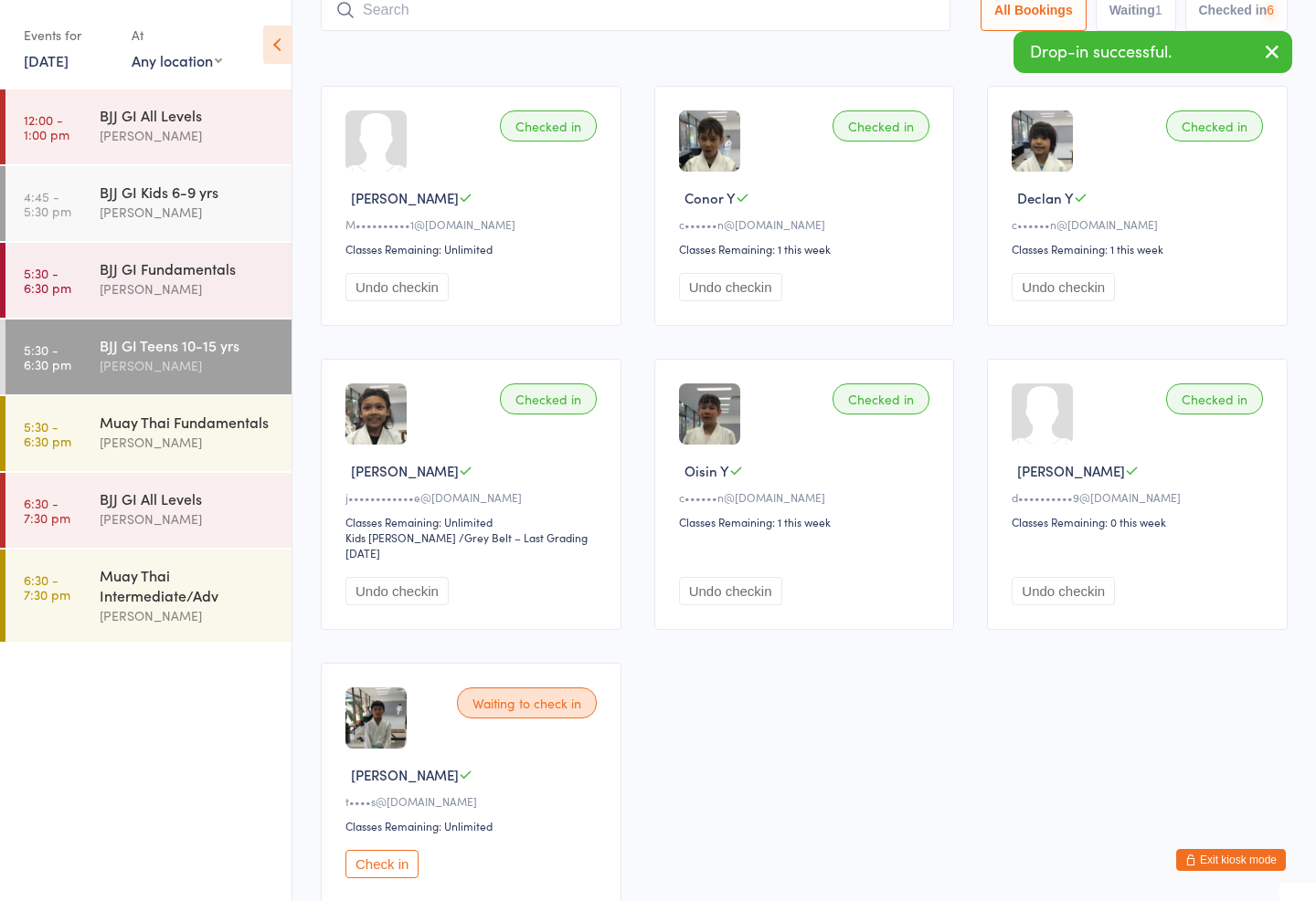
click at [849, 17] on input "search" at bounding box center [636, 9] width 629 height 42
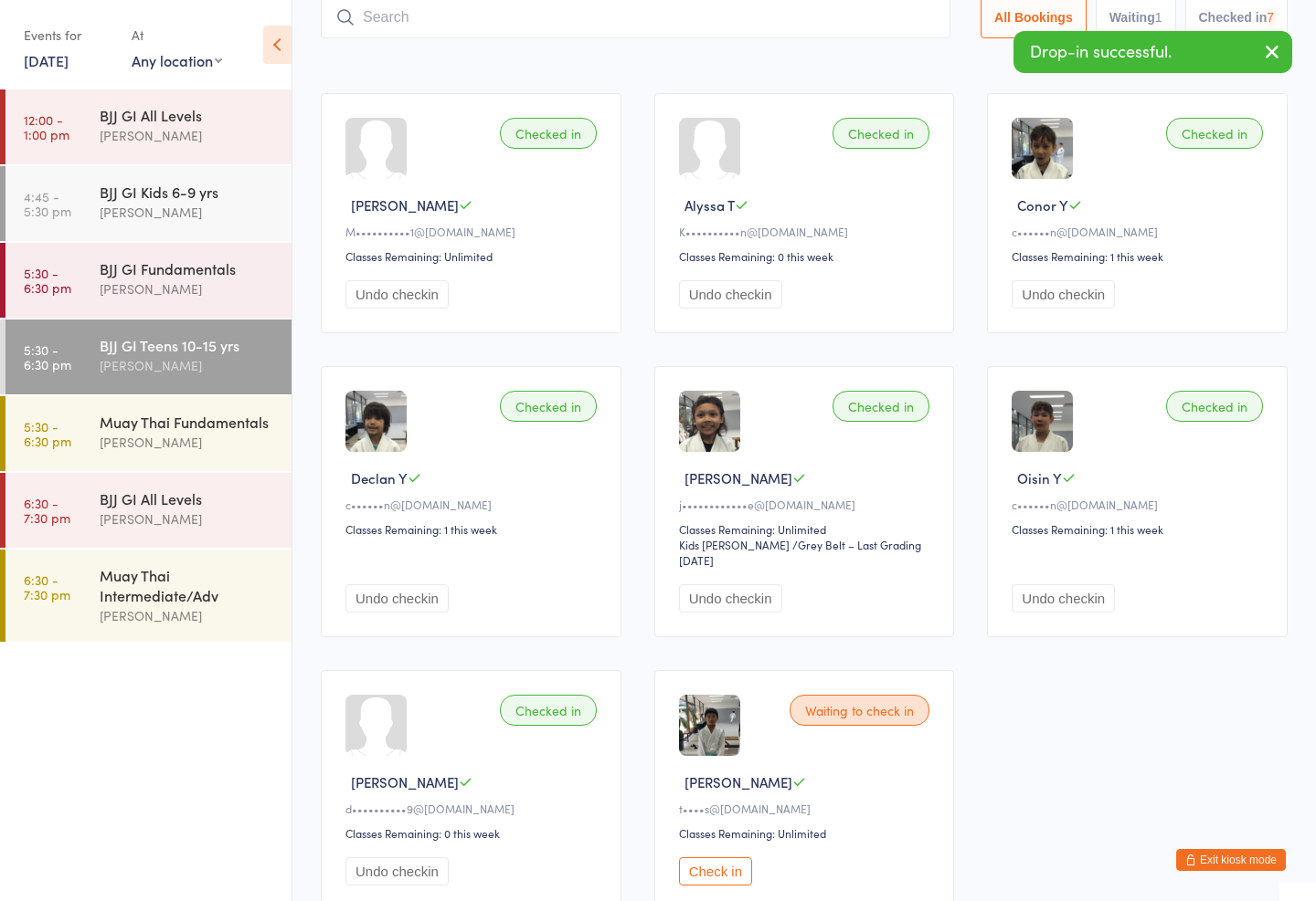
scroll to position [122, 0]
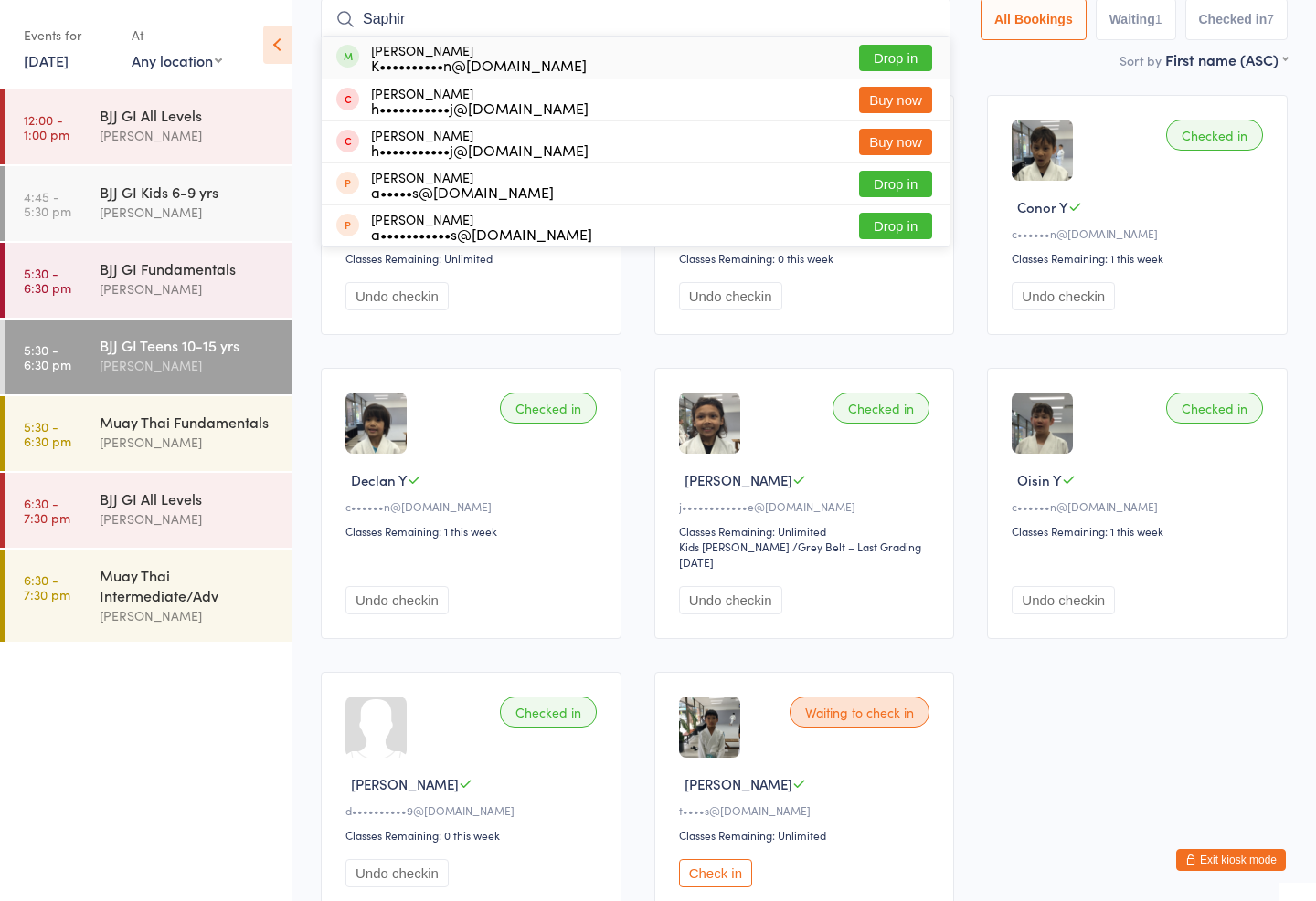
type input "Saphir"
click at [889, 50] on button "Drop in" at bounding box center [895, 57] width 73 height 27
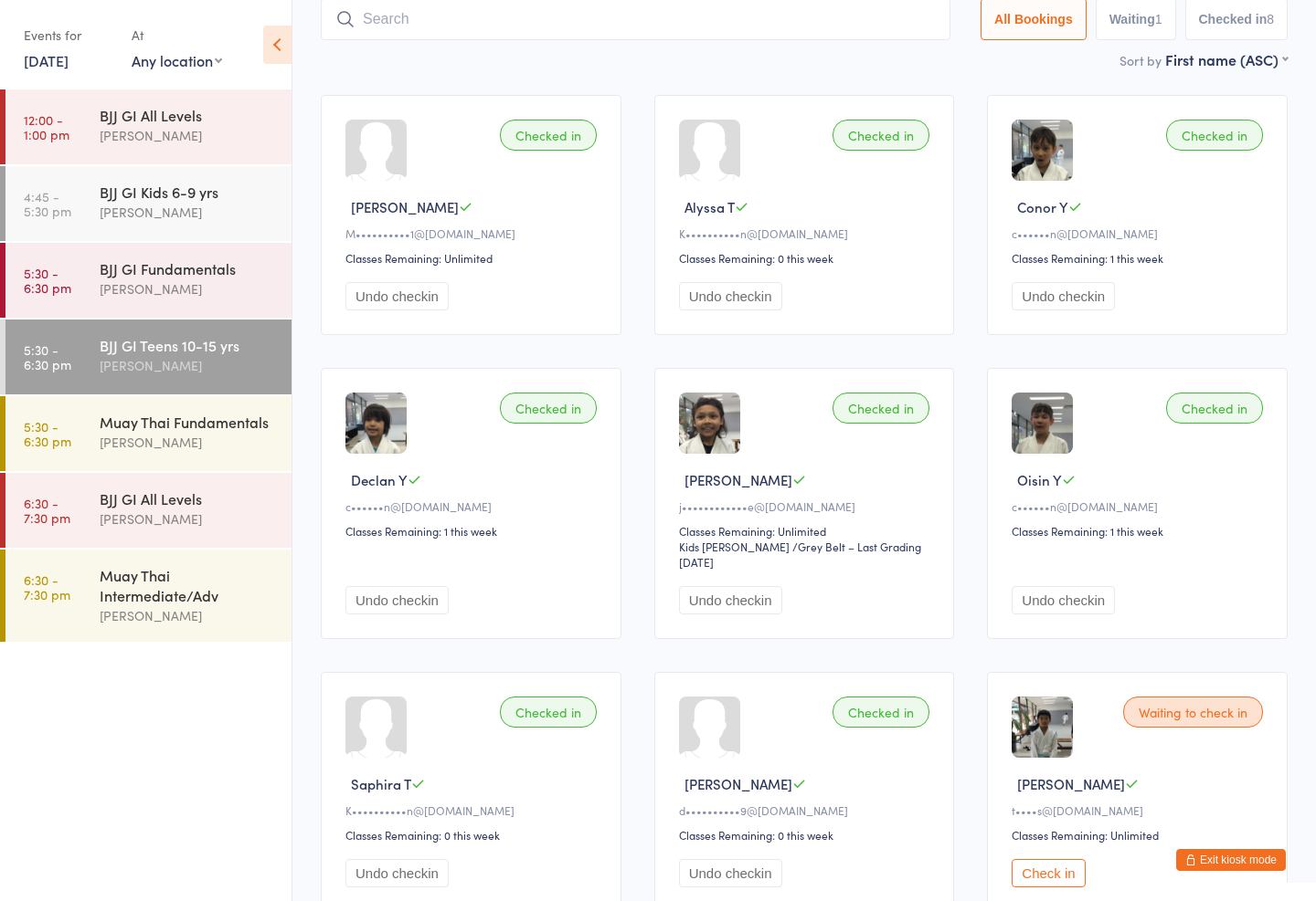
click at [207, 412] on div "Muay Thai Fundamentals" at bounding box center [188, 422] width 177 height 20
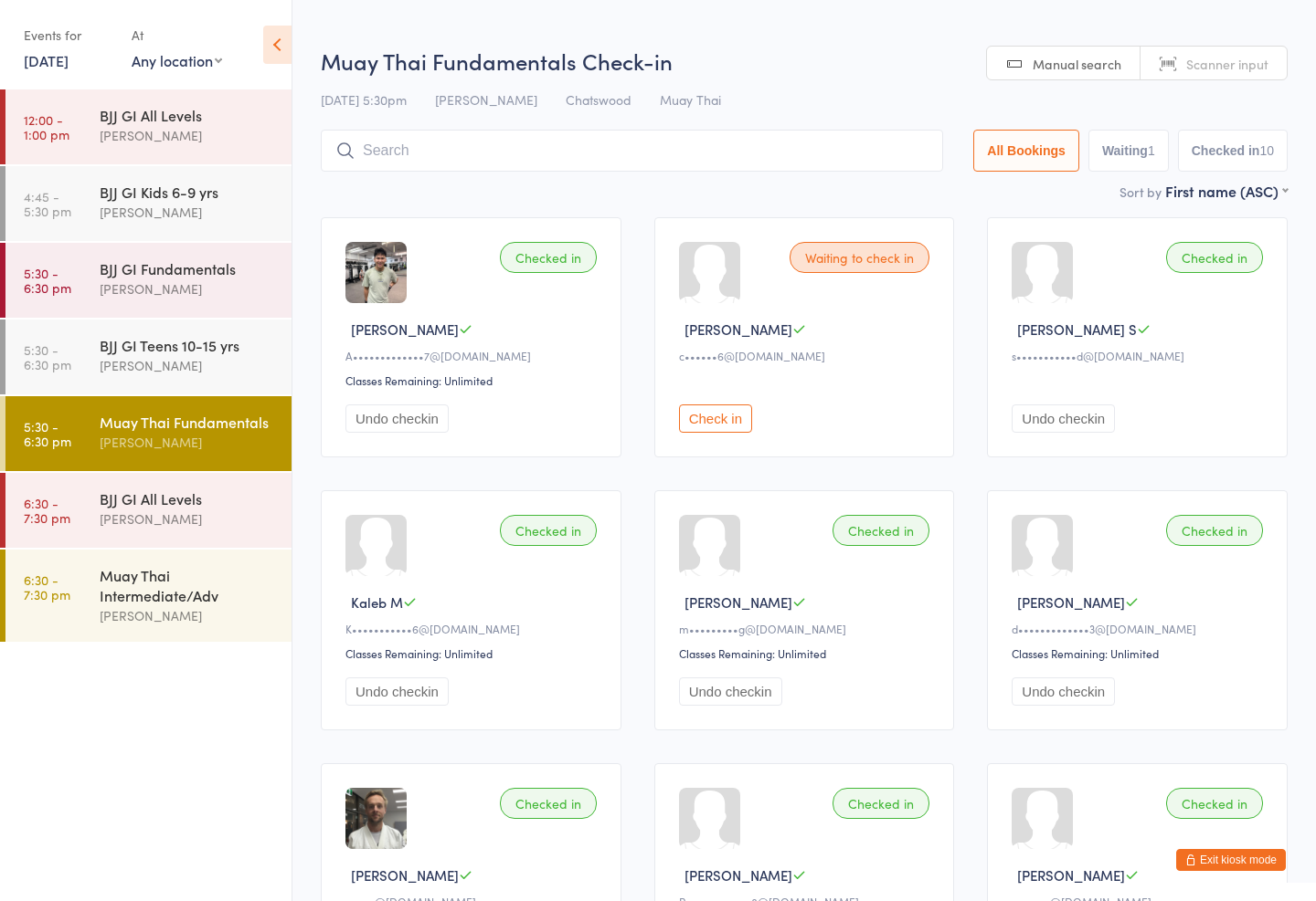
click at [179, 419] on div "Muay Thai Fundamentals" at bounding box center [188, 422] width 177 height 20
click at [496, 112] on div "15 Oct 5:30pm Mark Chan Chatswood Muay Thai" at bounding box center [804, 100] width 967 height 31
click at [465, 136] on input "search" at bounding box center [632, 150] width 622 height 42
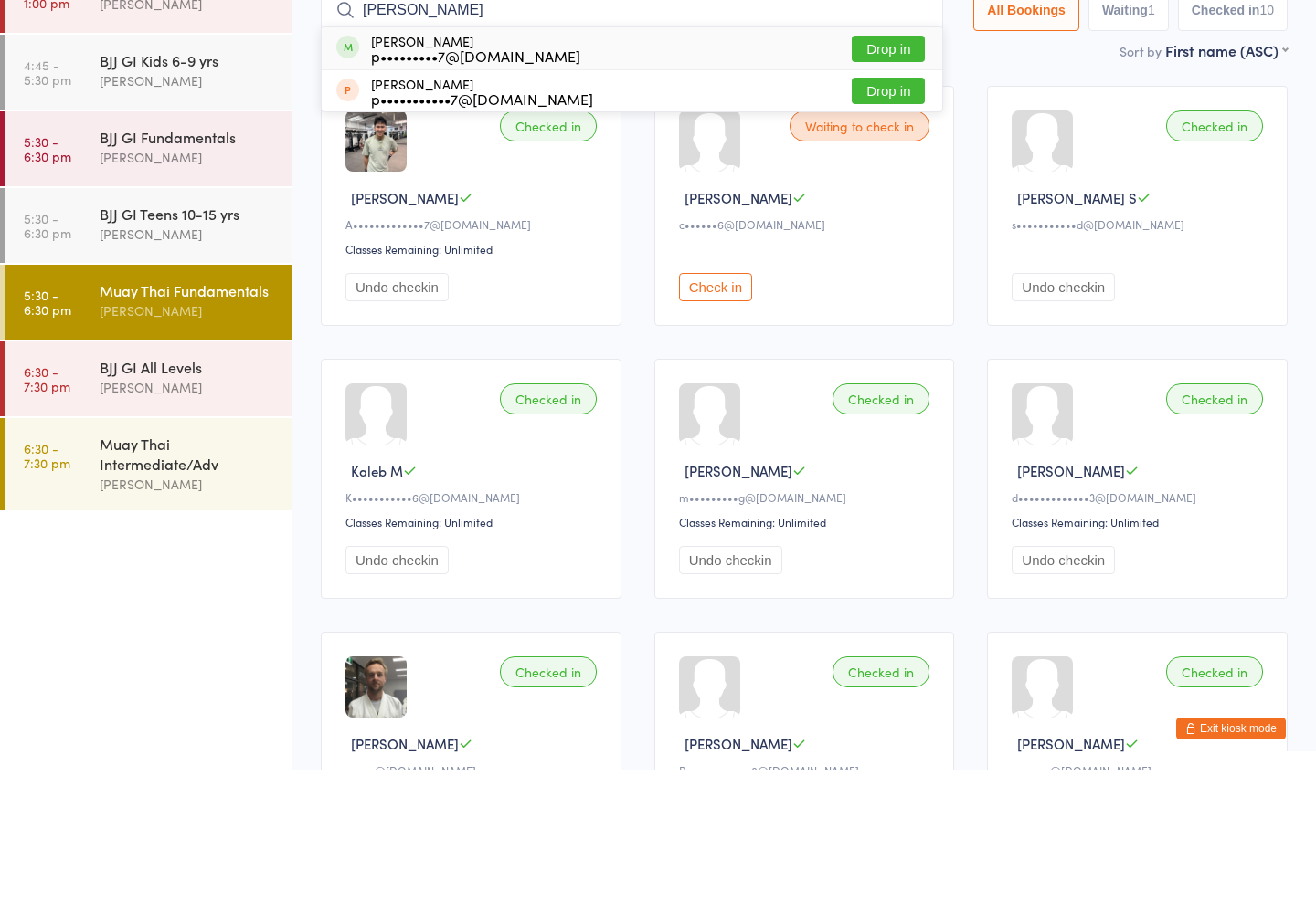
type input "Winston g"
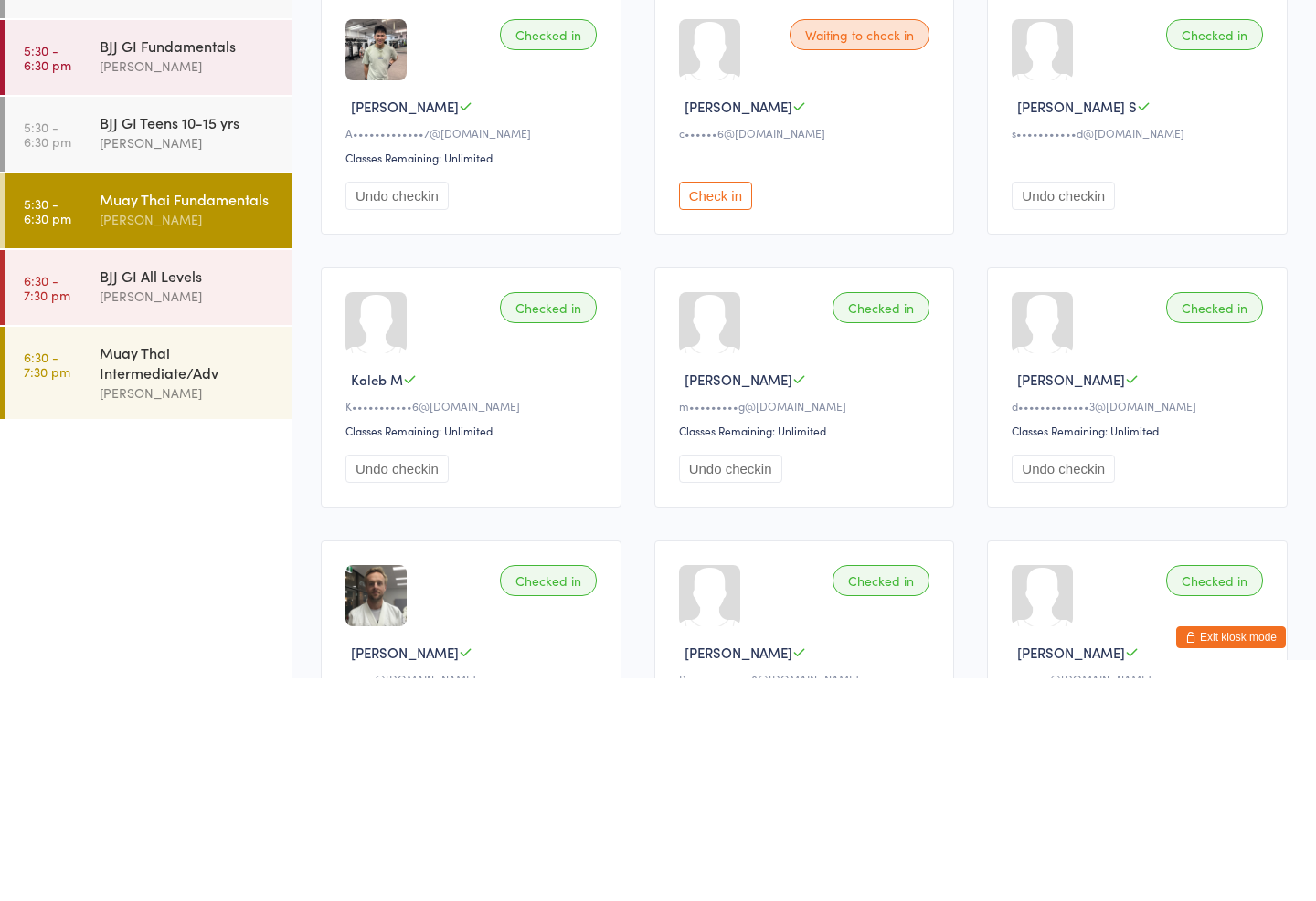
click at [190, 565] on div "Muay Thai Intermediate/Adv" at bounding box center [188, 585] width 177 height 40
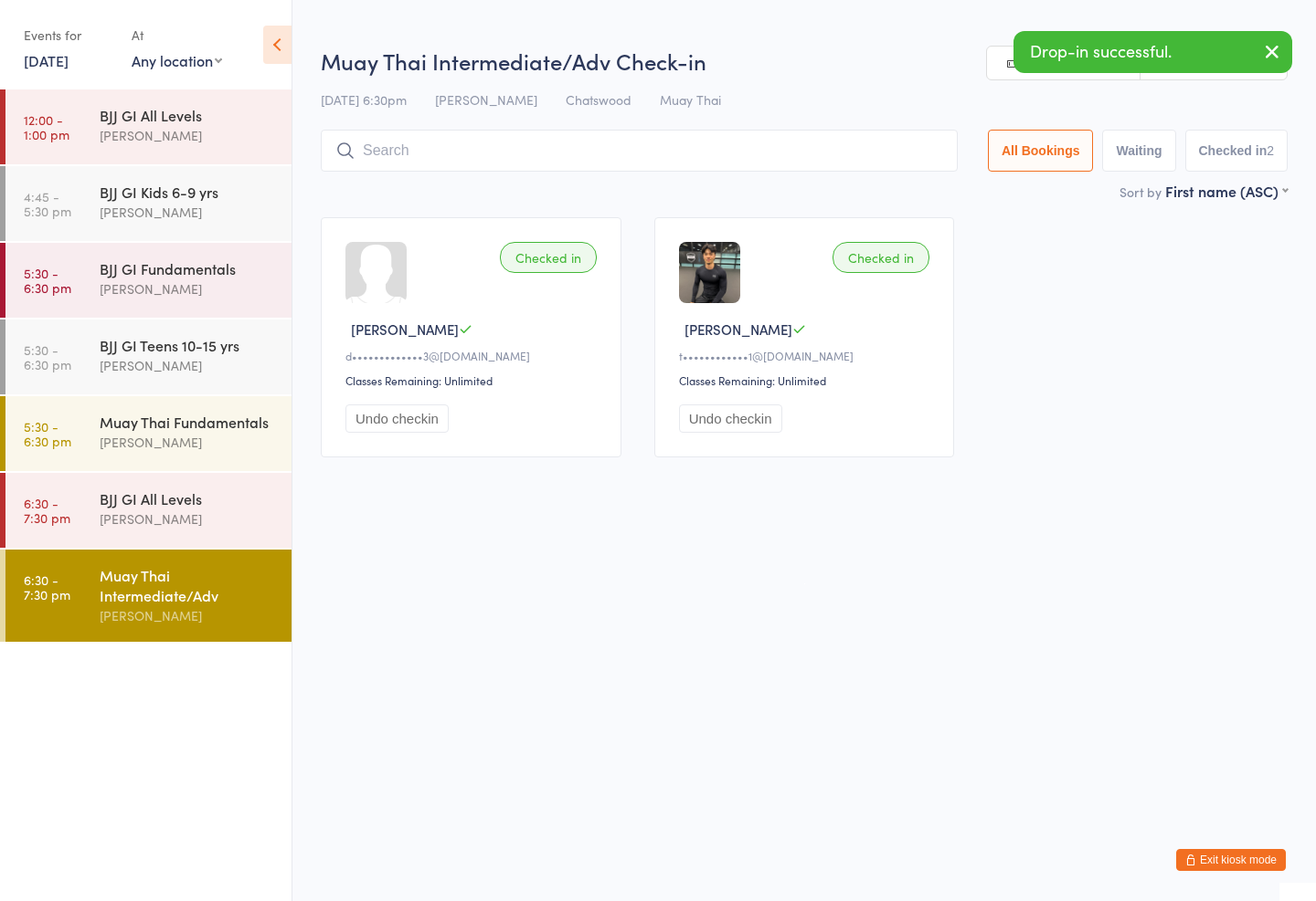
click at [494, 142] on input "search" at bounding box center [639, 150] width 637 height 42
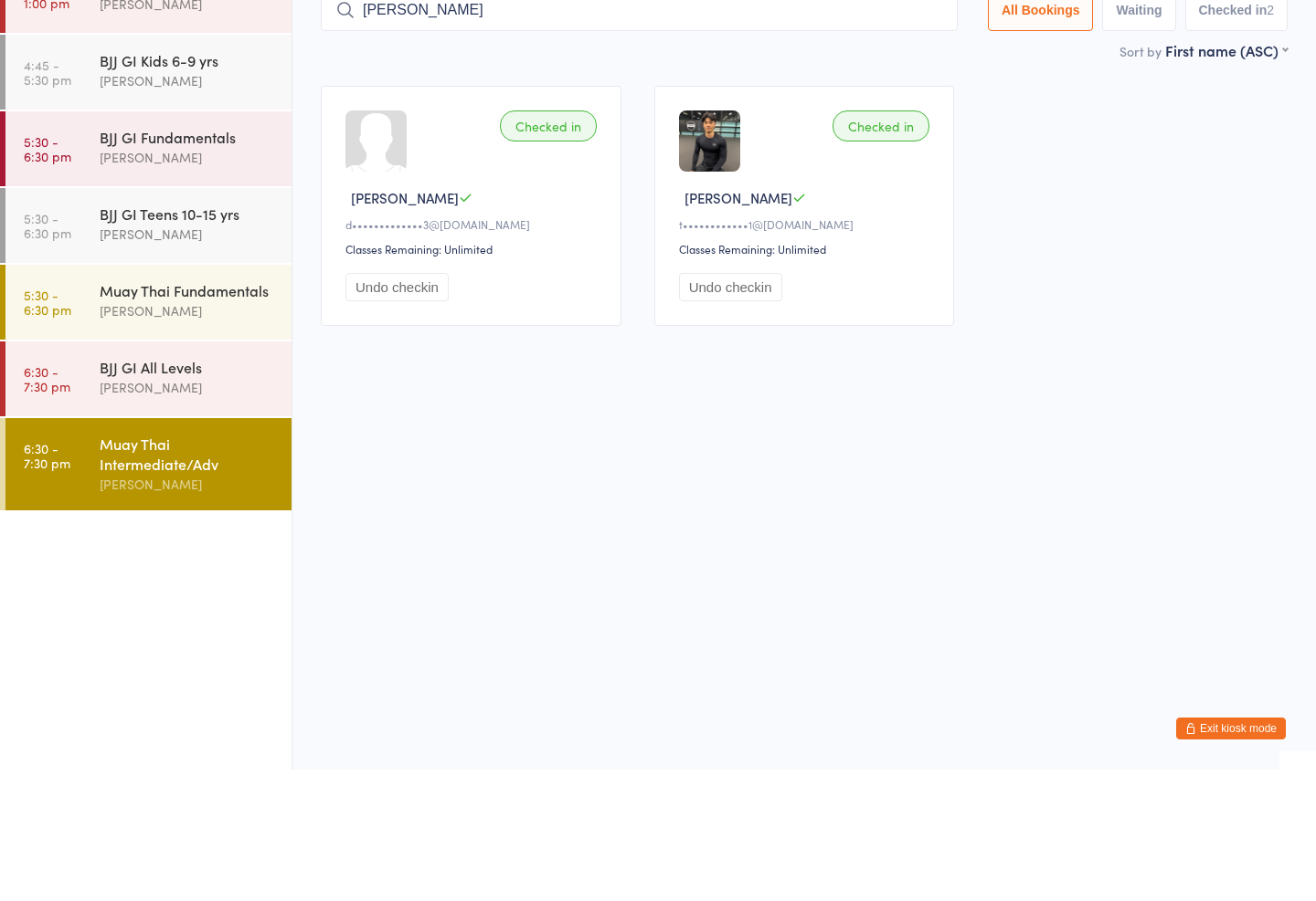
type input "Winston g"
click at [204, 432] on div "Mark Chan" at bounding box center [188, 442] width 177 height 21
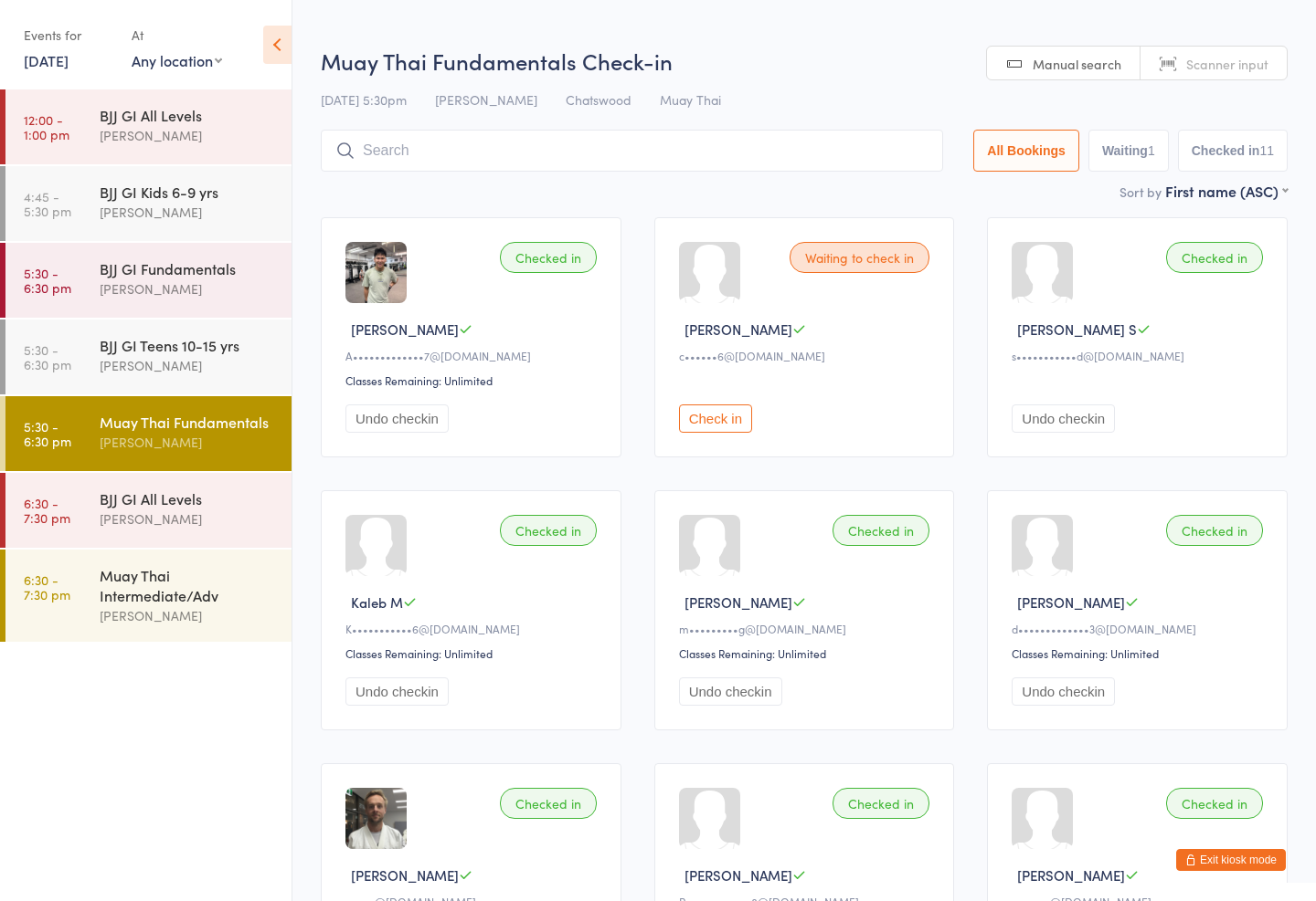
click at [510, 149] on input "search" at bounding box center [632, 150] width 622 height 42
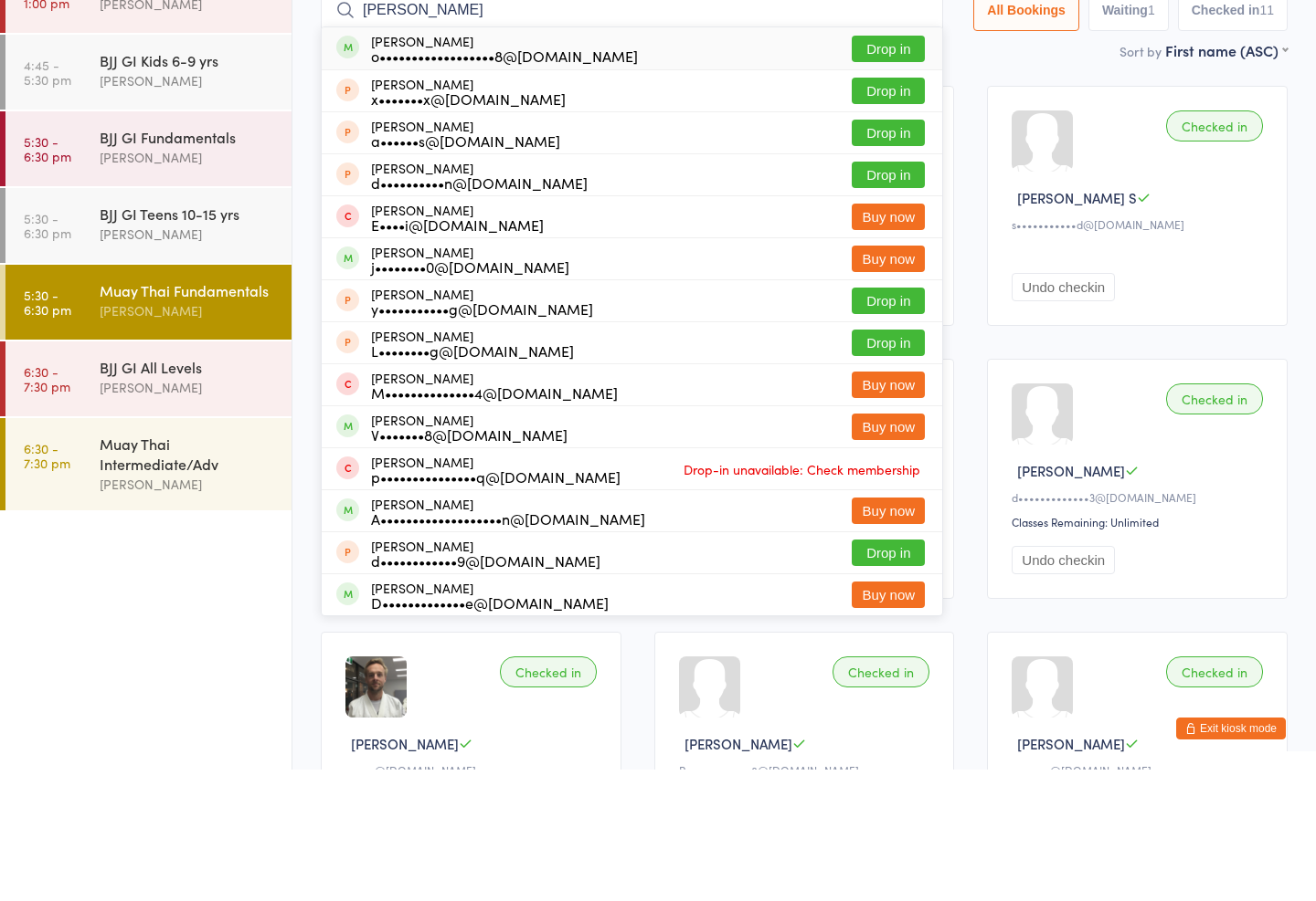
type input "Oliver barraclough"
click at [876, 167] on button "Drop in" at bounding box center [888, 180] width 73 height 27
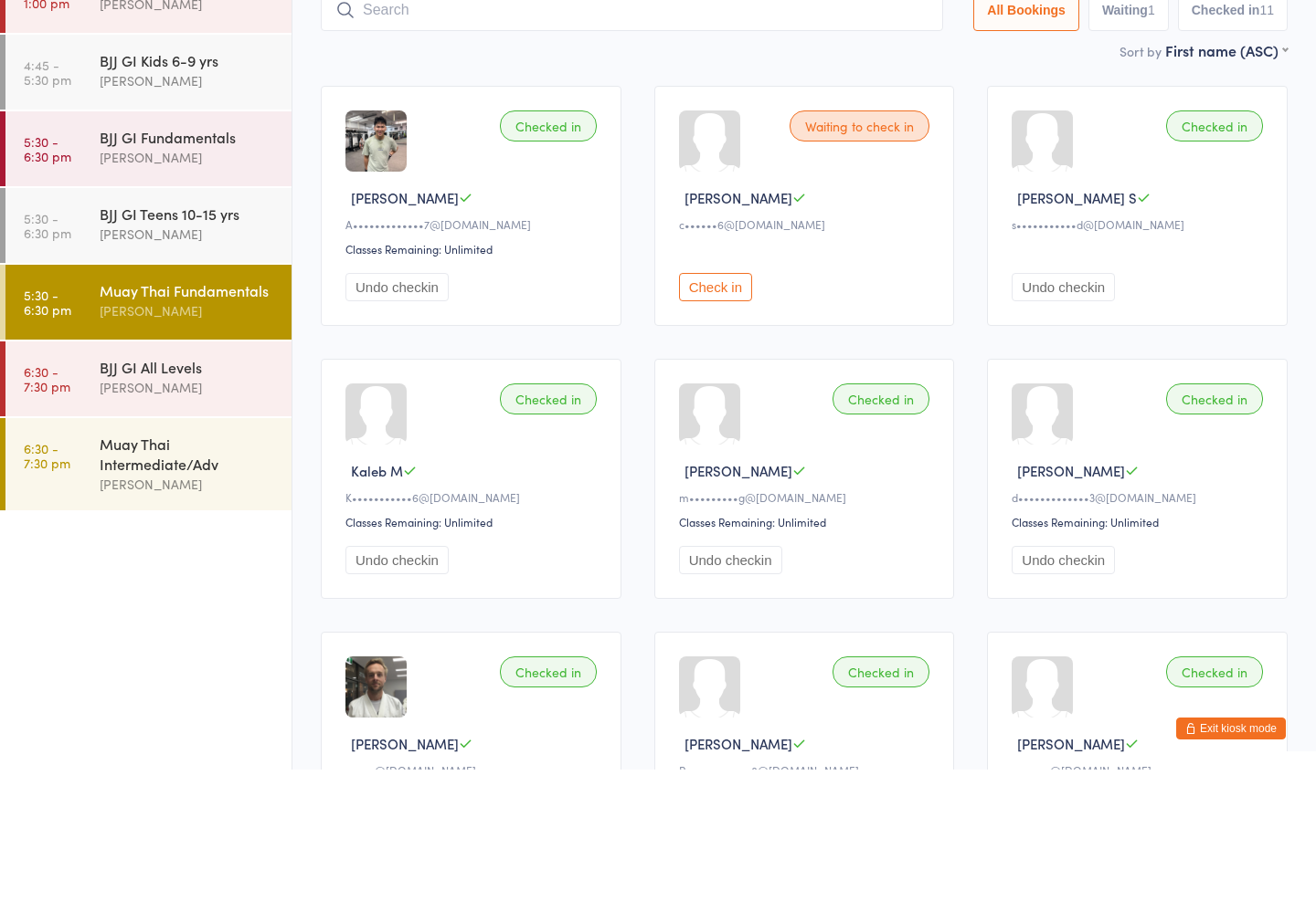
scroll to position [131, 0]
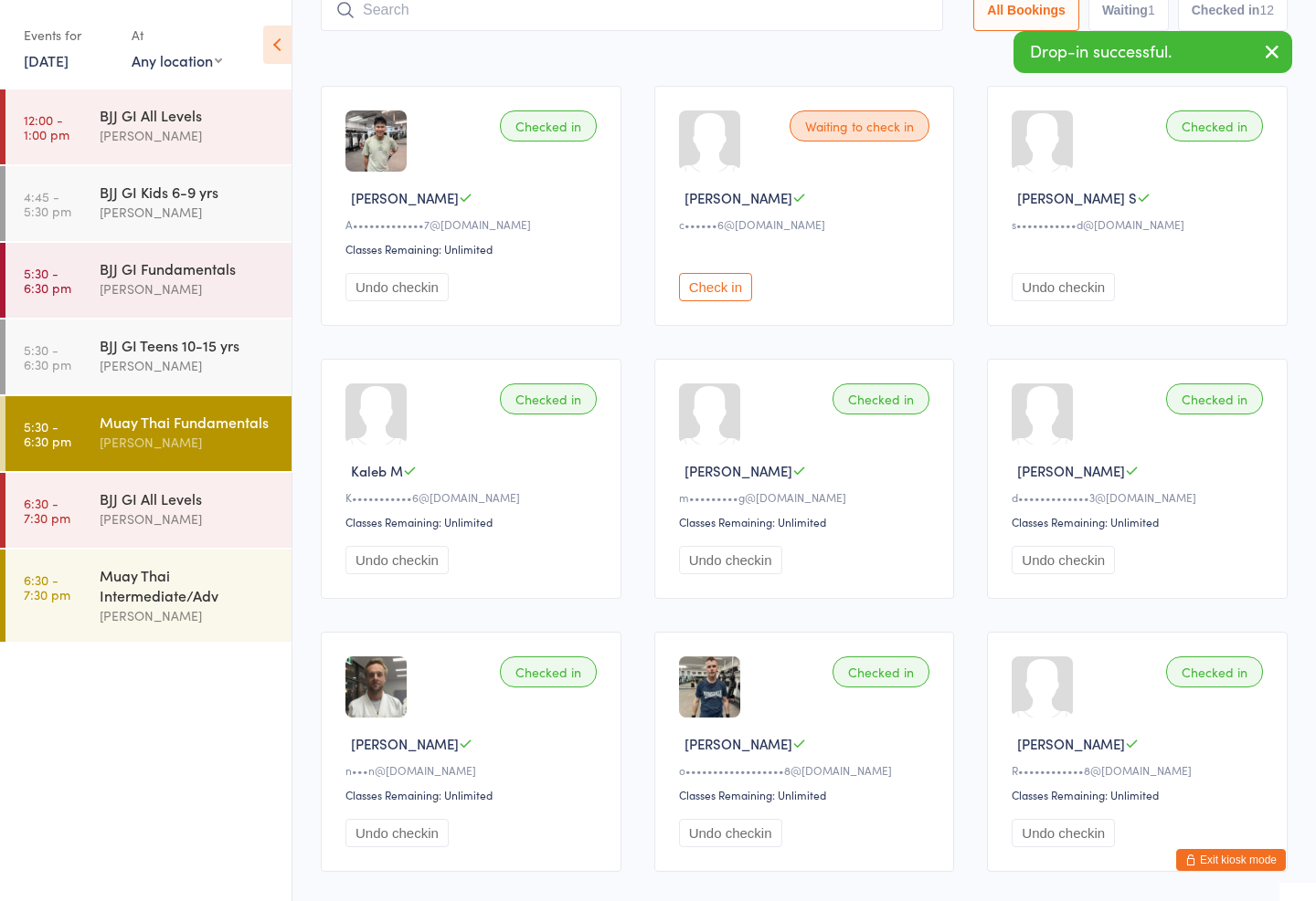
click at [672, 13] on input "search" at bounding box center [632, 9] width 622 height 42
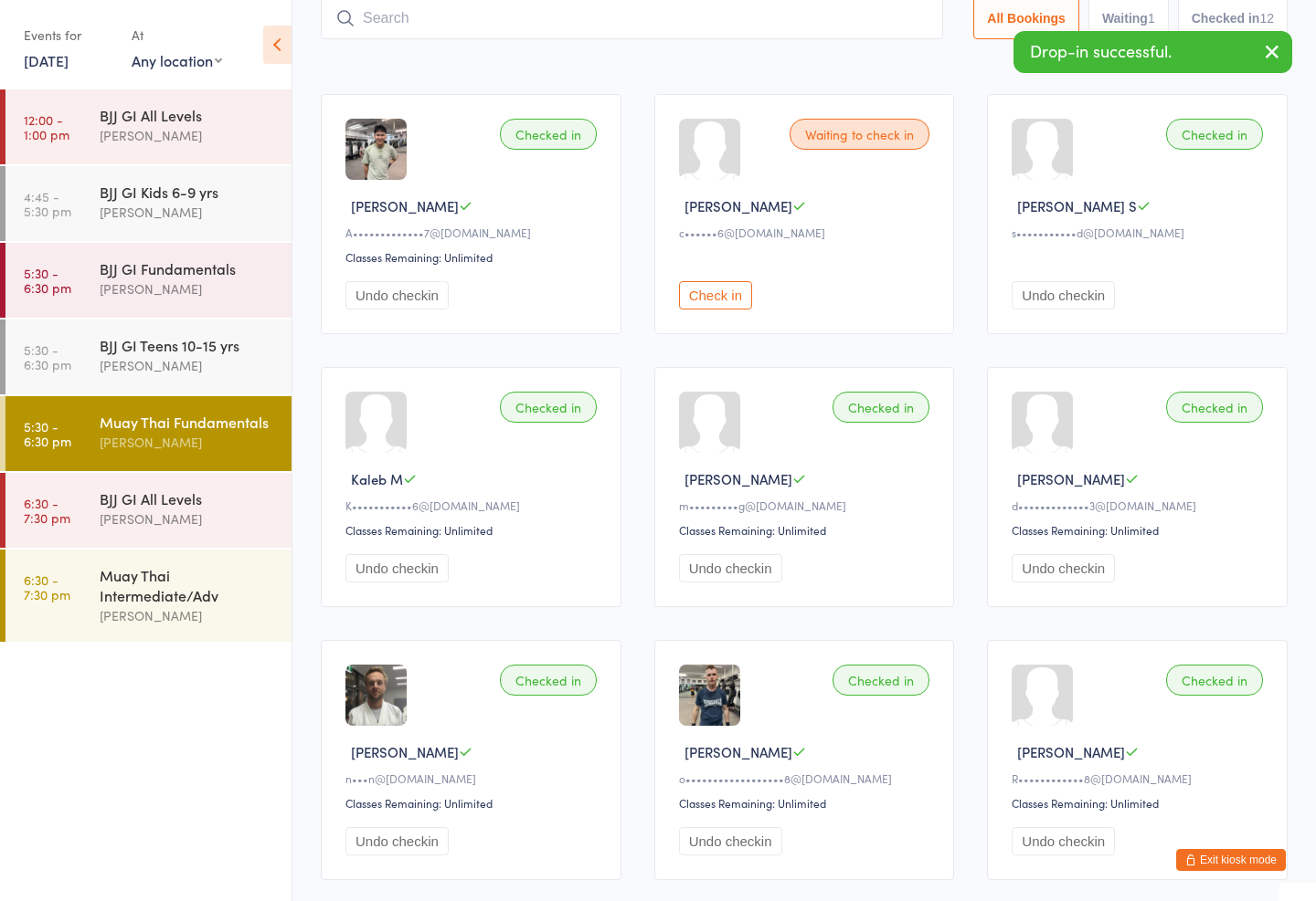
scroll to position [122, 0]
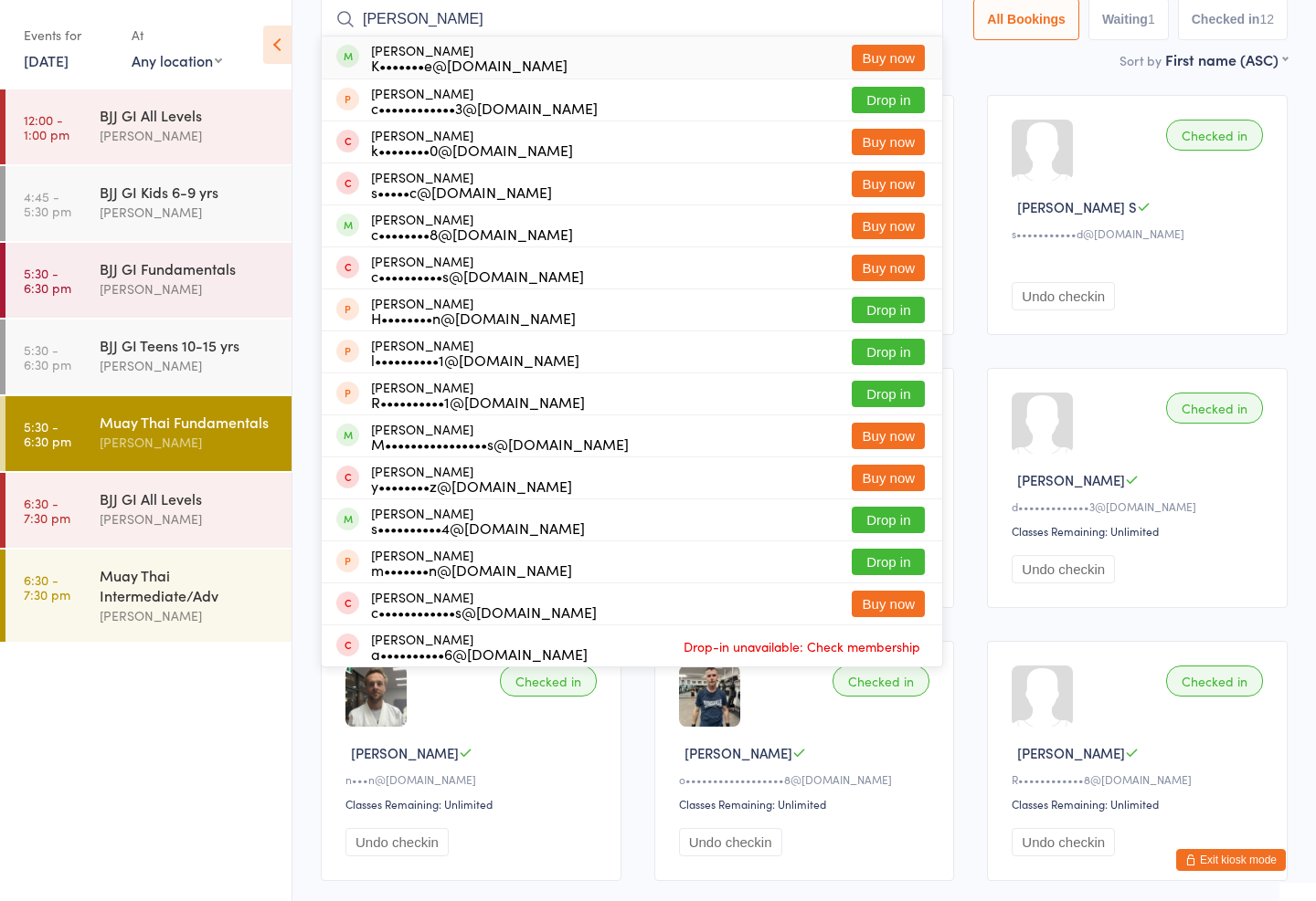
type input "Chloe Chen"
click at [884, 48] on button "Buy now" at bounding box center [888, 57] width 73 height 27
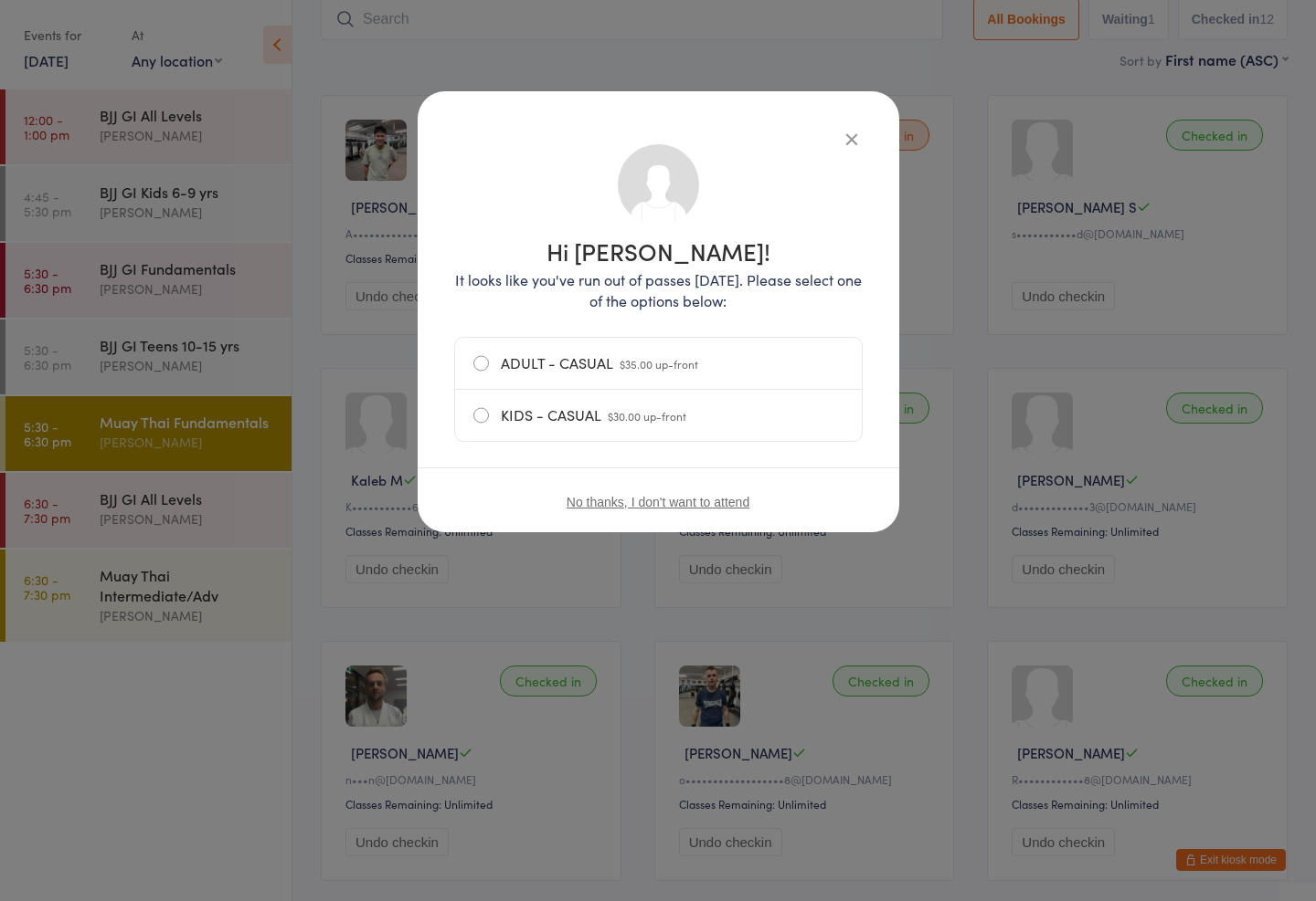
click at [852, 133] on button "button" at bounding box center [851, 139] width 22 height 22
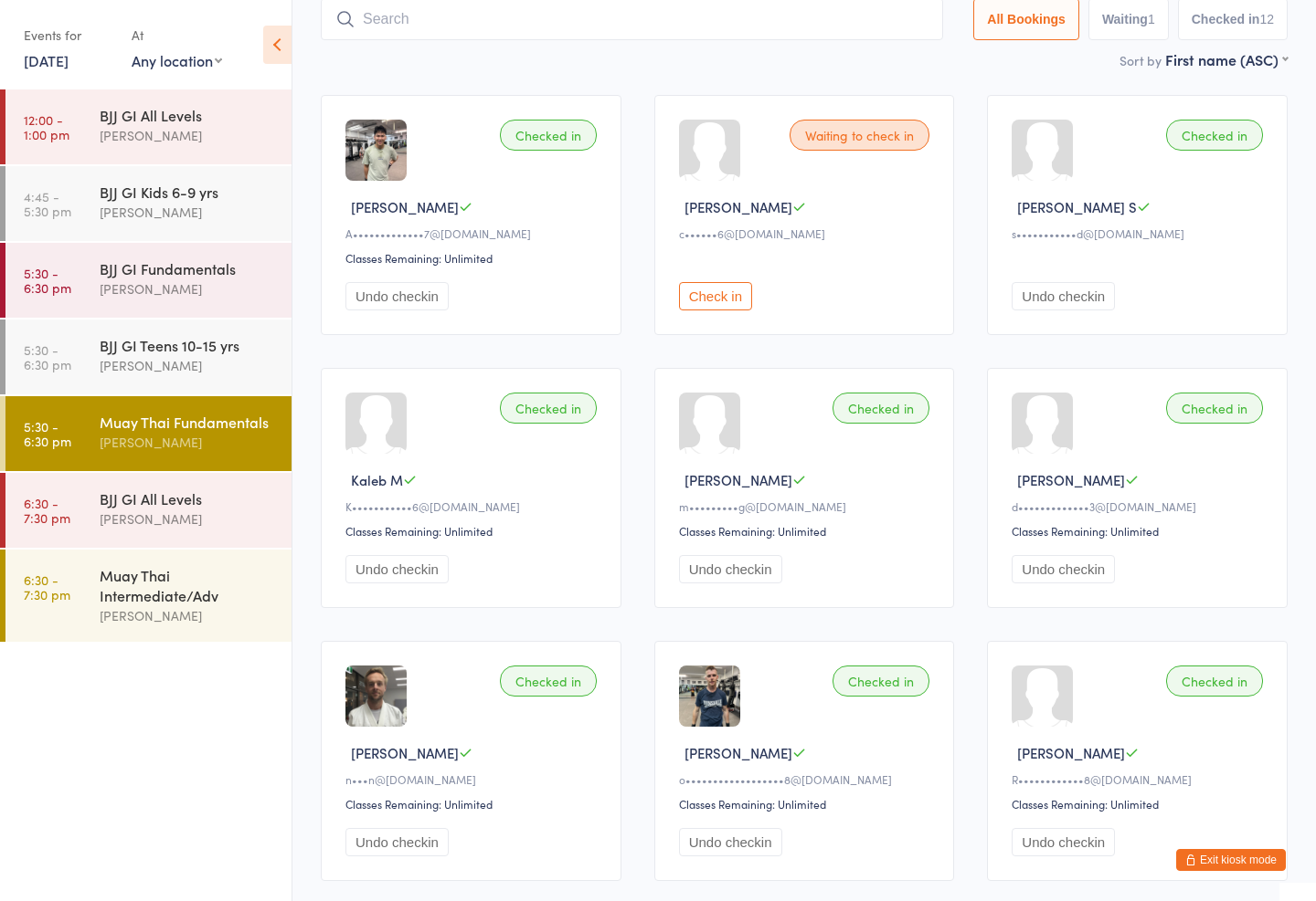
click at [498, 14] on input "search" at bounding box center [632, 19] width 622 height 42
click at [208, 352] on div "BJJ GI Teens 10-15 yrs" at bounding box center [188, 345] width 177 height 20
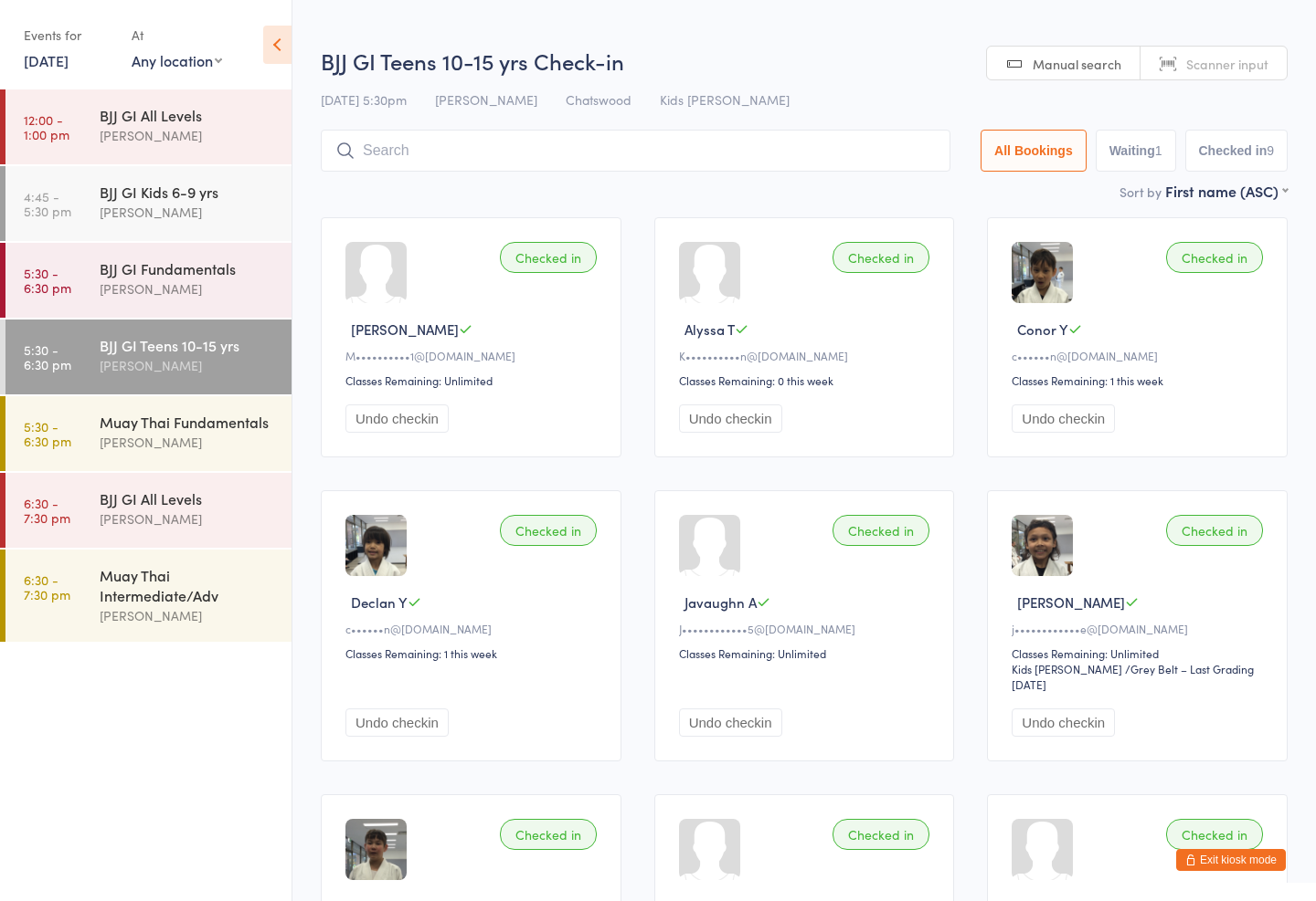
click at [631, 154] on input "search" at bounding box center [636, 150] width 629 height 42
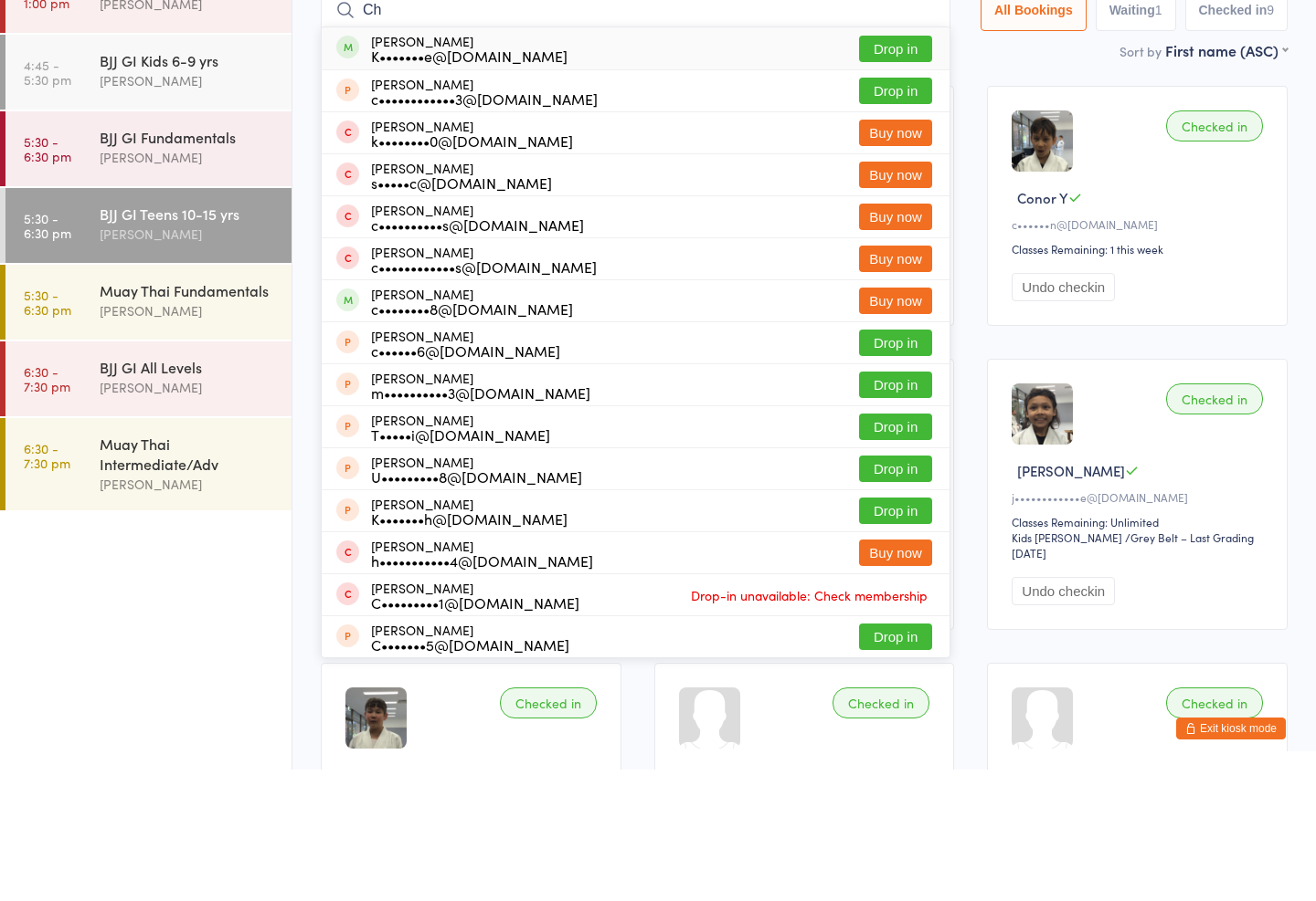
type input "C"
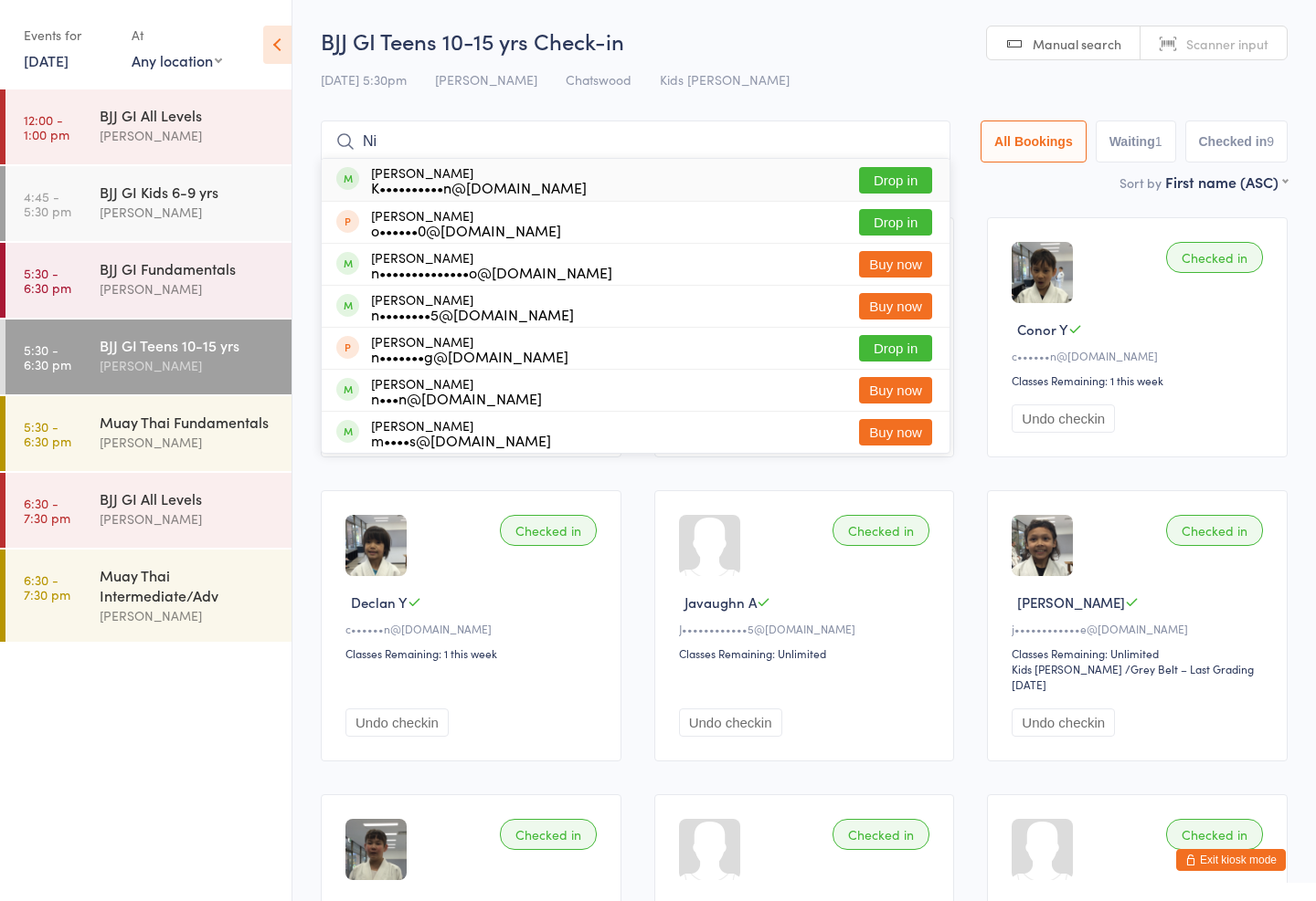
type input "N"
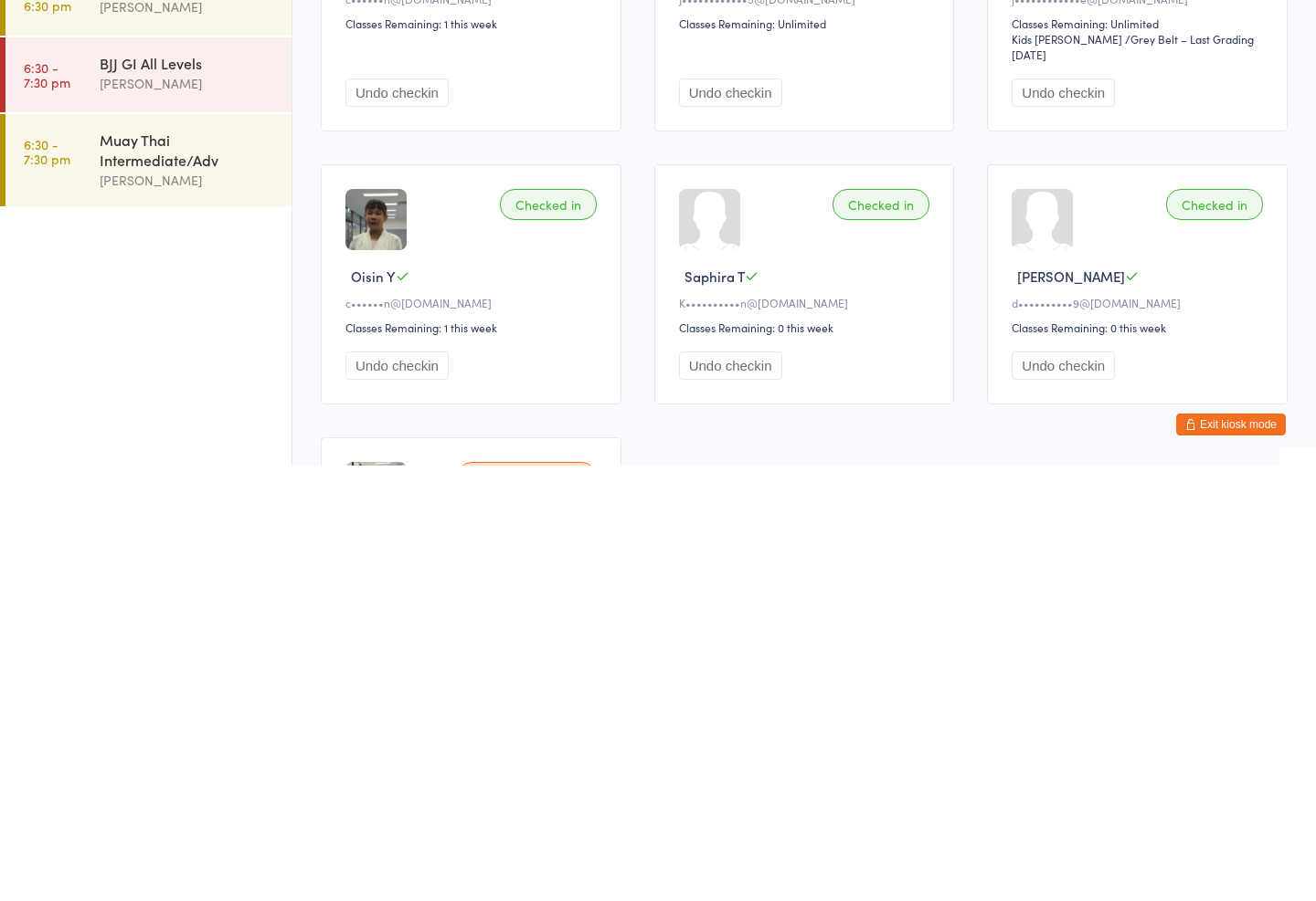
scroll to position [196, 0]
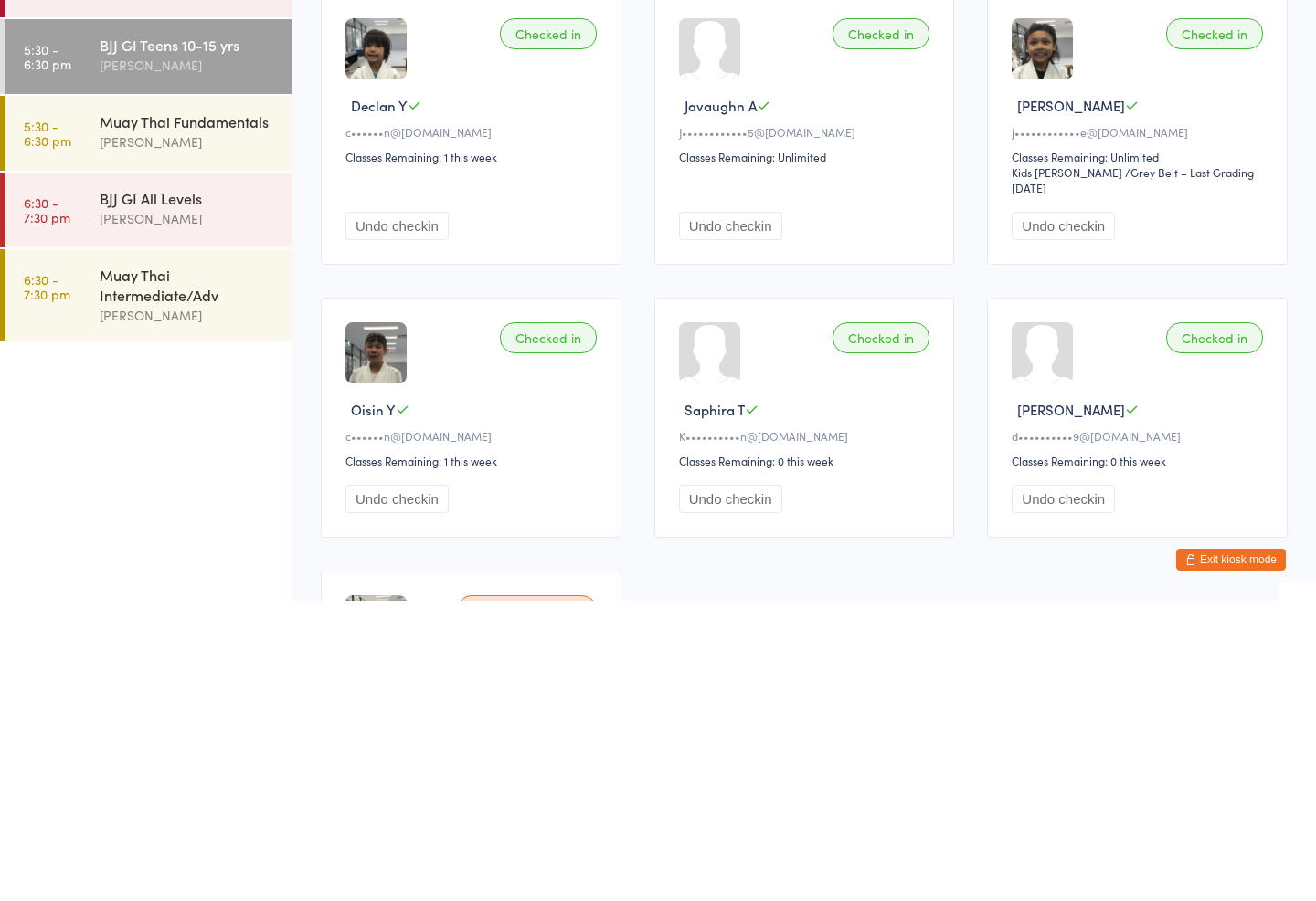
click at [226, 412] on div "Muay Thai Fundamentals" at bounding box center [188, 422] width 177 height 20
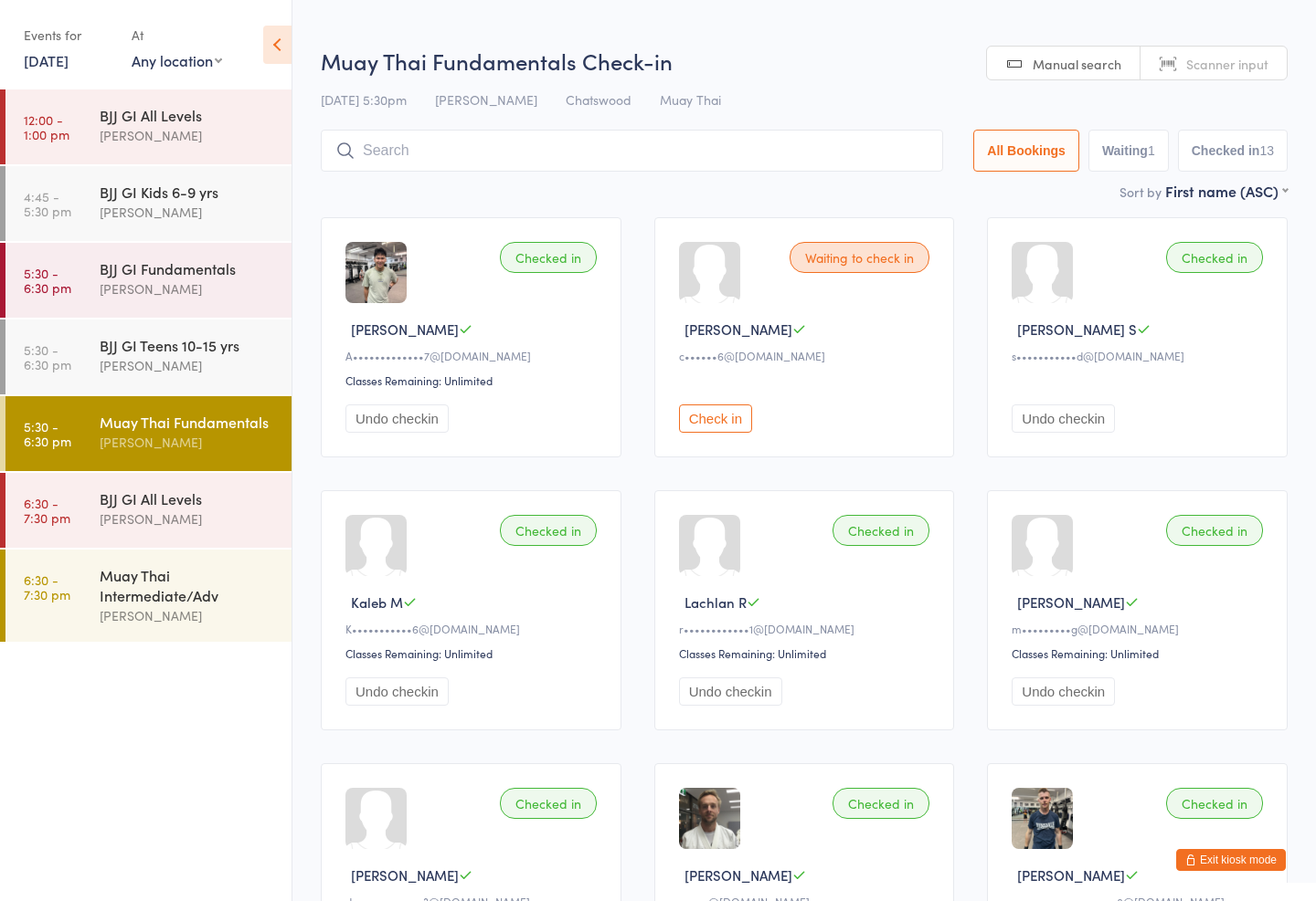
click at [180, 366] on div "Thiago Braga" at bounding box center [188, 365] width 177 height 21
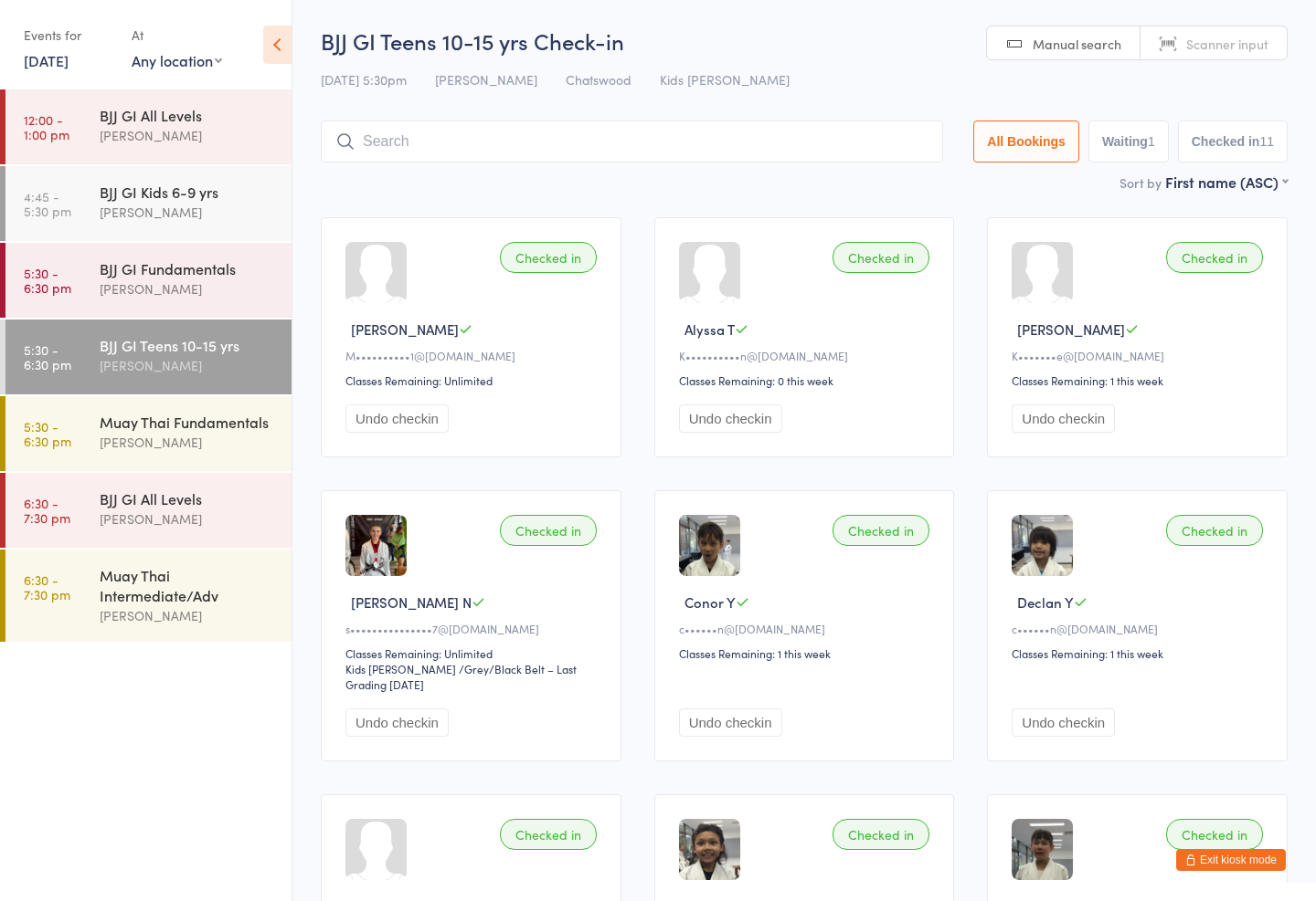
click at [181, 630] on div "Muay Thai Intermediate/Adv Mark Chan" at bounding box center [195, 596] width 192 height 93
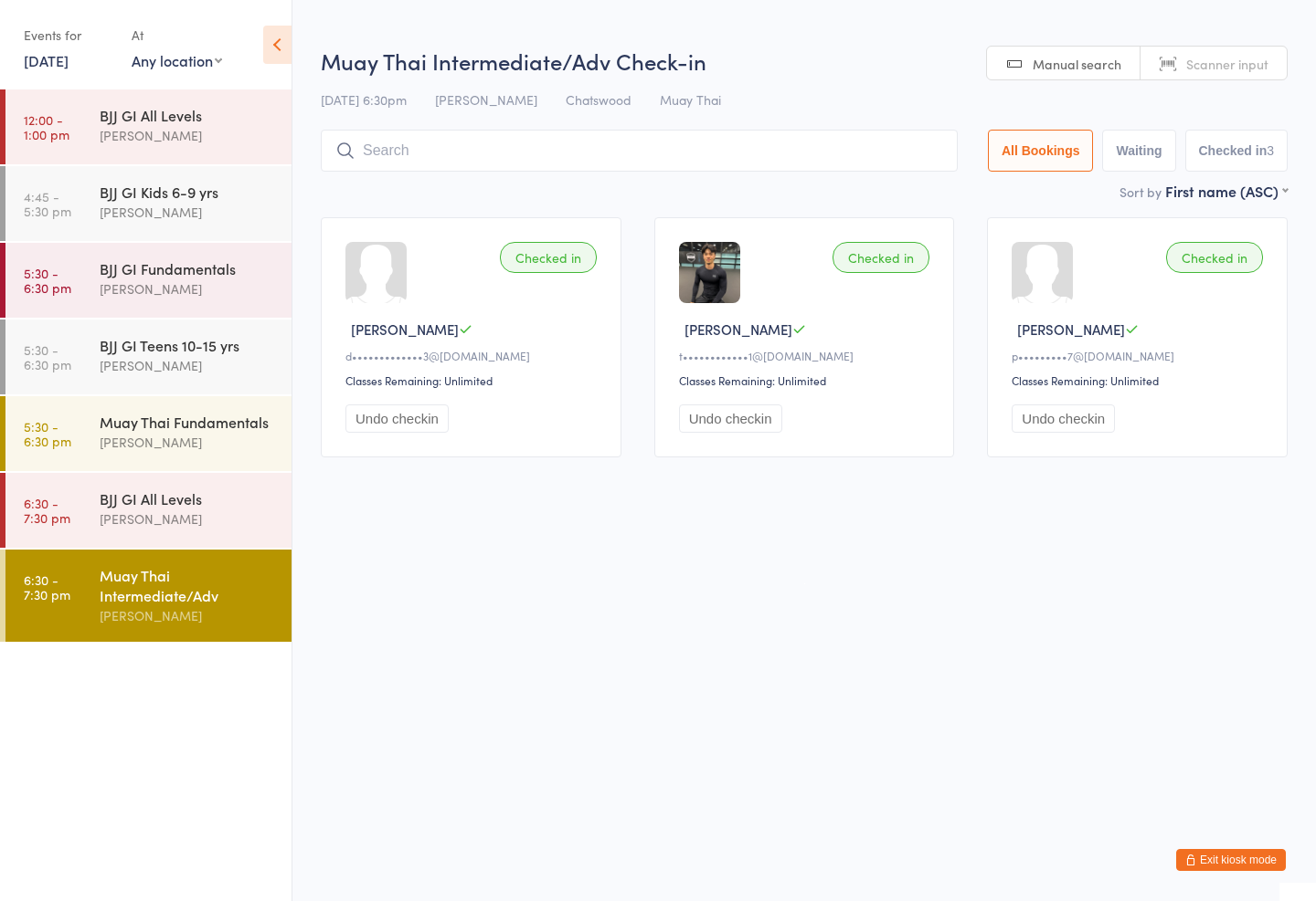
click at [168, 54] on select "Any location Chatswood" at bounding box center [177, 60] width 91 height 20
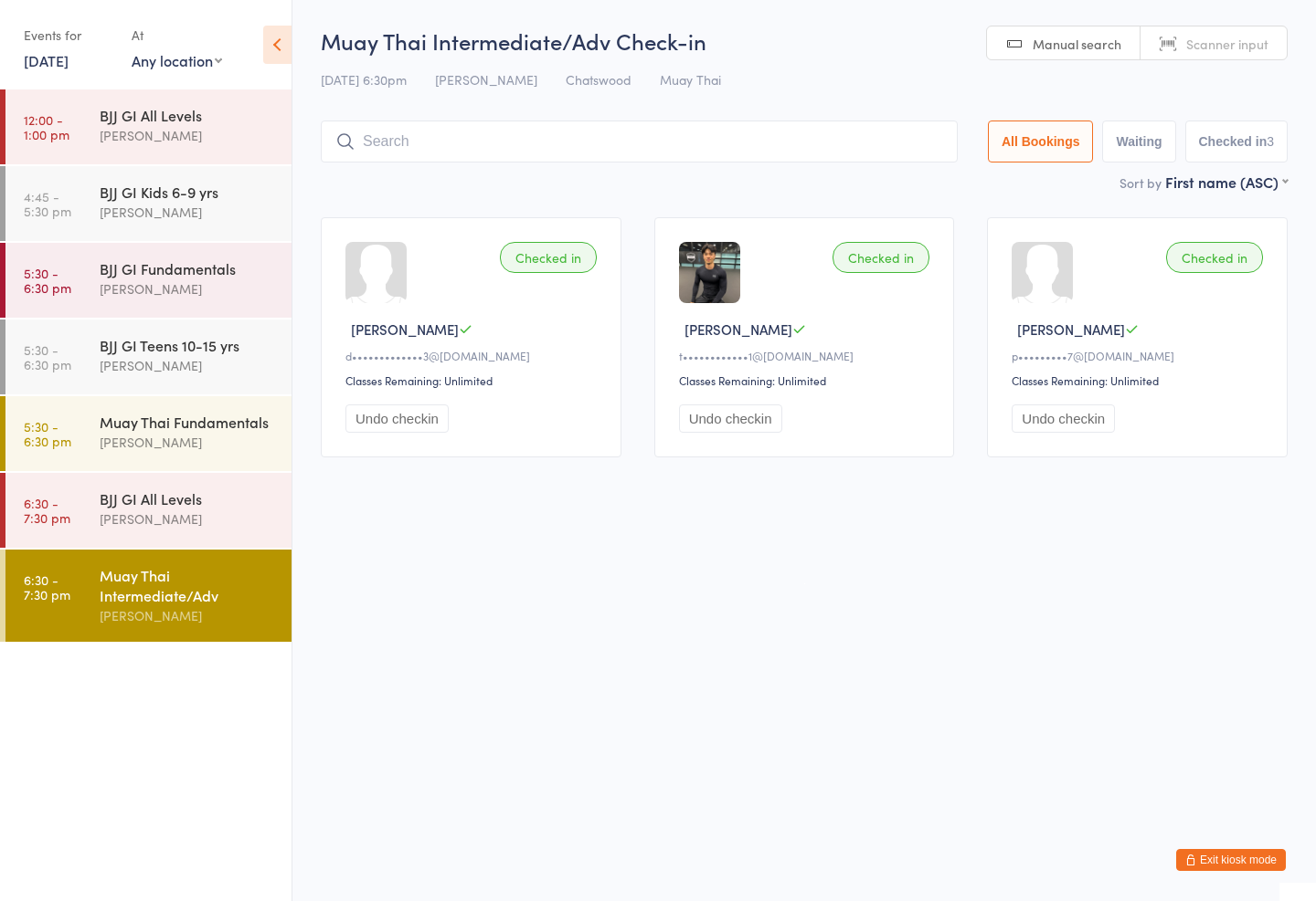
click at [182, 194] on div "BJJ GI Kids 6-9 yrs" at bounding box center [188, 191] width 177 height 20
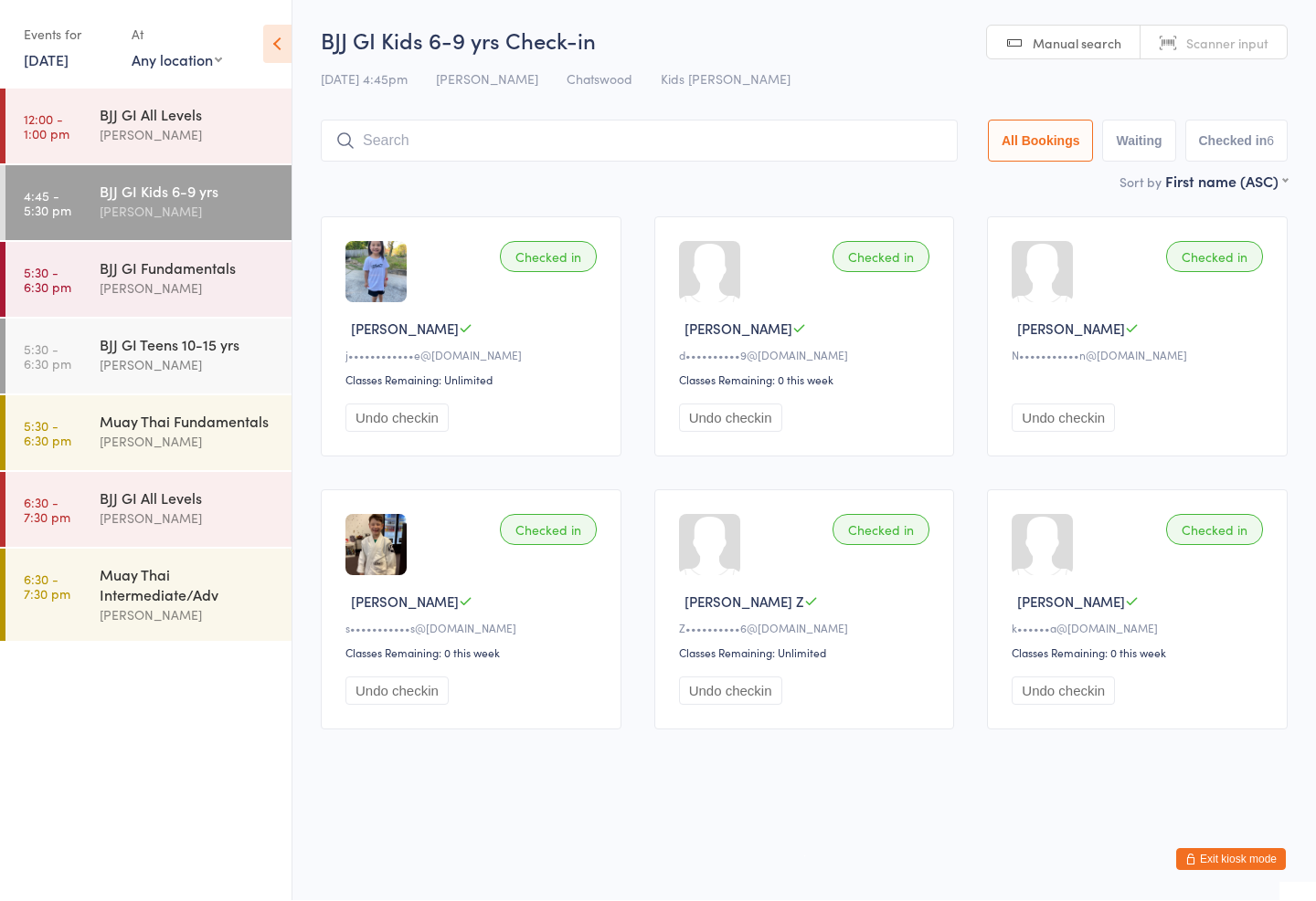
click at [192, 508] on div "BJJ GI All Levels" at bounding box center [188, 499] width 177 height 20
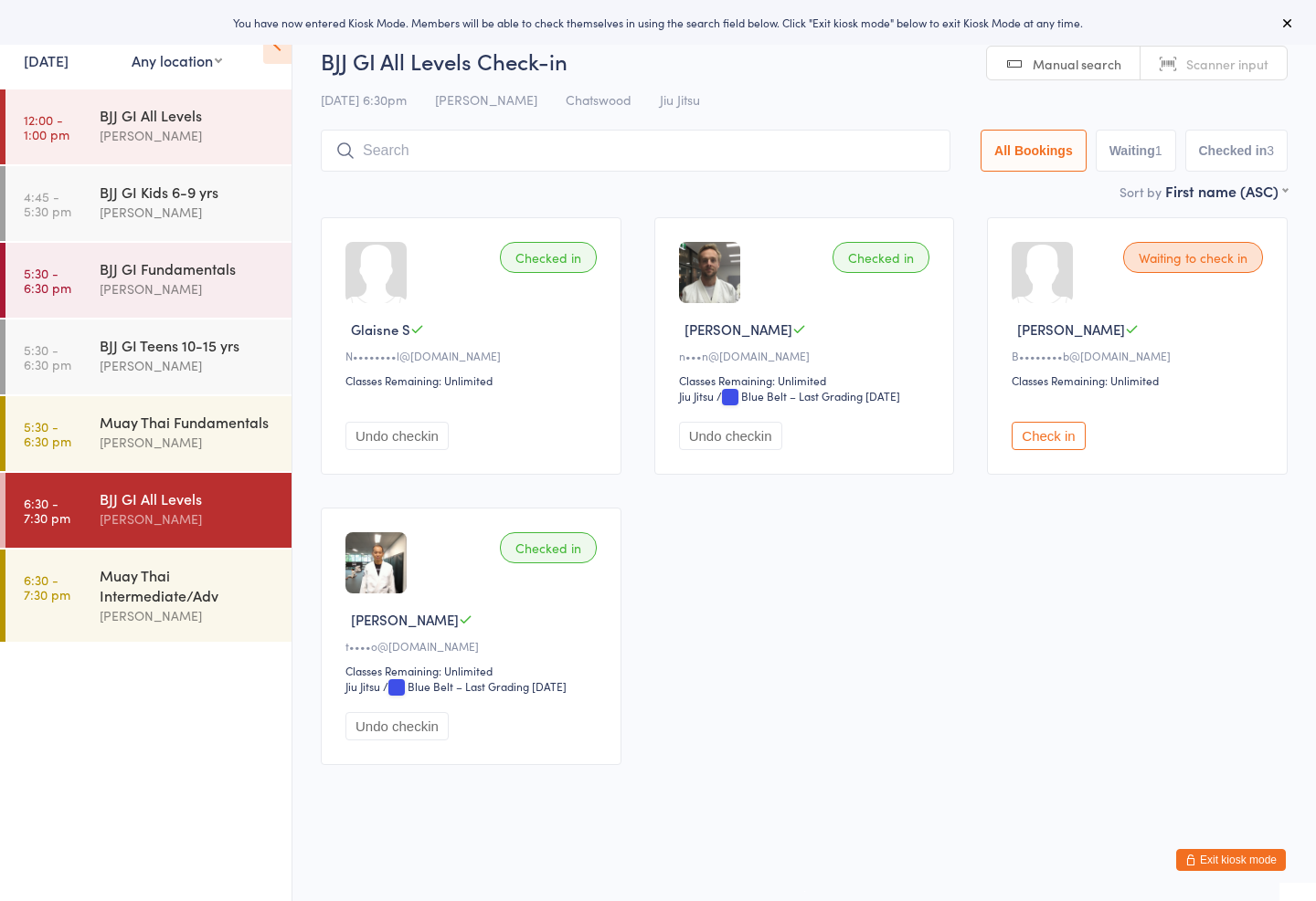
click at [224, 341] on div "BJJ GI Teens 10-15 yrs" at bounding box center [188, 345] width 177 height 20
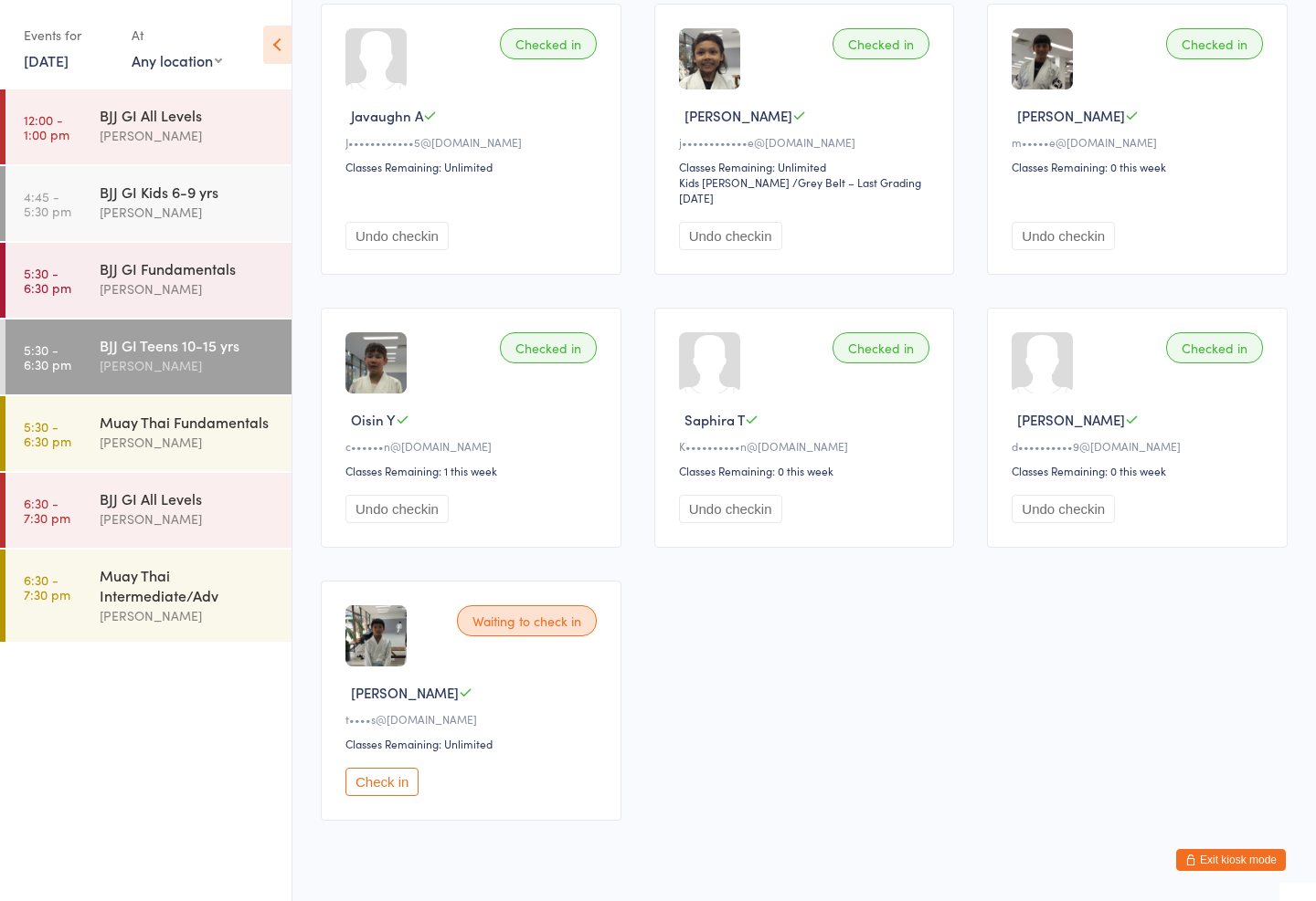
scroll to position [792, 0]
click at [1147, 836] on div "Checked in Ali H M••••••••••1@outlook.com Classes Remaining: Unlimited Undo che…" at bounding box center [804, 122] width 999 height 1427
click at [1209, 836] on div "Checked in Ali H M••••••••••1@outlook.com Classes Remaining: Unlimited Undo che…" at bounding box center [804, 122] width 999 height 1427
click at [1203, 836] on div "Checked in Ali H M••••••••••1@outlook.com Classes Remaining: Unlimited Undo che…" at bounding box center [804, 122] width 999 height 1427
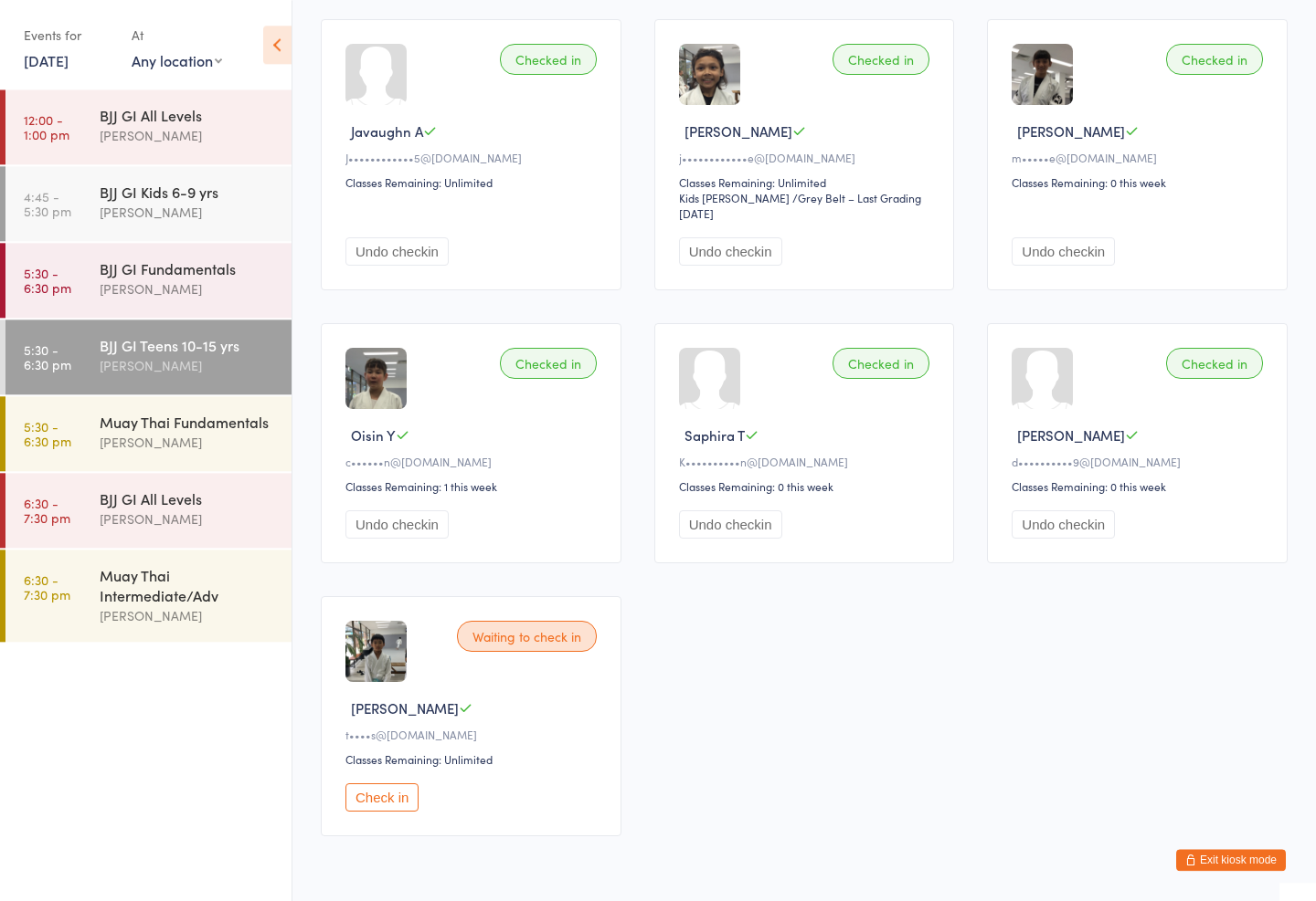
click at [1229, 871] on button "Exit kiosk mode" at bounding box center [1231, 860] width 109 height 22
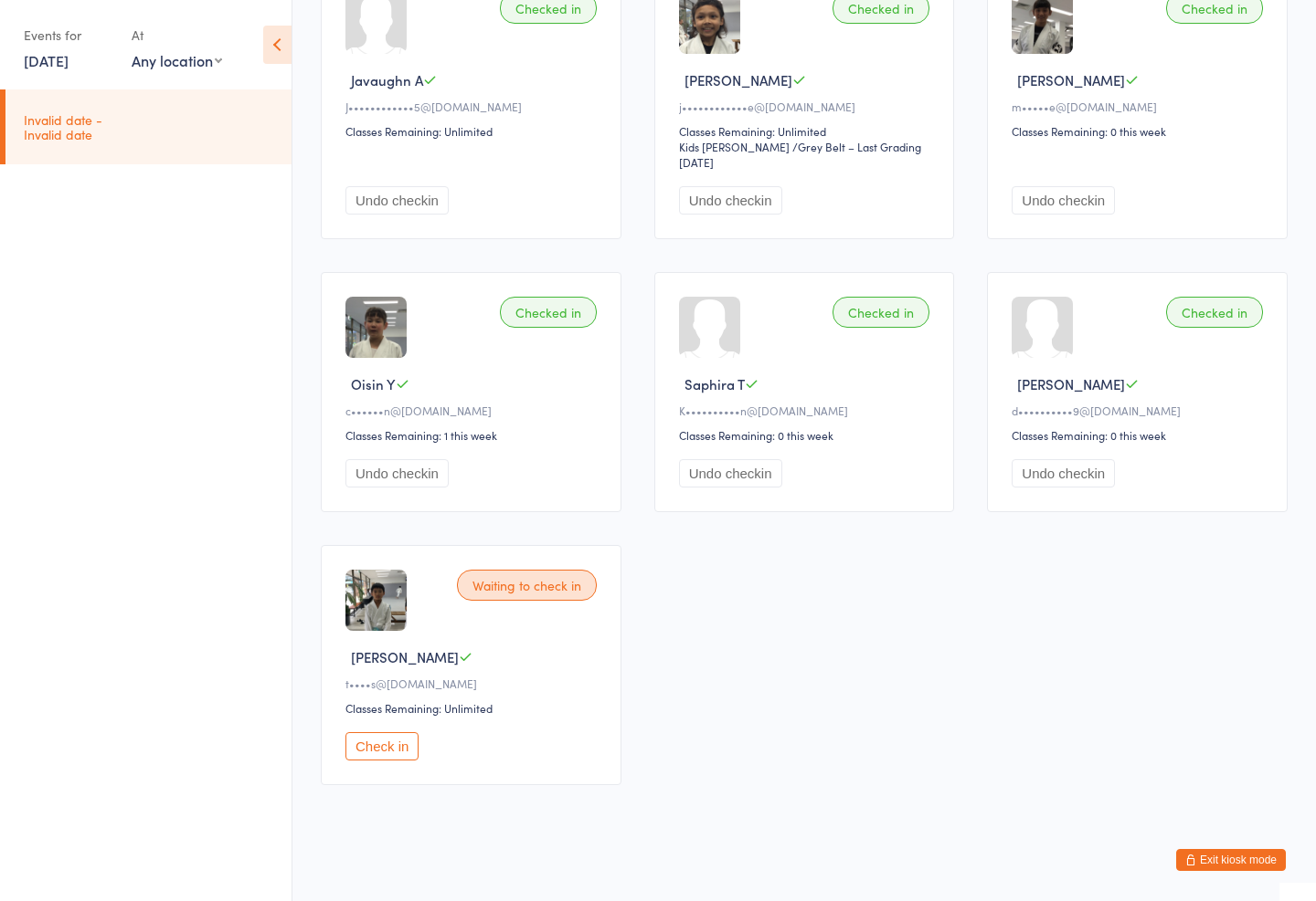
scroll to position [833, 0]
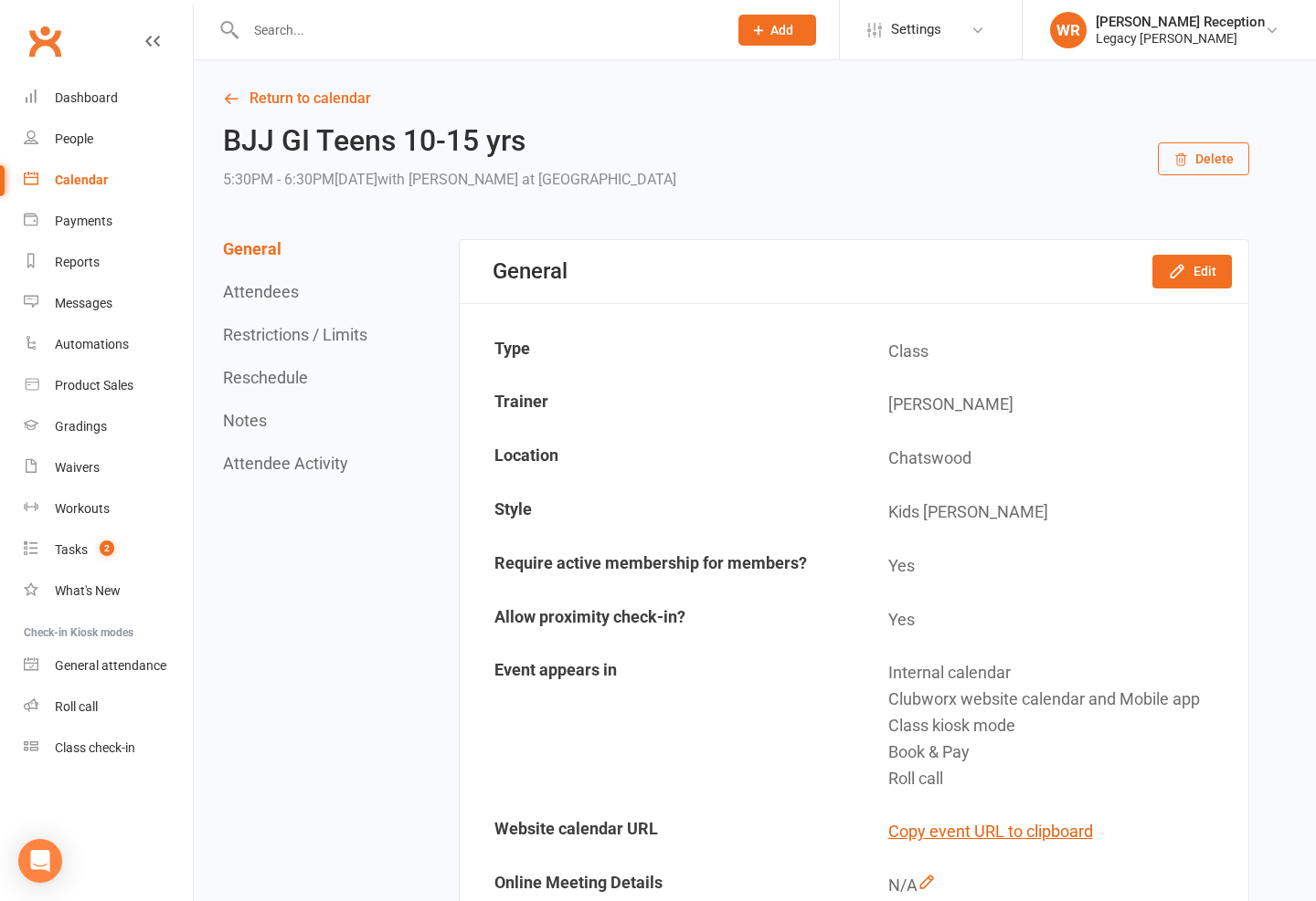
click at [333, 90] on link "Return to calendar" at bounding box center [736, 99] width 1026 height 26
click at [107, 1] on react-component at bounding box center [357, 30] width 714 height 59
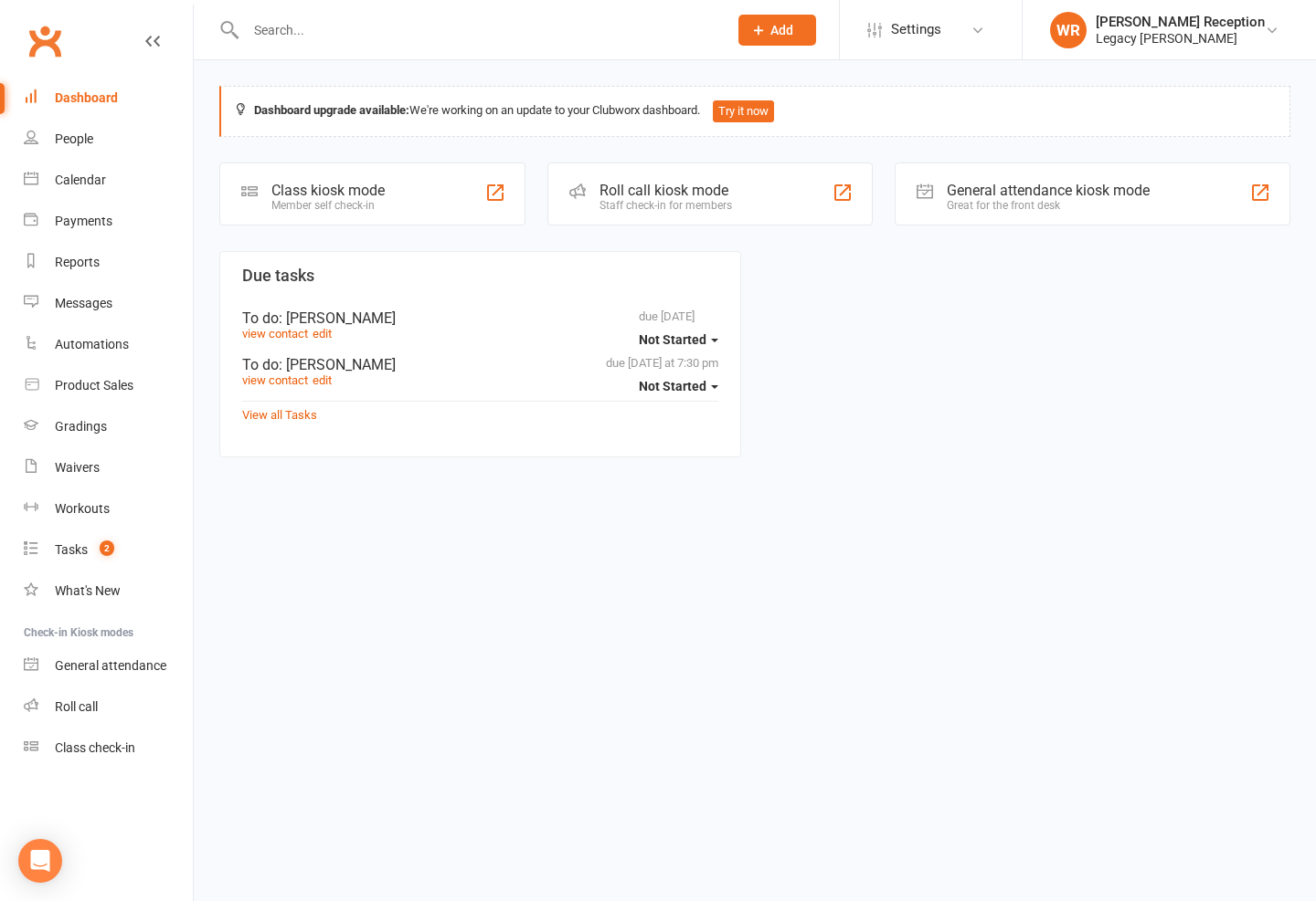
click at [107, 0] on react-component at bounding box center [357, 30] width 714 height 59
